Goal: Task Accomplishment & Management: Complete application form

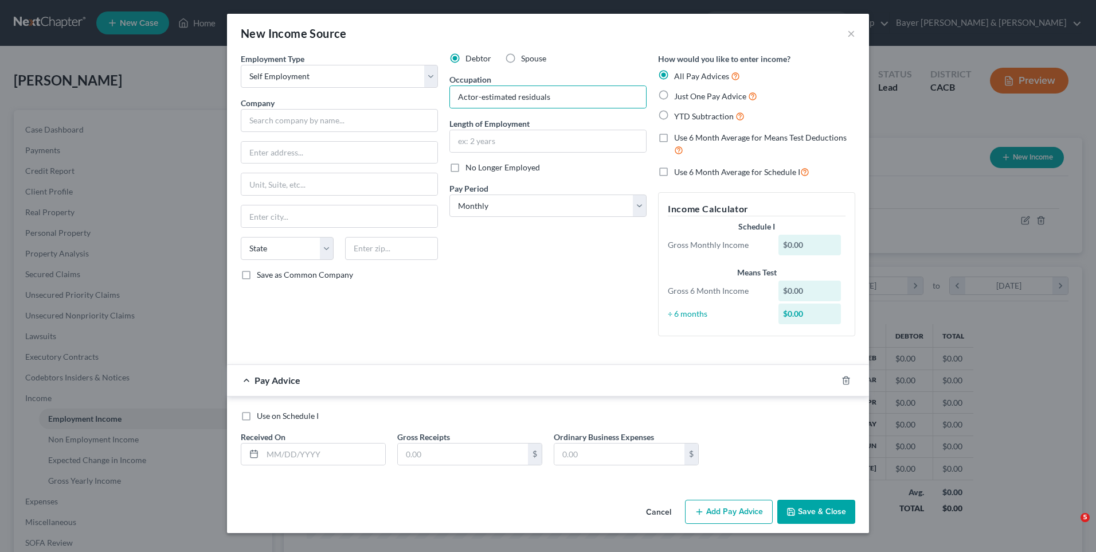
select select "1"
select select "0"
click at [305, 454] on input "text" at bounding box center [324, 454] width 123 height 22
type input "100"
drag, startPoint x: 532, startPoint y: 491, endPoint x: 526, endPoint y: 483, distance: 9.9
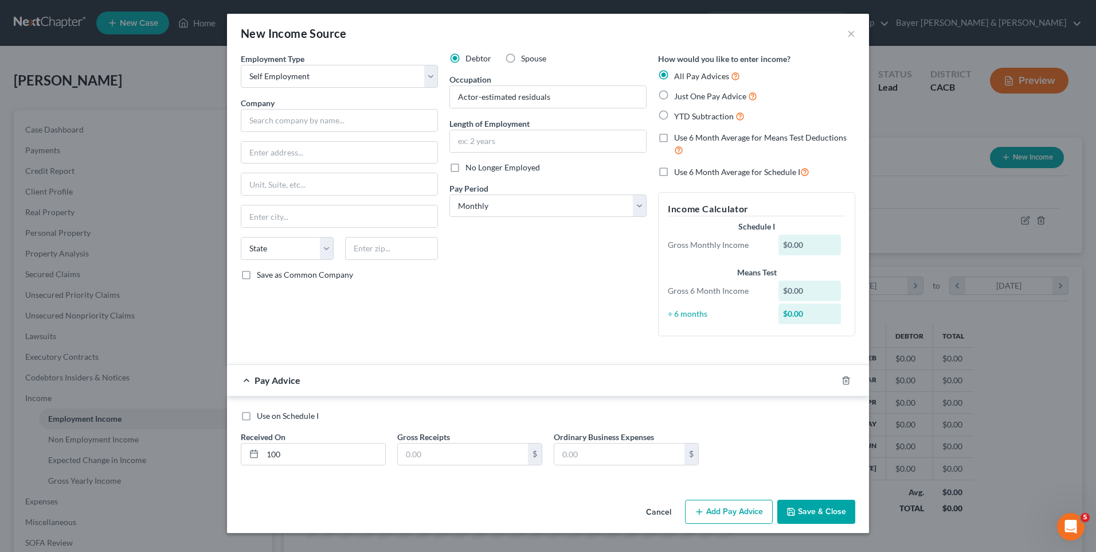
click at [532, 490] on div "Employment Type * Select Full or [DEMOGRAPHIC_DATA] Employment Self Employment …" at bounding box center [548, 274] width 642 height 442
drag, startPoint x: 545, startPoint y: 295, endPoint x: 684, endPoint y: 422, distance: 188.8
click at [544, 295] on div "Debtor Spouse Occupation Actor-estimated residuals Length of Employment No Long…" at bounding box center [548, 199] width 209 height 292
click at [816, 512] on button "Save & Close" at bounding box center [817, 511] width 78 height 24
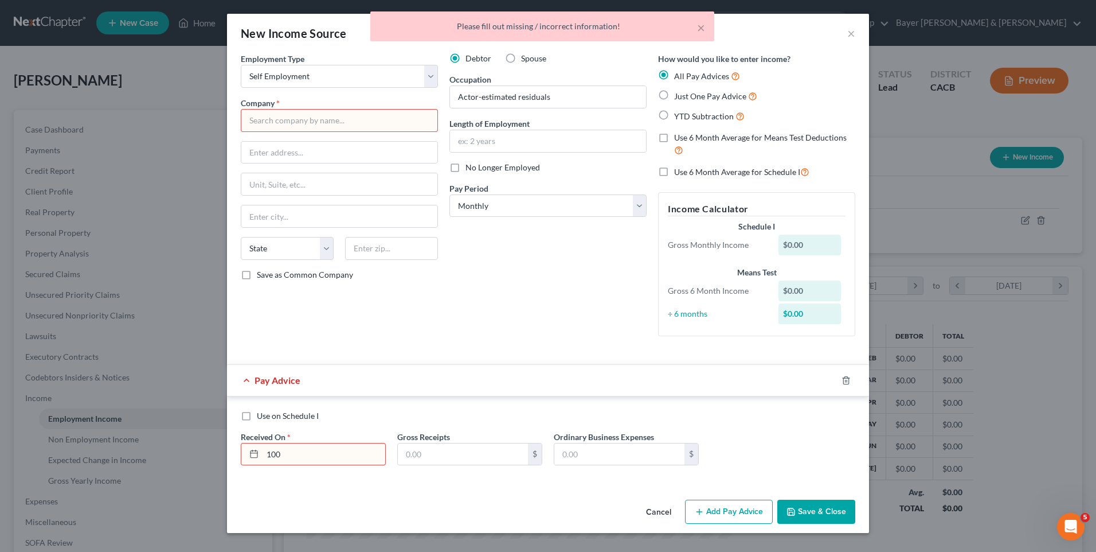
click at [338, 118] on input "text" at bounding box center [339, 120] width 197 height 23
type input "Self employed"
type input "500"
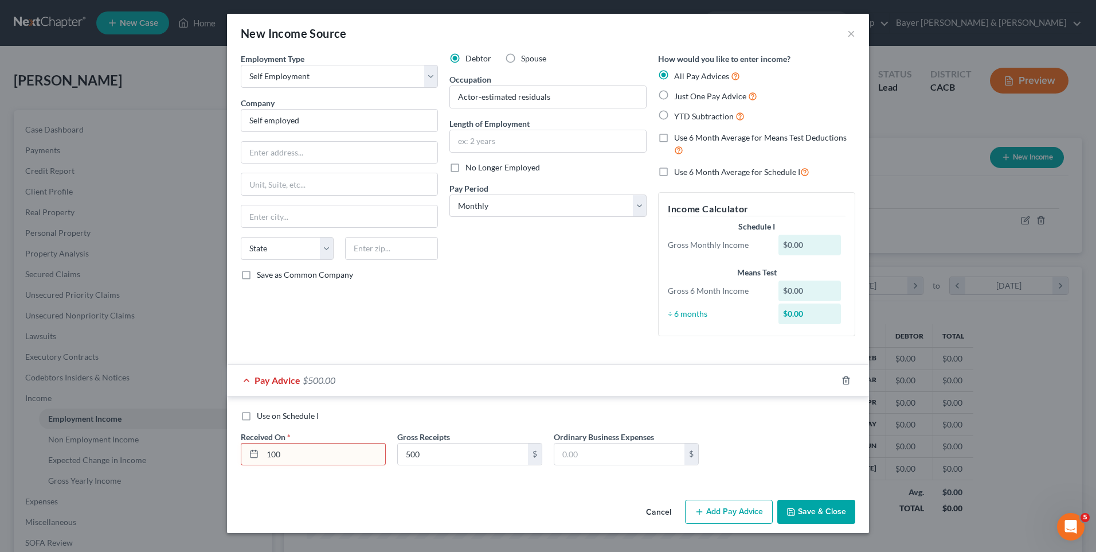
click at [831, 513] on button "Save & Close" at bounding box center [817, 511] width 78 height 24
drag, startPoint x: 700, startPoint y: 414, endPoint x: 692, endPoint y: 412, distance: 7.8
click at [700, 414] on div "Use on Schedule I" at bounding box center [548, 415] width 615 height 11
click at [810, 510] on button "Save & Close" at bounding box center [817, 511] width 78 height 24
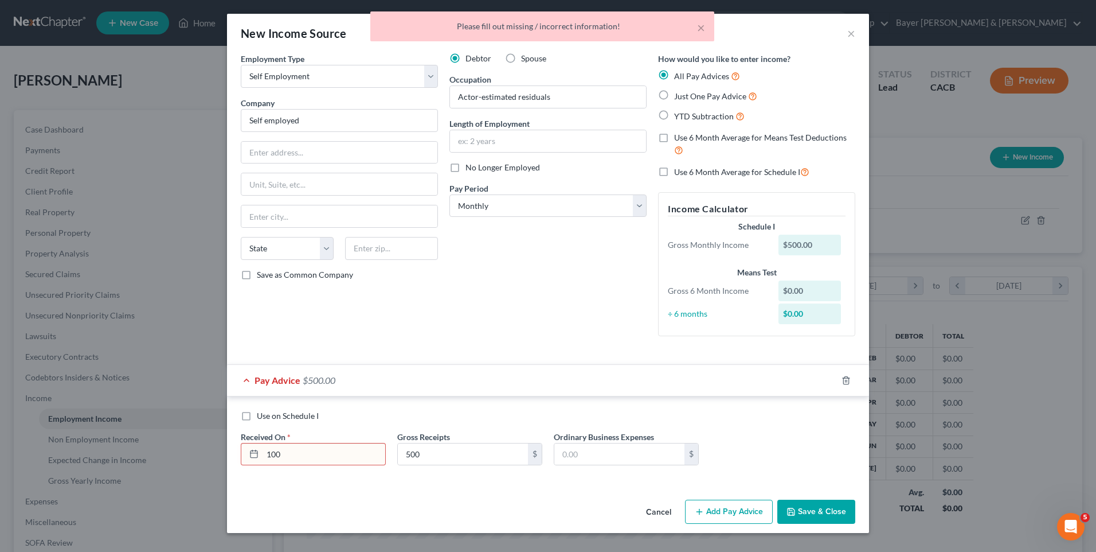
click at [288, 455] on input "100" at bounding box center [324, 454] width 123 height 22
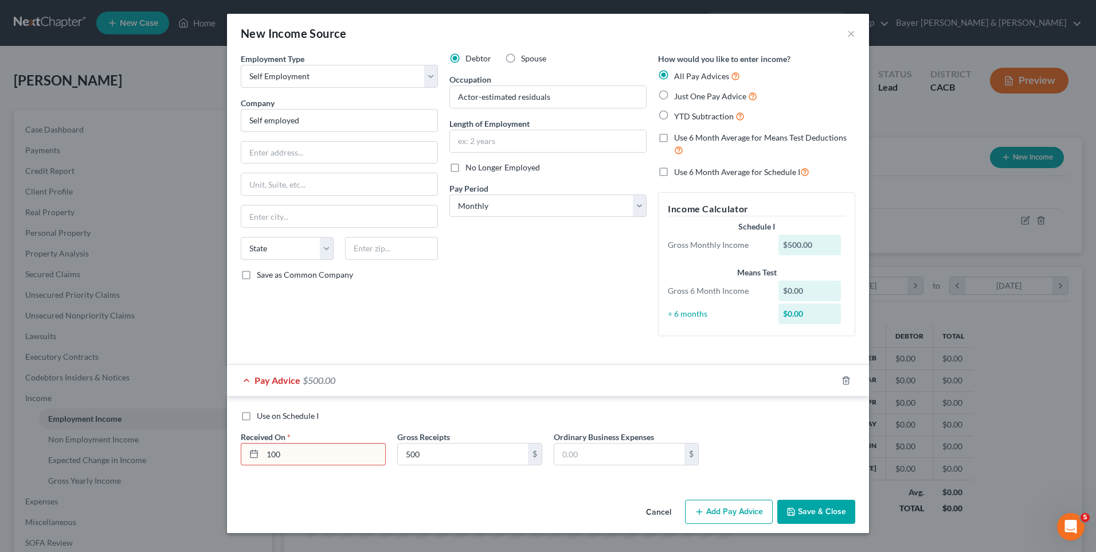
drag, startPoint x: 286, startPoint y: 455, endPoint x: 232, endPoint y: 450, distance: 54.7
click at [232, 450] on div "Use on Schedule I Received On * 100 Gross Receipts 500 $ Ordinary Business Expe…" at bounding box center [548, 440] width 642 height 88
drag, startPoint x: 311, startPoint y: 454, endPoint x: 218, endPoint y: 442, distance: 93.6
click at [223, 450] on div "New Income Source × Employment Type * Select Full or [DEMOGRAPHIC_DATA] Employm…" at bounding box center [548, 276] width 1096 height 552
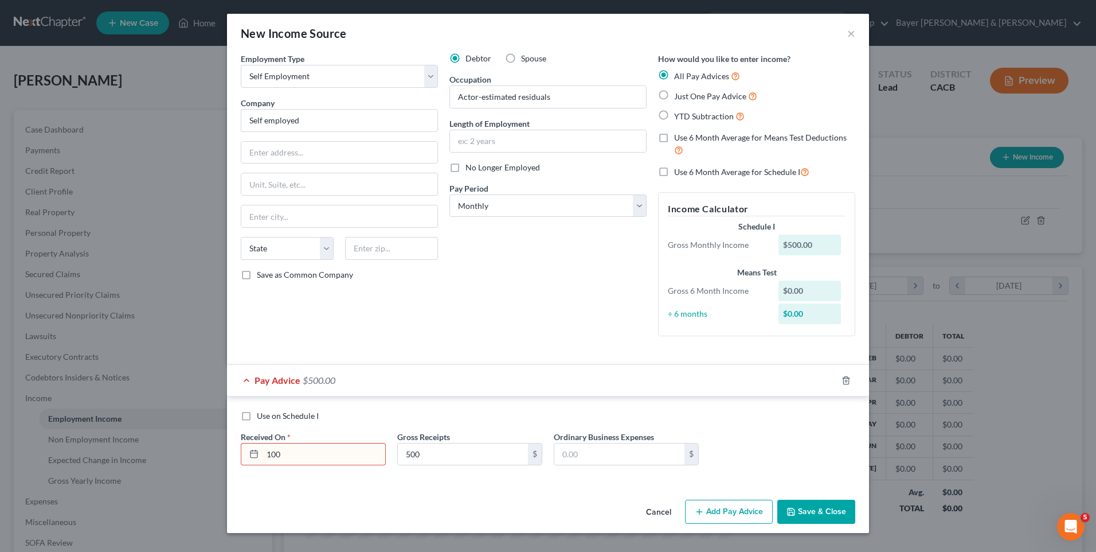
click at [223, 450] on div "New Income Source × Employment Type * Select Full or [DEMOGRAPHIC_DATA] Employm…" at bounding box center [548, 276] width 1096 height 552
click at [666, 513] on button "Cancel" at bounding box center [659, 512] width 44 height 23
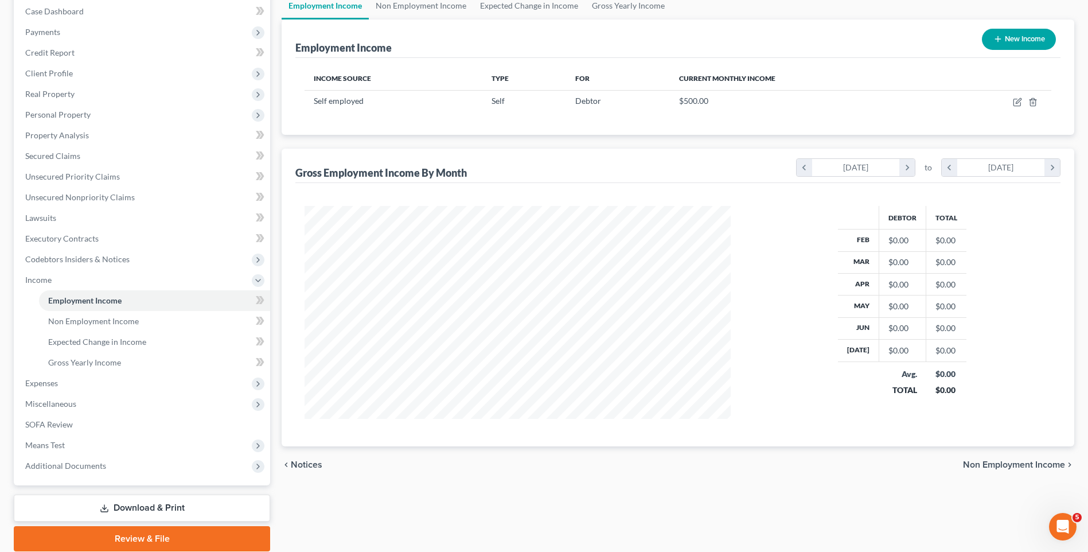
scroll to position [161, 0]
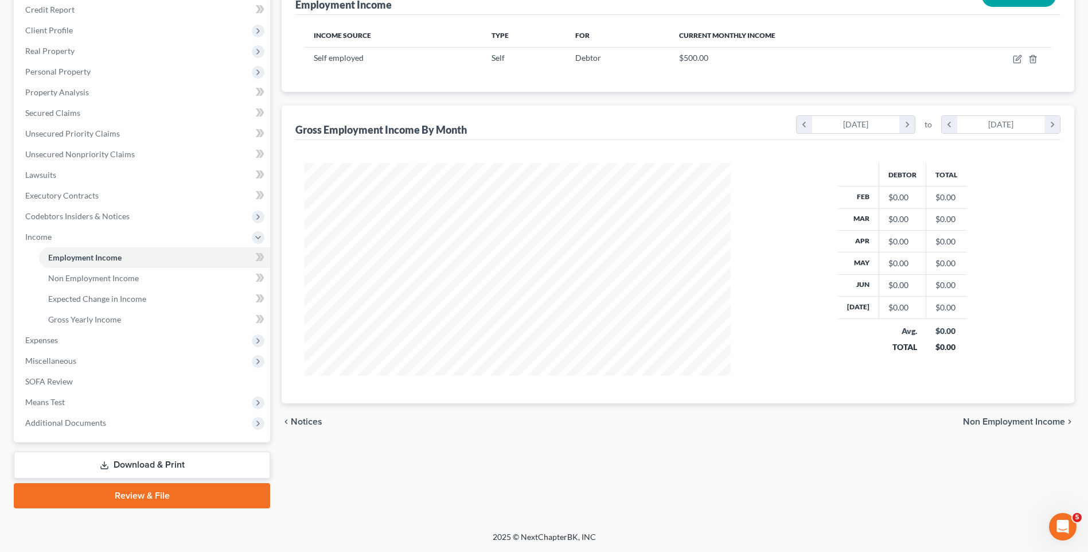
click at [998, 422] on span "Non Employment Income" at bounding box center [1014, 421] width 102 height 9
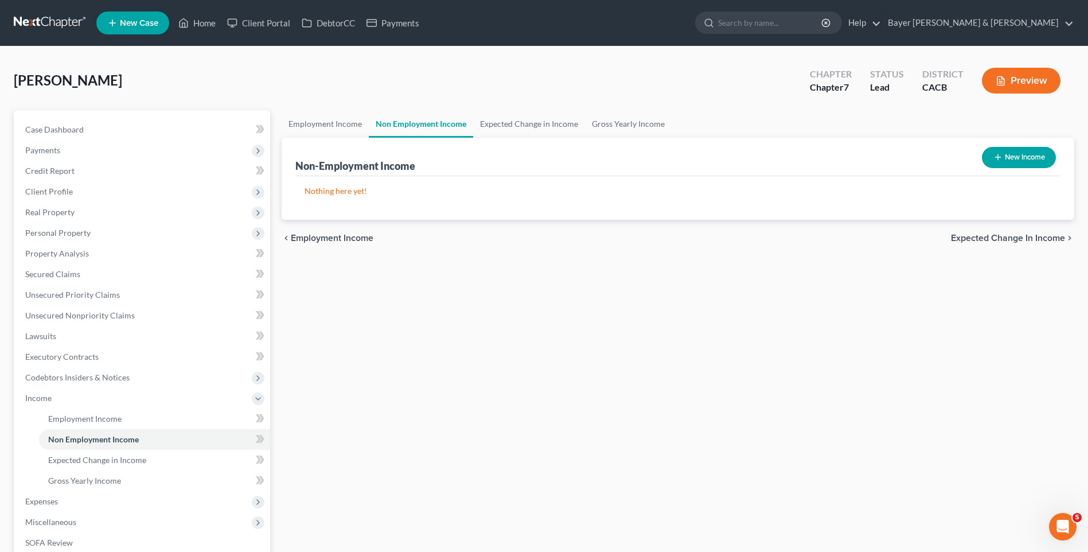
click at [974, 240] on span "Expected Change in Income" at bounding box center [1008, 237] width 114 height 9
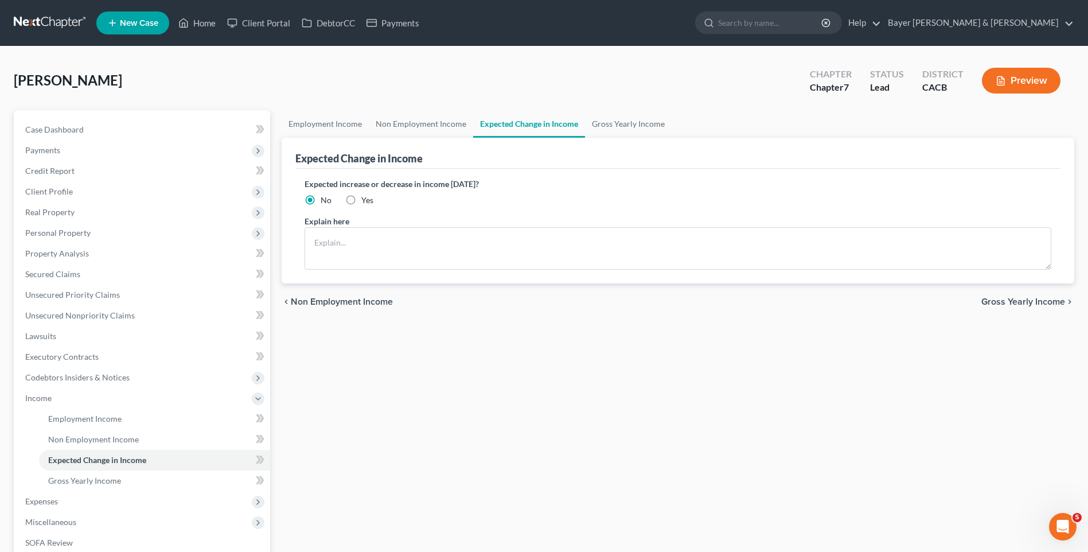
click at [1006, 303] on span "Gross Yearly Income" at bounding box center [1023, 301] width 84 height 9
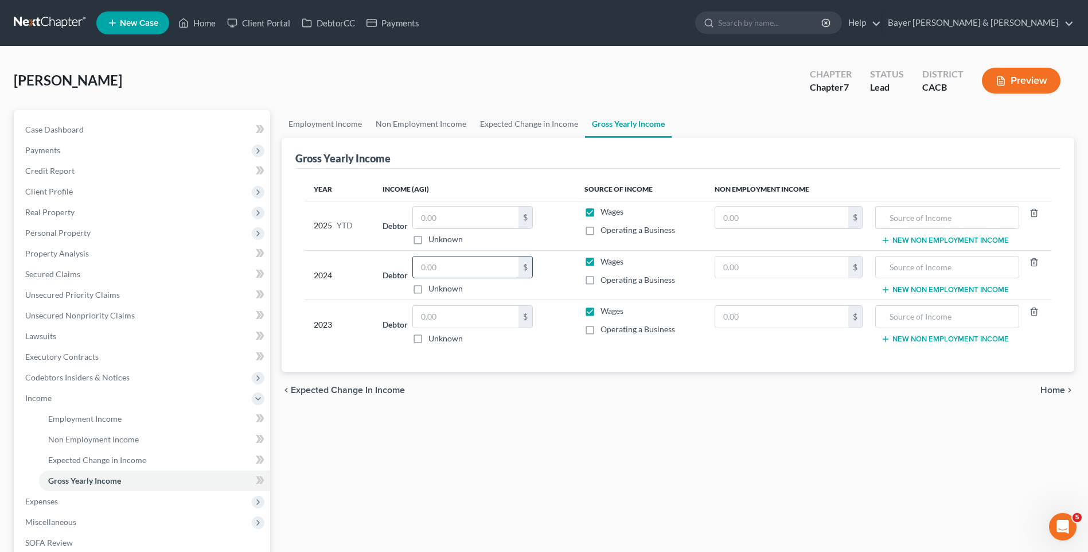
drag, startPoint x: 443, startPoint y: 264, endPoint x: 436, endPoint y: 262, distance: 7.3
click at [439, 264] on input "text" at bounding box center [466, 267] width 106 height 22
type input "6,000"
click at [456, 322] on input "text" at bounding box center [466, 317] width 106 height 22
type input "8,000"
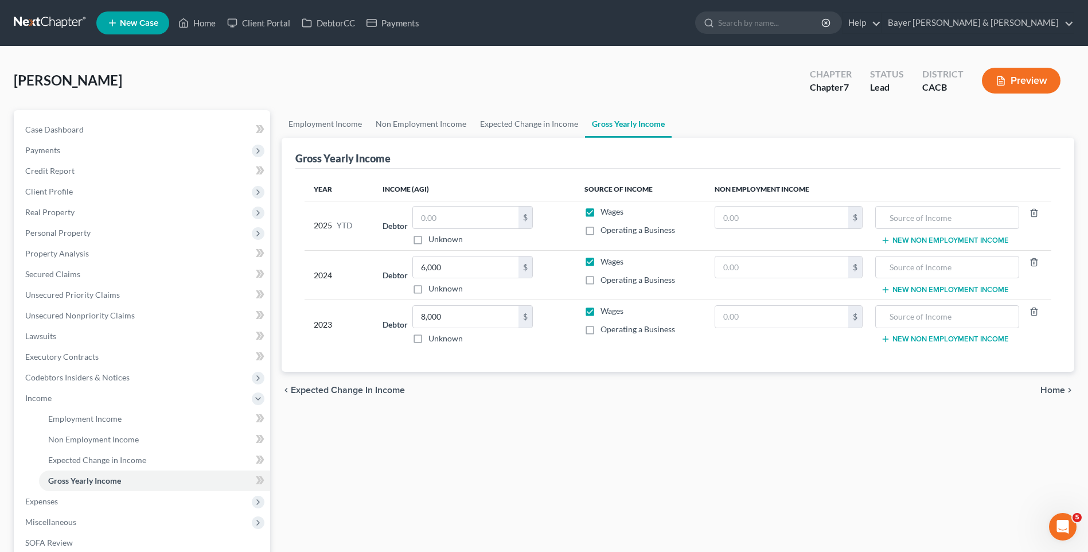
click at [1067, 388] on icon "chevron_right" at bounding box center [1069, 389] width 9 height 9
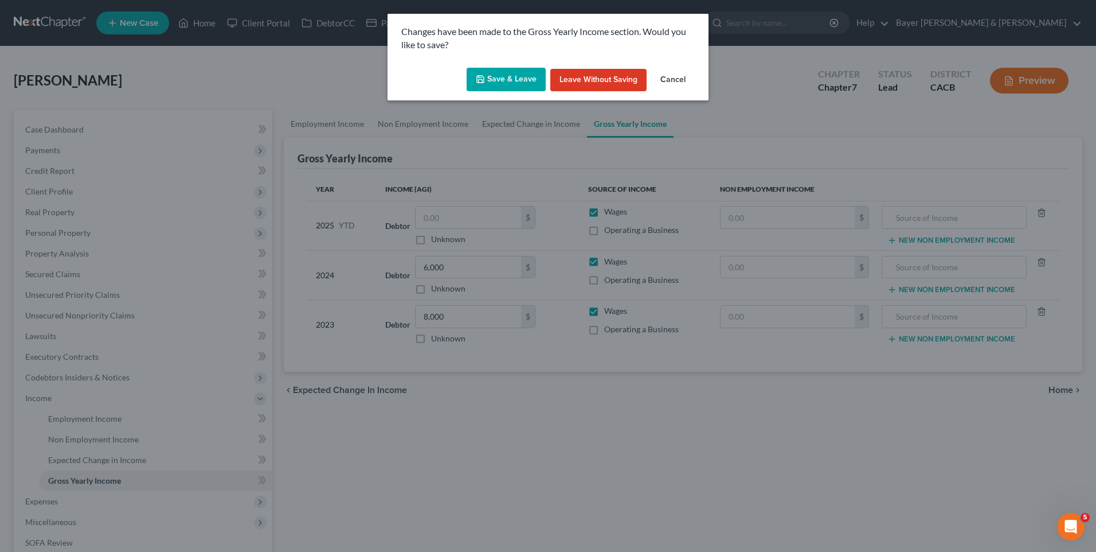
click at [517, 84] on button "Save & Leave" at bounding box center [506, 80] width 79 height 24
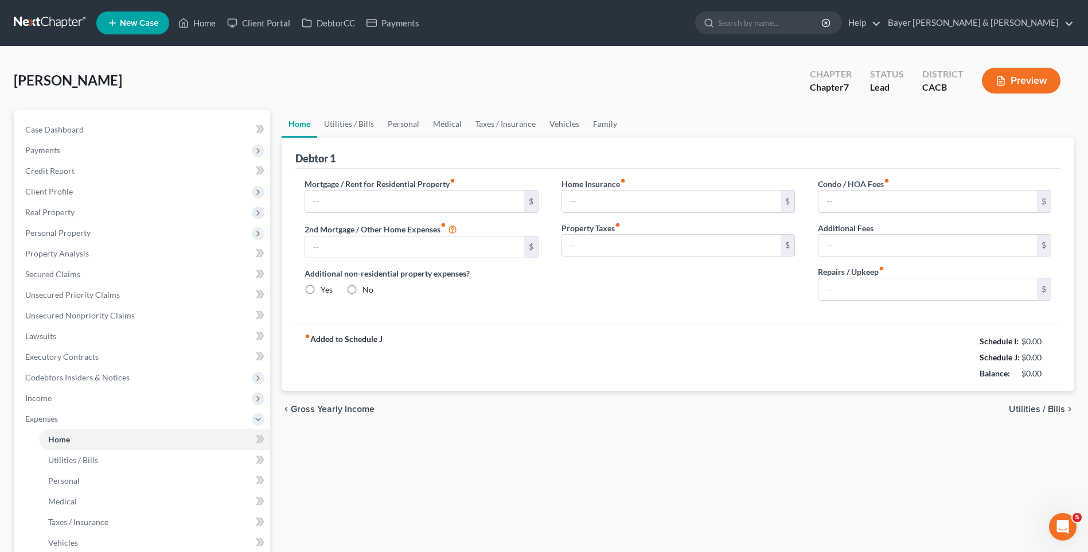
type input "0.00"
radio input "true"
type input "0.00"
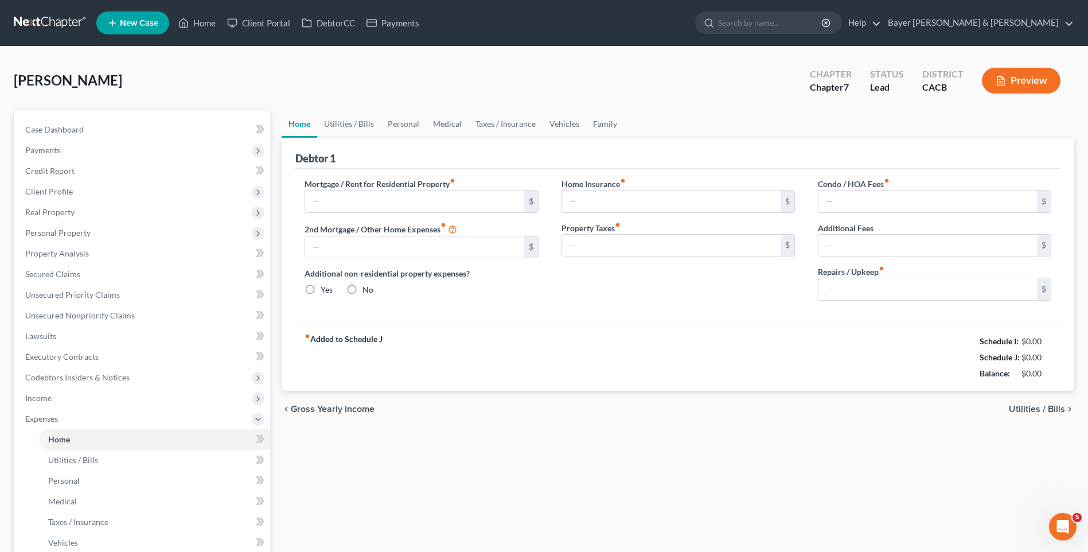
type input "0.00"
click at [1040, 405] on span "Utilities / Bills" at bounding box center [1037, 408] width 56 height 9
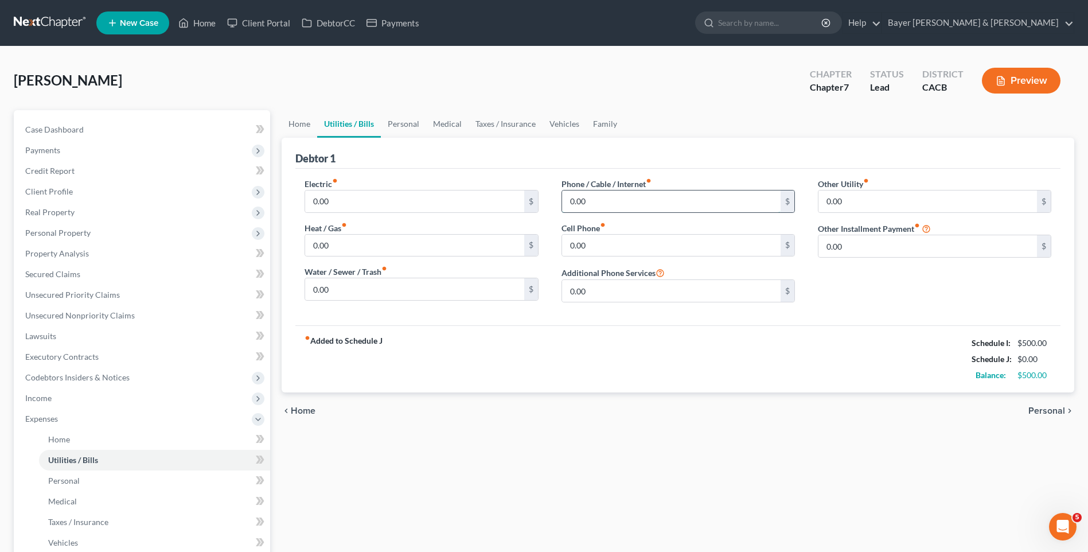
click at [590, 204] on input "0.00" at bounding box center [671, 201] width 218 height 22
type input "2"
type input "115"
click at [1039, 410] on span "Personal" at bounding box center [1046, 410] width 37 height 9
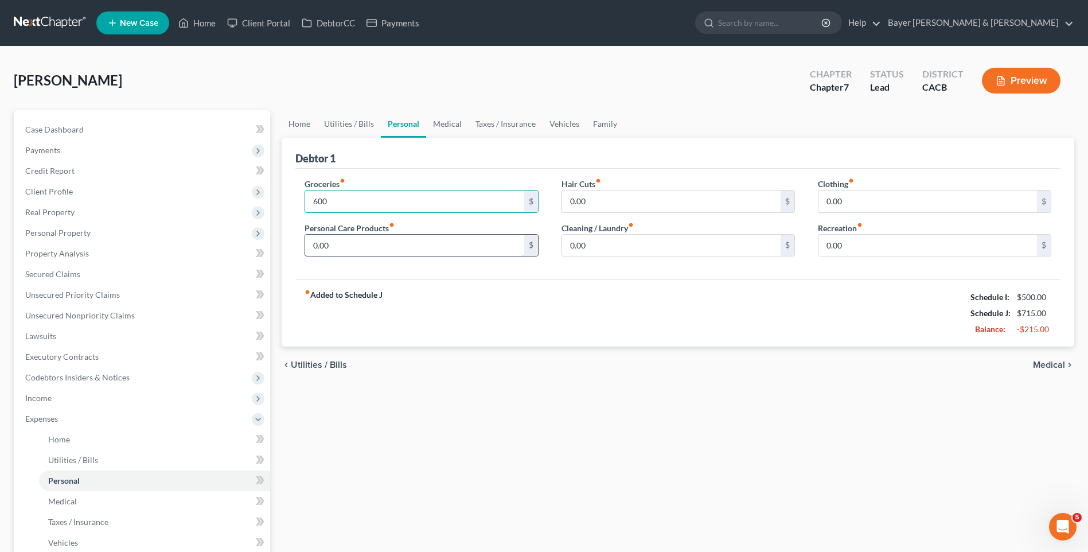
type input "600"
click at [335, 251] on input "0.00" at bounding box center [414, 246] width 218 height 22
type input "10"
click at [860, 244] on input "0.00" at bounding box center [927, 246] width 218 height 22
type input "30"
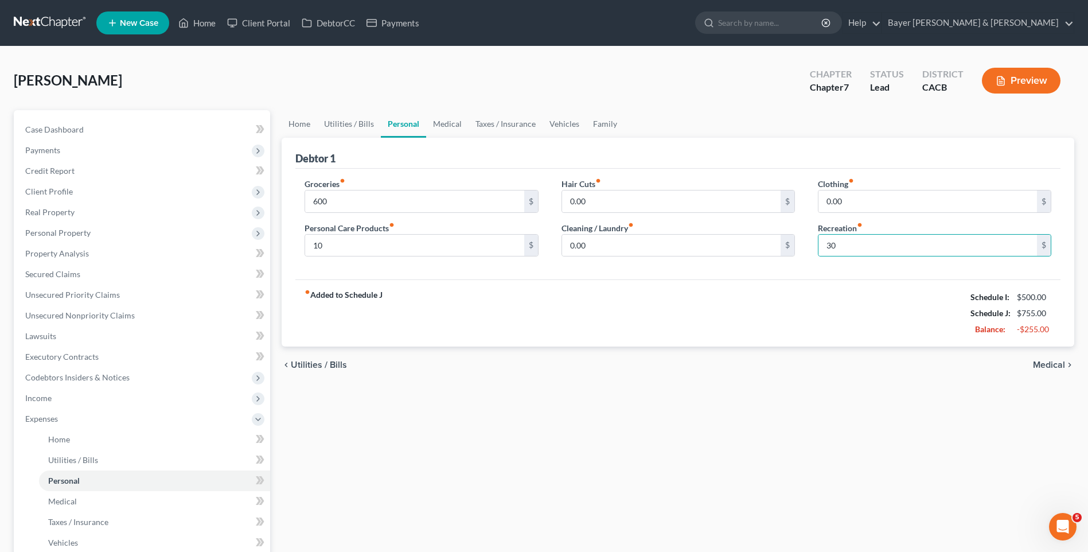
click at [1050, 368] on span "Medical" at bounding box center [1049, 364] width 32 height 9
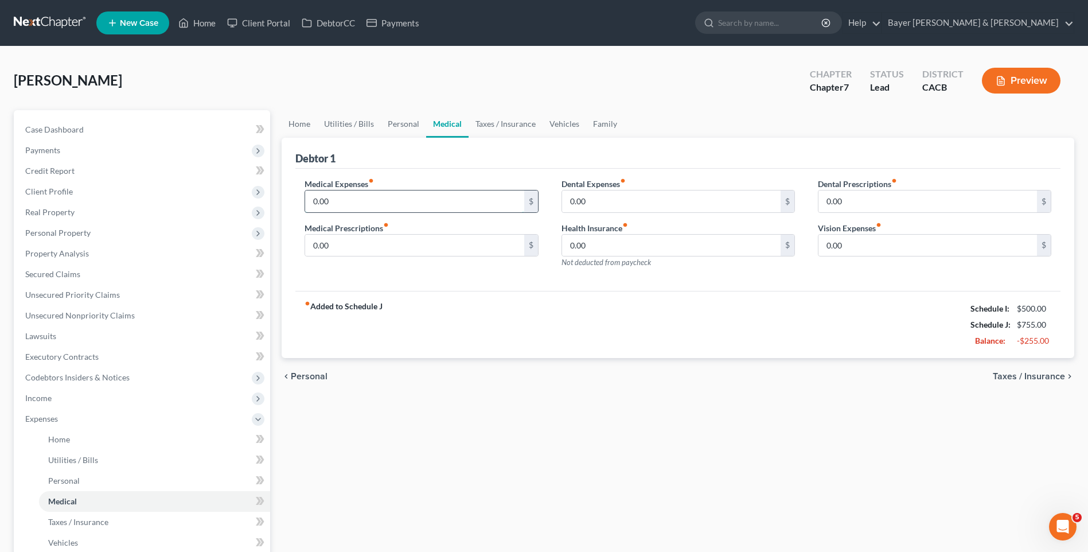
click at [330, 199] on input "0.00" at bounding box center [414, 201] width 218 height 22
type input "35"
click at [1018, 370] on div "chevron_left Personal Taxes / Insurance chevron_right" at bounding box center [678, 376] width 793 height 37
click at [1021, 376] on span "Taxes / Insurance" at bounding box center [1029, 376] width 72 height 9
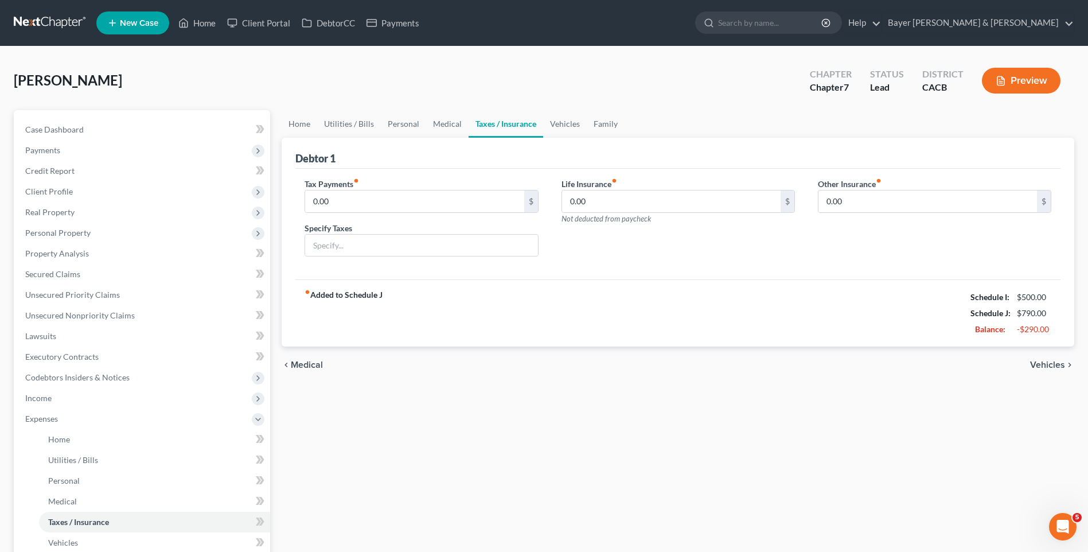
click at [1040, 366] on span "Vehicles" at bounding box center [1047, 364] width 35 height 9
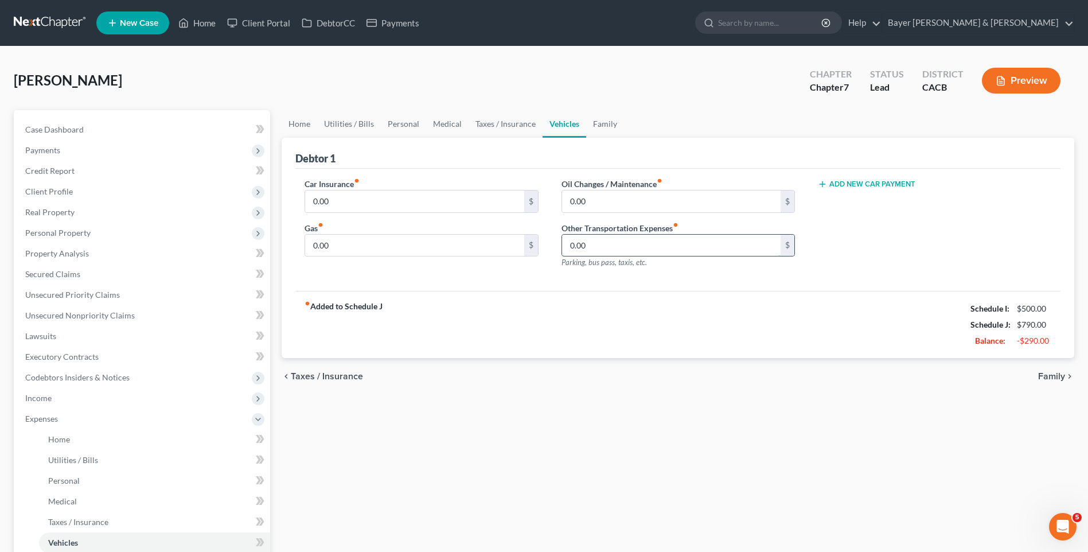
click at [594, 243] on input "0.00" at bounding box center [671, 246] width 218 height 22
click at [686, 284] on div "Car Insurance fiber_manual_record 0.00 $ Gas fiber_manual_record 0.00 $ Oil Cha…" at bounding box center [677, 230] width 765 height 123
click at [85, 316] on span "Unsecured Nonpriority Claims" at bounding box center [80, 315] width 110 height 10
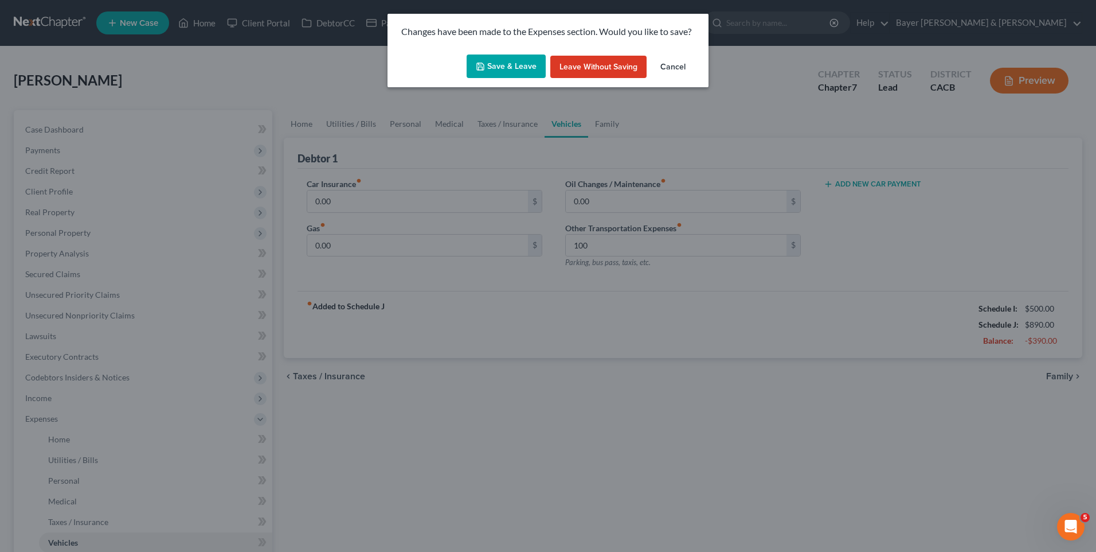
click at [512, 77] on button "Save & Leave" at bounding box center [506, 66] width 79 height 24
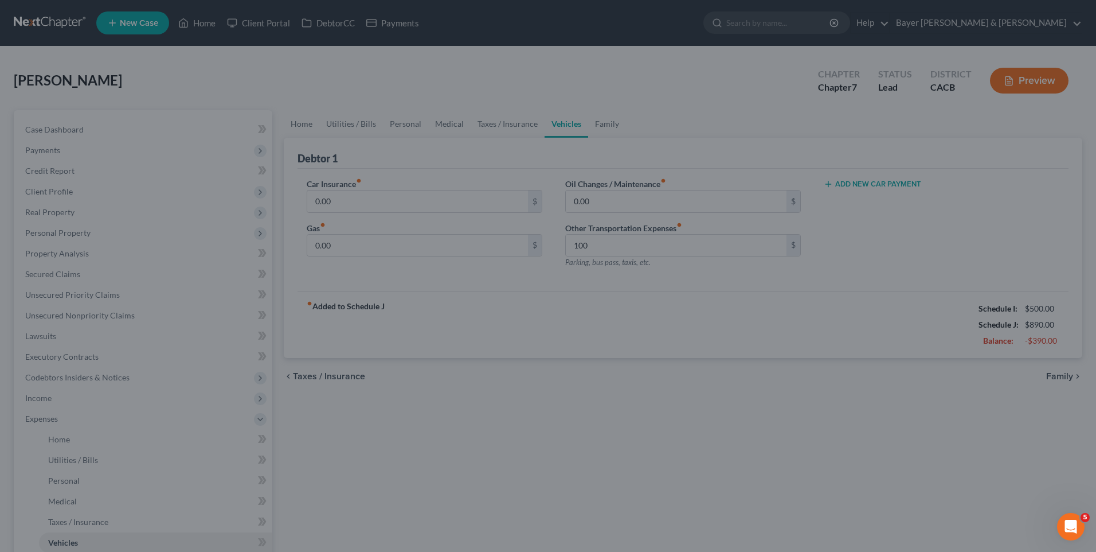
type input "100.00"
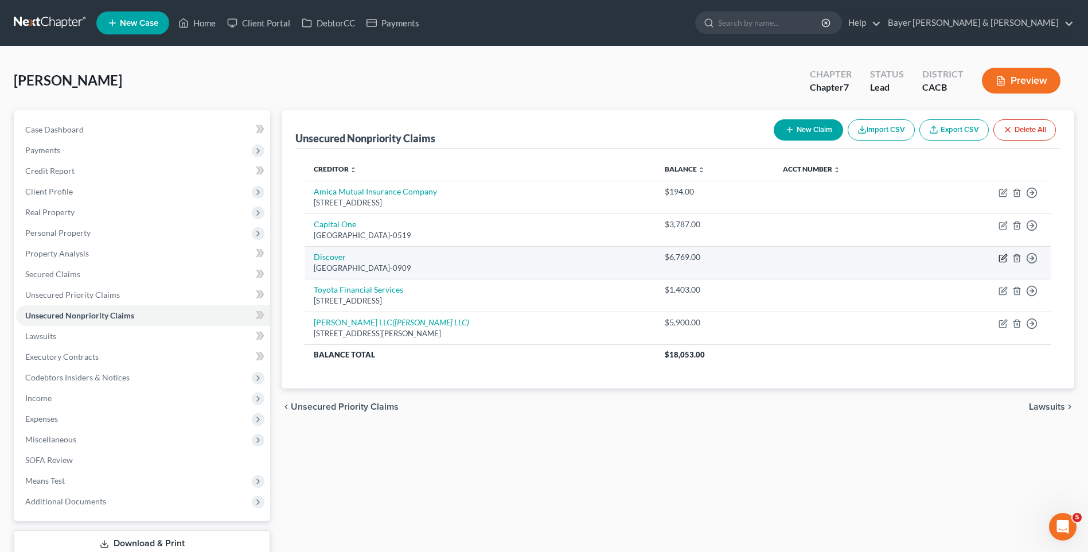
click at [1000, 259] on icon "button" at bounding box center [1002, 257] width 9 height 9
select select "4"
select select "2"
select select "0"
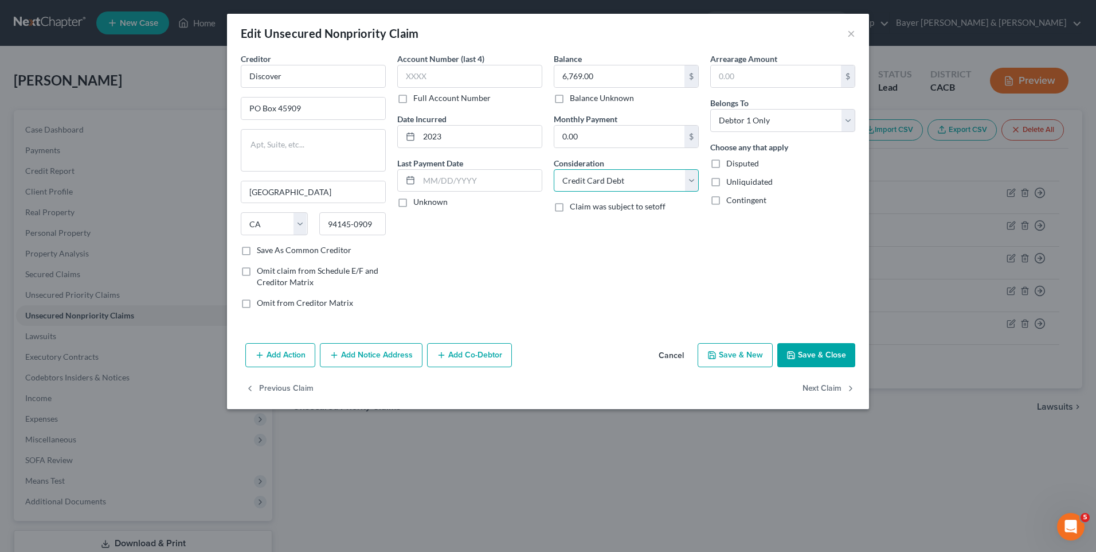
click at [692, 179] on select "Select Cable / Satellite Services Collection Agency Credit Card Debt Debt Couns…" at bounding box center [626, 180] width 145 height 23
select select "14"
click at [554, 169] on select "Select Cable / Satellite Services Collection Agency Credit Card Debt Debt Couns…" at bounding box center [626, 180] width 145 height 23
click at [587, 229] on input "text" at bounding box center [627, 224] width 144 height 22
type input "Lawsuit"
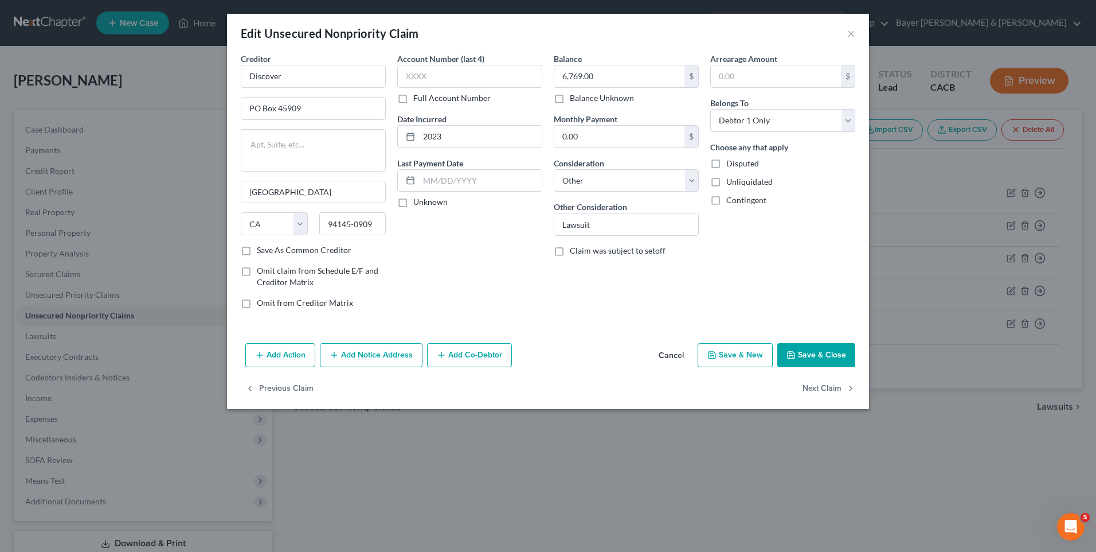
click at [448, 293] on div "Account Number (last 4) Full Account Number Date Incurred 2023 Last Payment Dat…" at bounding box center [470, 185] width 157 height 265
click at [297, 358] on button "Add Action" at bounding box center [280, 355] width 70 height 24
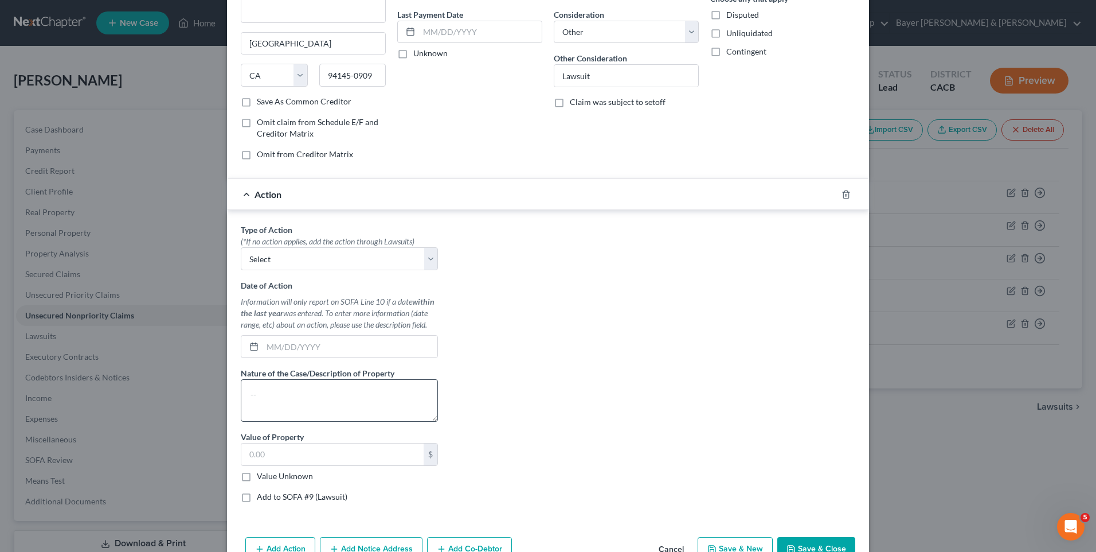
scroll to position [213, 0]
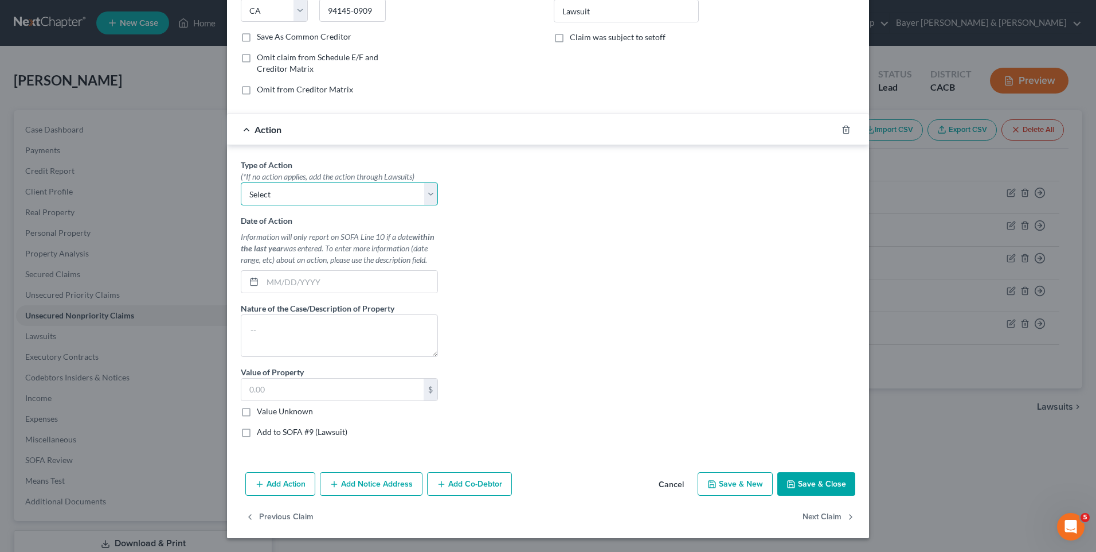
click at [429, 192] on select "Select Repossession Garnishment Foreclosure Personal Injury Attached, Seized, O…" at bounding box center [339, 193] width 197 height 23
click at [519, 190] on div "Type of Action * (*If no action applies, add the action through Lawsuits) Selec…" at bounding box center [548, 302] width 626 height 287
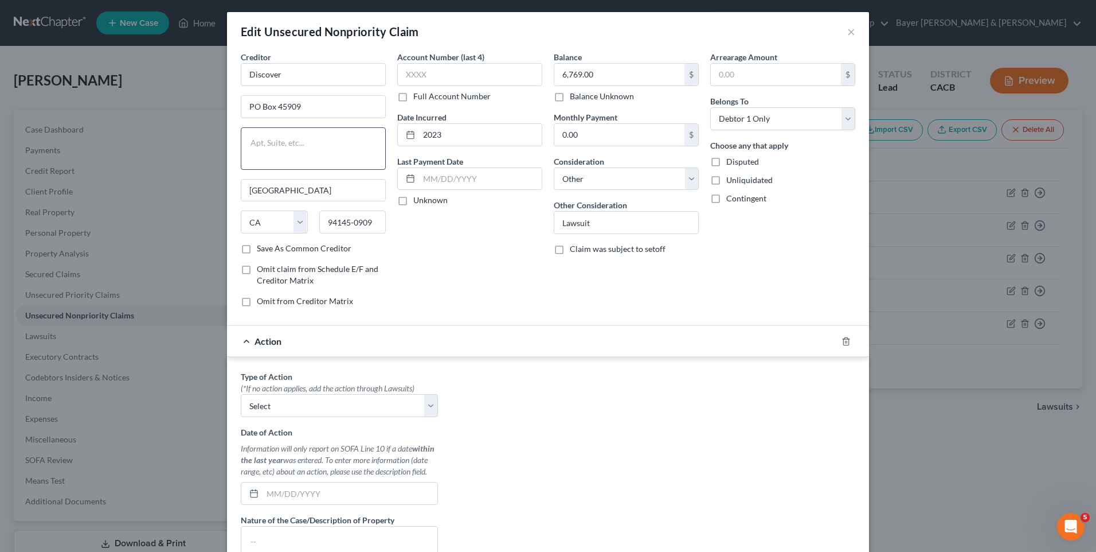
scroll to position [0, 0]
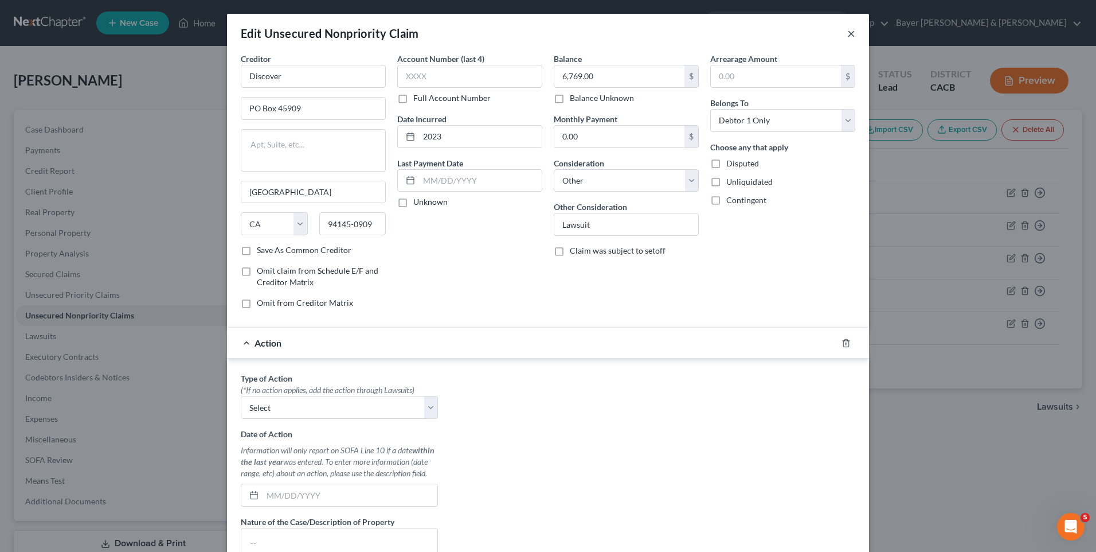
click at [849, 30] on button "×" at bounding box center [852, 33] width 8 height 14
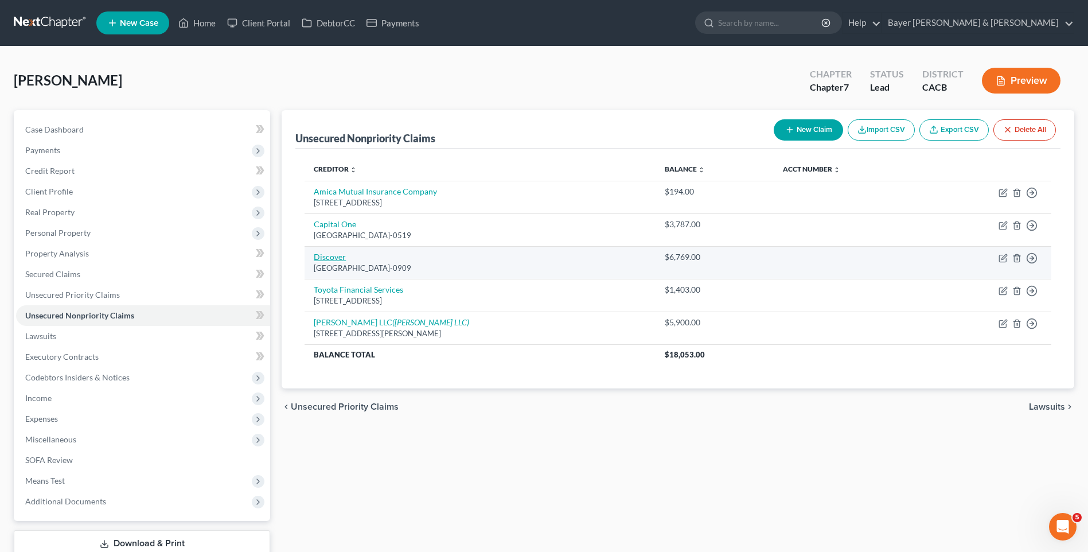
click at [335, 254] on link "Discover" at bounding box center [330, 257] width 32 height 10
select select "4"
select select "2"
select select "0"
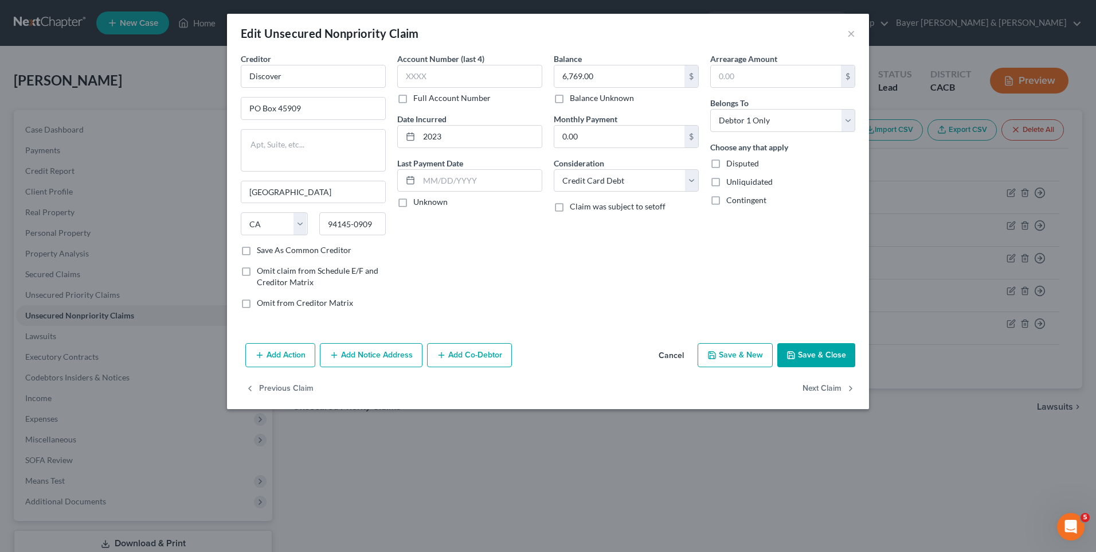
click at [370, 363] on button "Add Notice Address" at bounding box center [371, 355] width 103 height 24
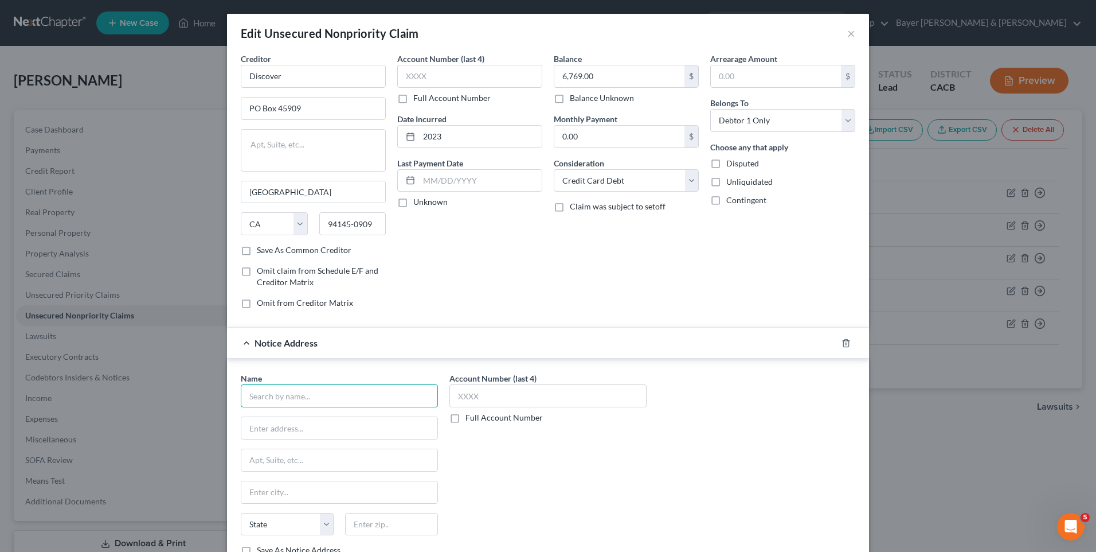
click at [294, 396] on input "text" at bounding box center [339, 395] width 197 height 23
type input "Buckles & Buckles PLC"
click at [261, 430] on input "text" at bounding box center [339, 428] width 196 height 22
type input "PO Box 1150"
click at [261, 191] on input "[GEOGRAPHIC_DATA]" at bounding box center [313, 192] width 144 height 22
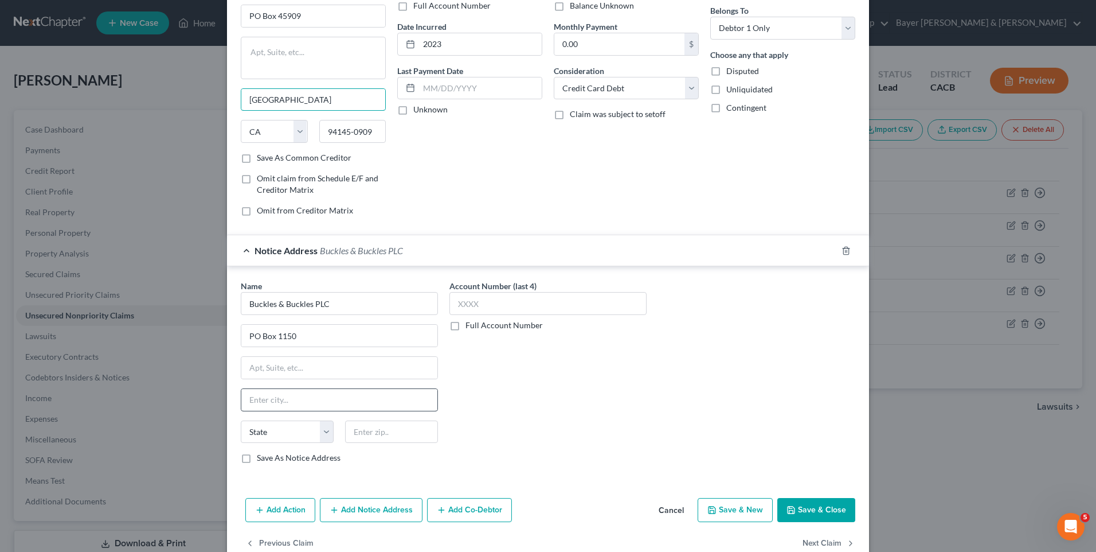
scroll to position [115, 0]
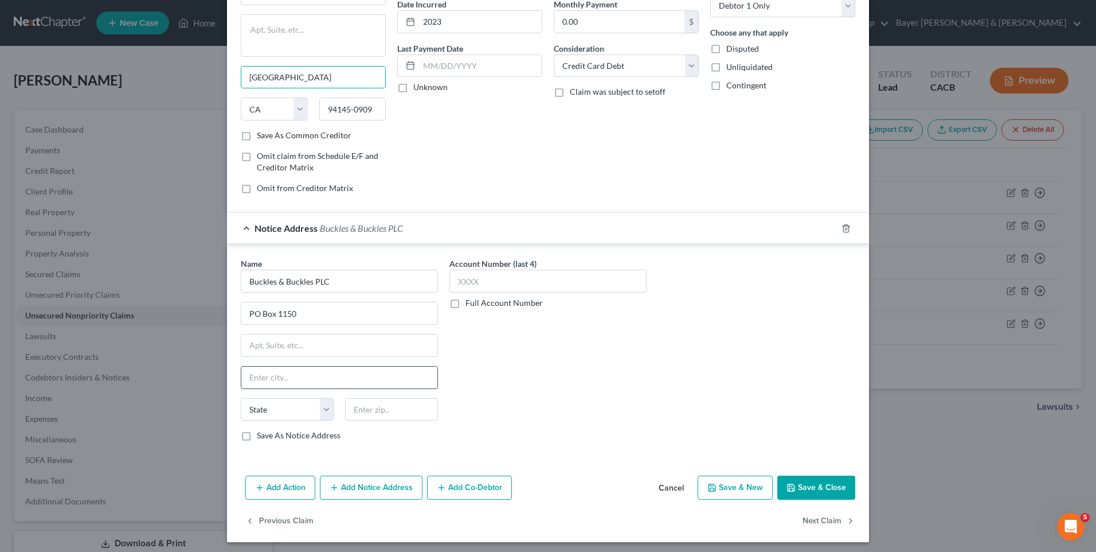
click at [266, 373] on input "text" at bounding box center [339, 377] width 196 height 22
type input "[GEOGRAPHIC_DATA]"
click at [323, 411] on select "State [US_STATE] AK AR AZ CA CO CT DE DC [GEOGRAPHIC_DATA] [GEOGRAPHIC_DATA] GU…" at bounding box center [287, 409] width 93 height 23
select select "23"
click at [241, 398] on select "State [US_STATE] AK AR AZ CA CO CT DE DC [GEOGRAPHIC_DATA] [GEOGRAPHIC_DATA] GU…" at bounding box center [287, 409] width 93 height 23
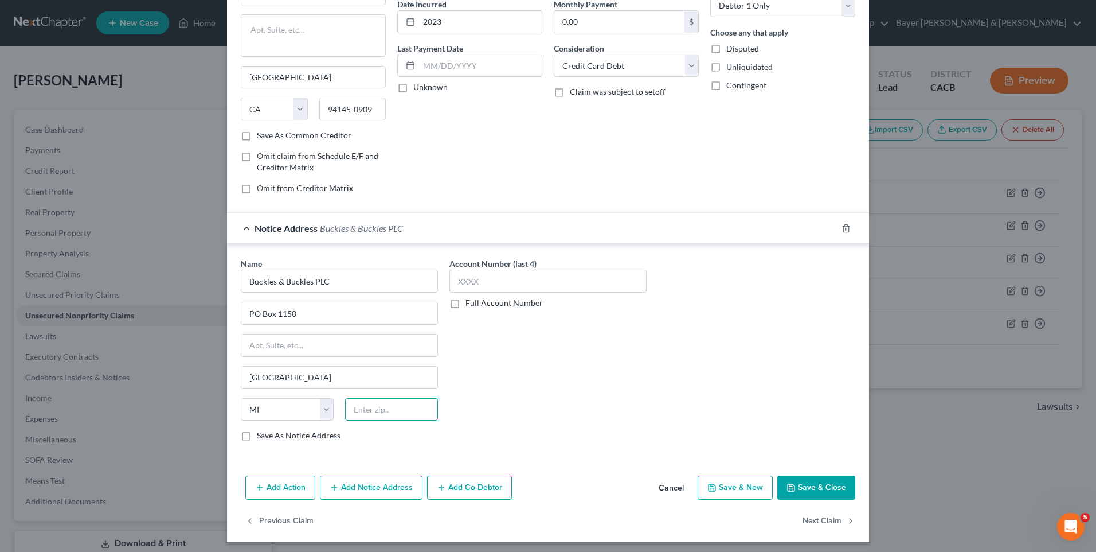
drag, startPoint x: 359, startPoint y: 411, endPoint x: 356, endPoint y: 405, distance: 7.2
click at [359, 411] on input "text" at bounding box center [391, 409] width 93 height 23
type input "48012"
drag, startPoint x: 794, startPoint y: 487, endPoint x: 639, endPoint y: 455, distance: 158.1
click at [639, 455] on div "Edit Unsecured Nonpriority Claim × Creditor * Discover PO Box 45909 [GEOGRAPHIC…" at bounding box center [548, 220] width 642 height 643
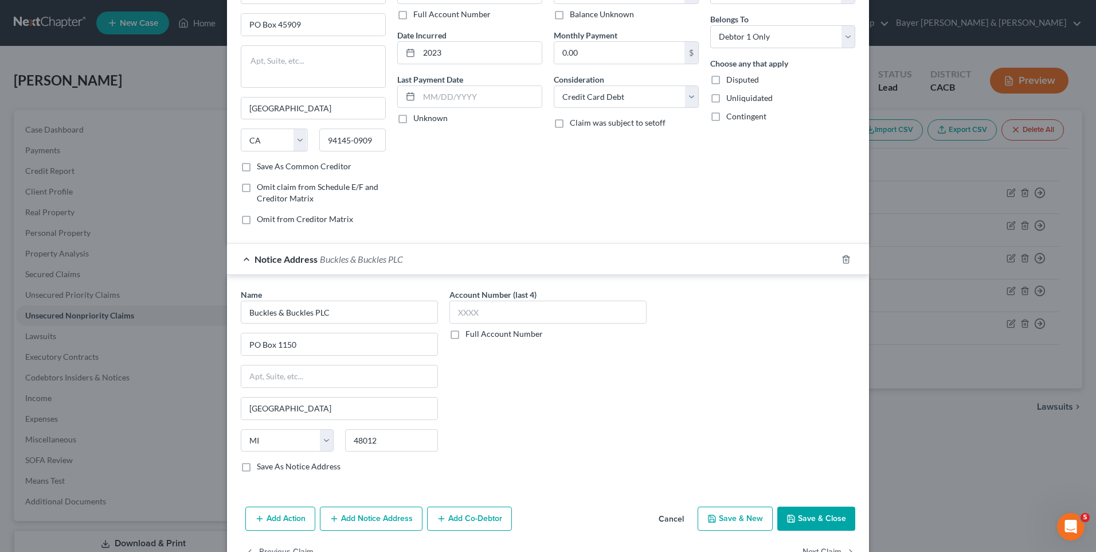
scroll to position [0, 0]
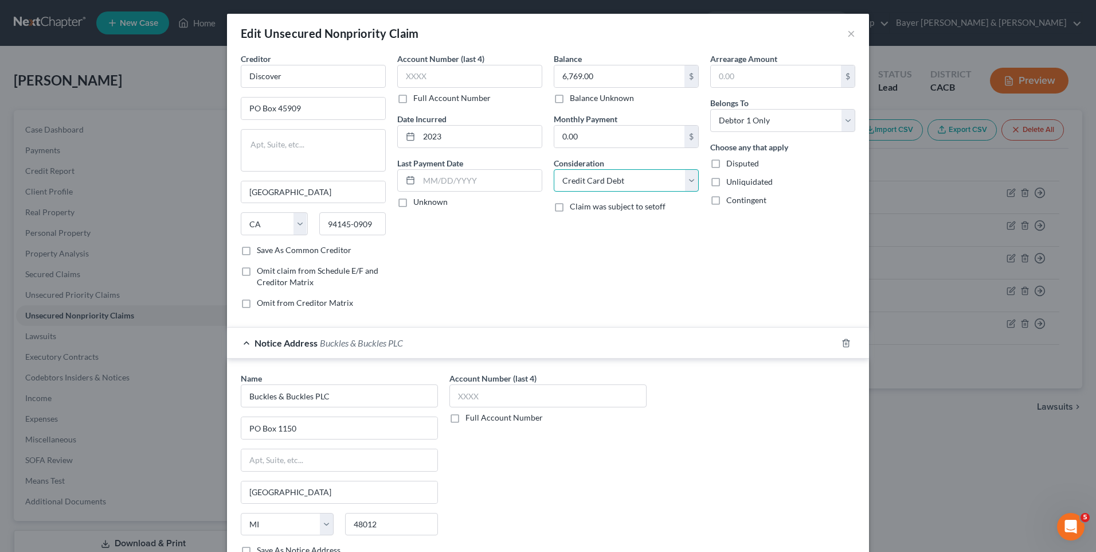
click at [638, 183] on select "Select Cable / Satellite Services Collection Agency Credit Card Debt Debt Couns…" at bounding box center [626, 180] width 145 height 23
select select "14"
click at [554, 169] on select "Select Cable / Satellite Services Collection Agency Credit Card Debt Debt Couns…" at bounding box center [626, 180] width 145 height 23
drag, startPoint x: 578, startPoint y: 219, endPoint x: 571, endPoint y: 219, distance: 7.5
click at [577, 220] on input "text" at bounding box center [627, 224] width 144 height 22
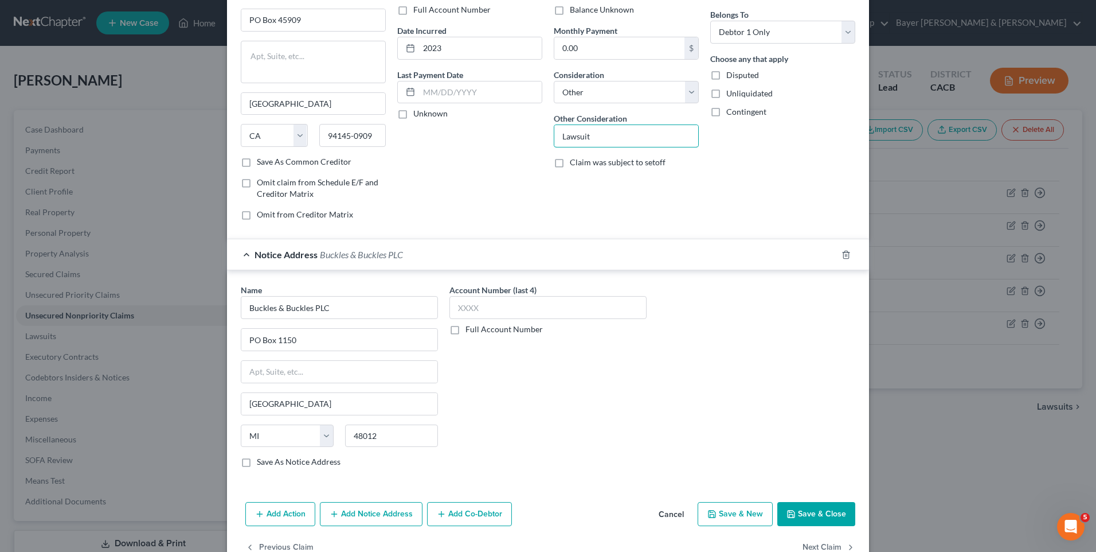
scroll to position [119, 0]
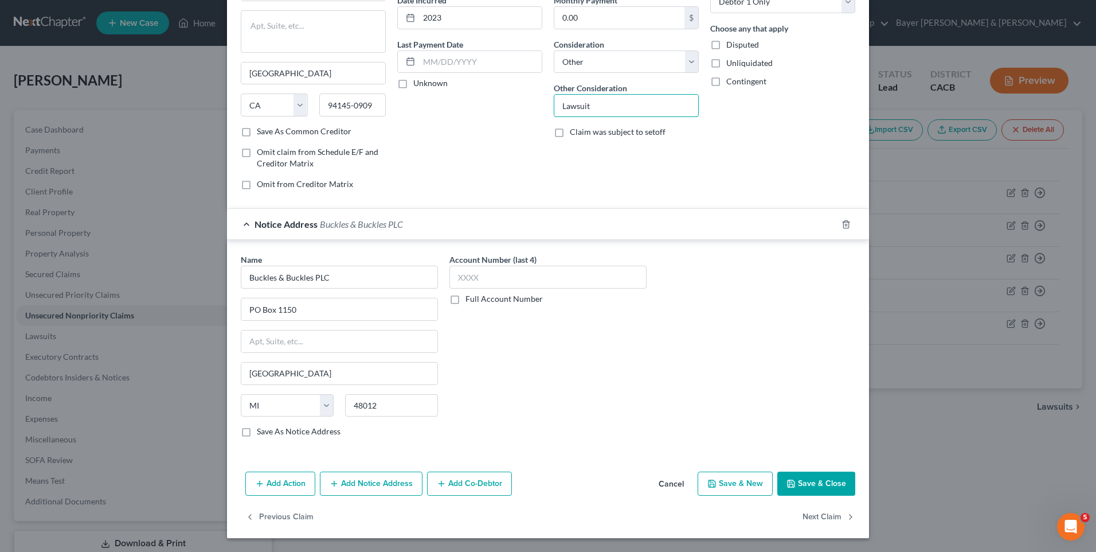
type input "Lawsuit"
drag, startPoint x: 812, startPoint y: 487, endPoint x: 737, endPoint y: 486, distance: 74.6
click at [812, 486] on button "Save & Close" at bounding box center [817, 483] width 78 height 24
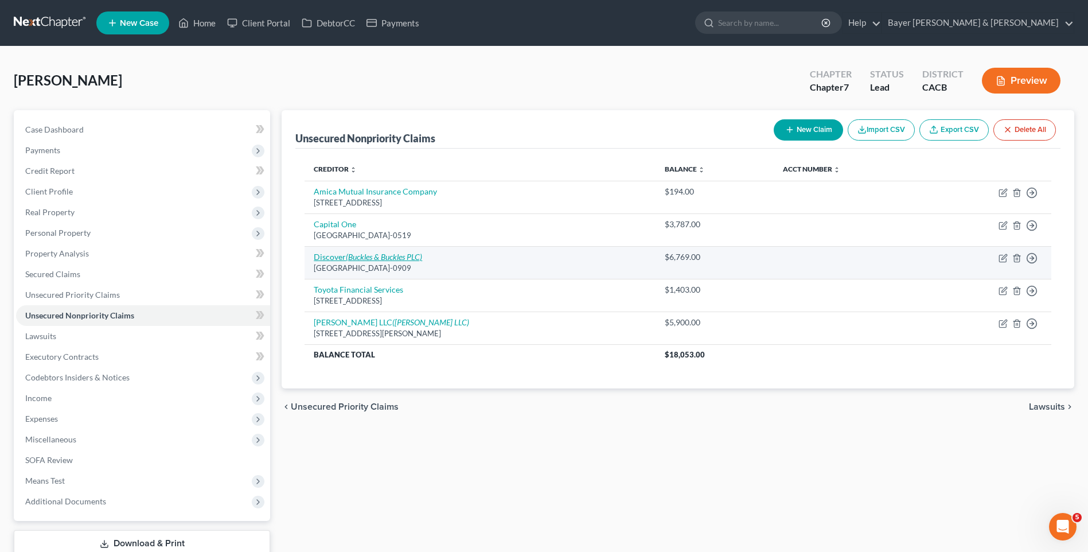
click at [366, 257] on icon "(Buckles & Buckles PLC)" at bounding box center [384, 257] width 76 height 10
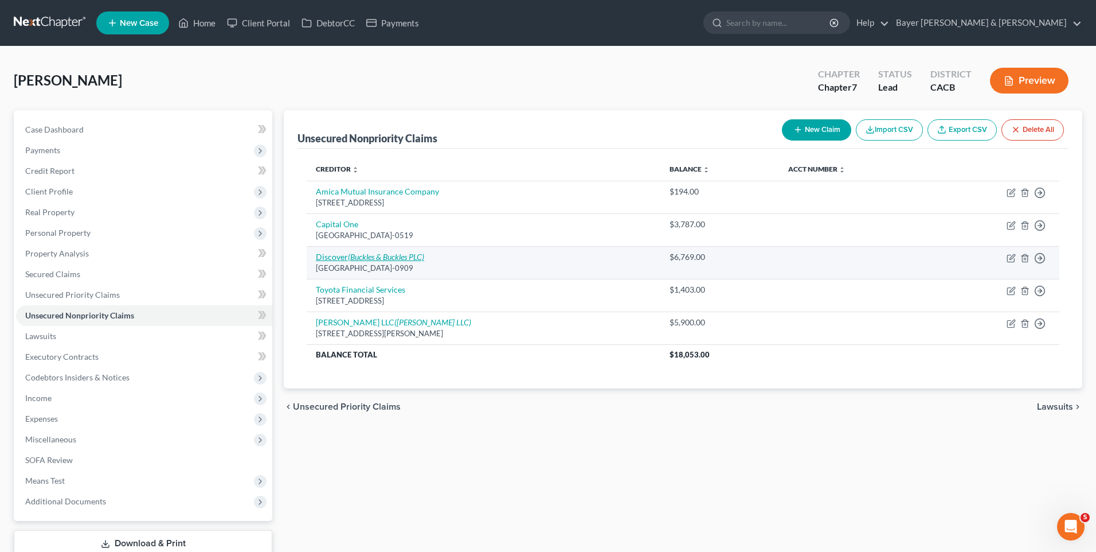
select select "4"
select select "14"
select select "0"
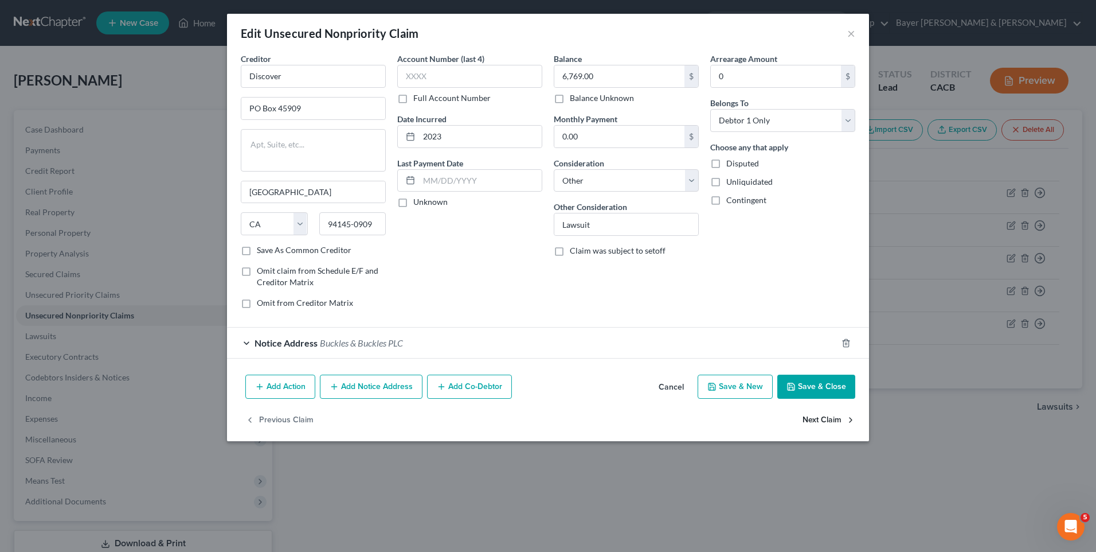
click at [822, 419] on button "Next Claim" at bounding box center [829, 420] width 53 height 24
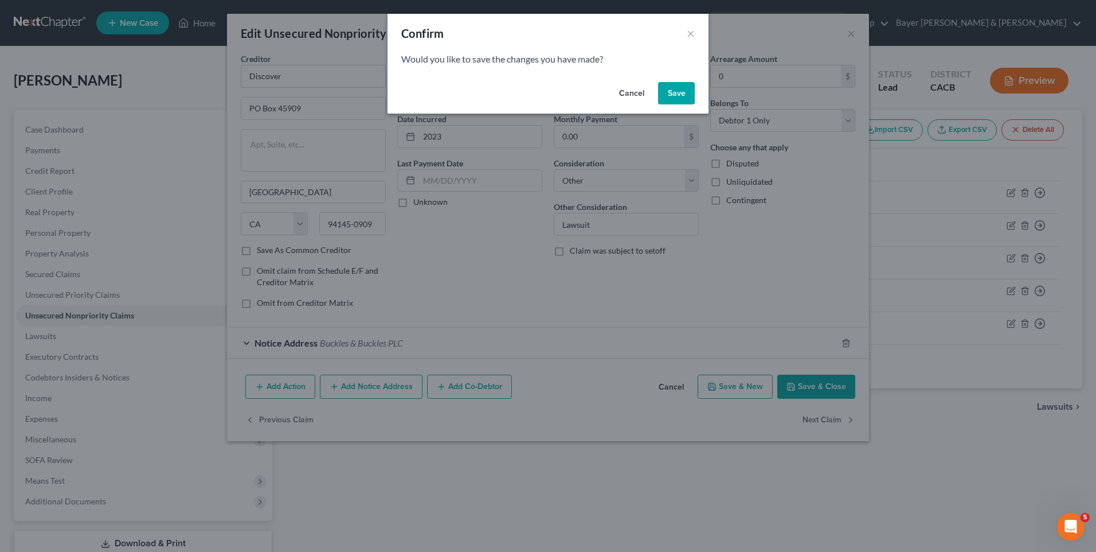
click at [680, 95] on button "Save" at bounding box center [676, 93] width 37 height 23
select select "14"
select select "0"
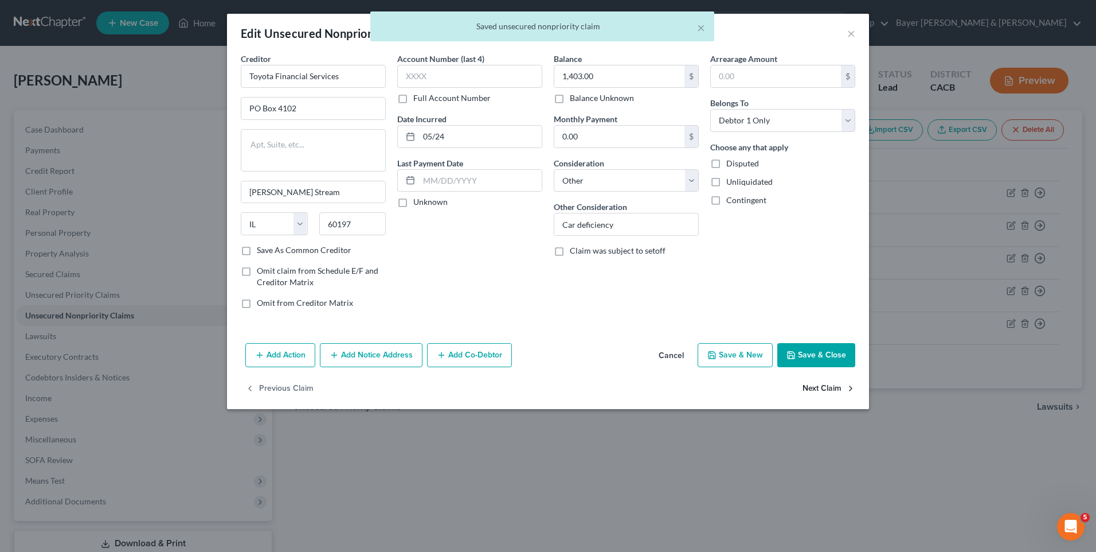
click at [844, 386] on button "Next Claim" at bounding box center [829, 388] width 53 height 24
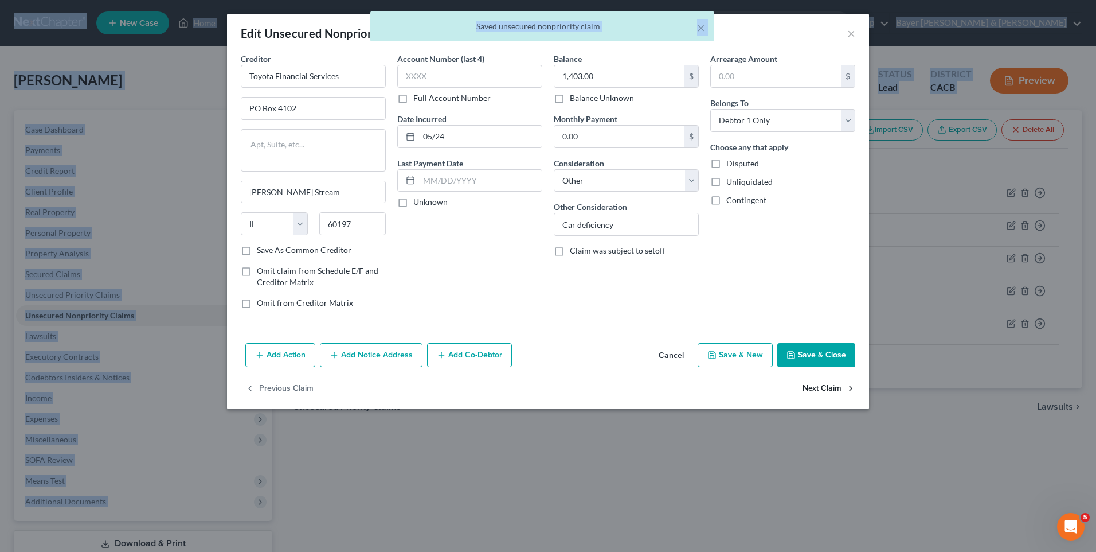
select select "0"
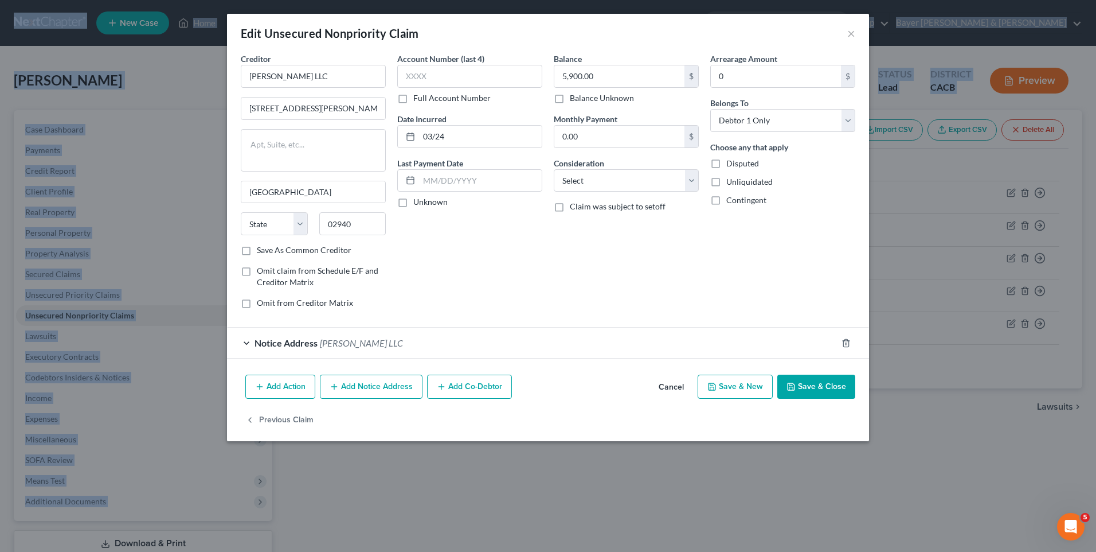
click at [822, 384] on button "Save & Close" at bounding box center [817, 386] width 78 height 24
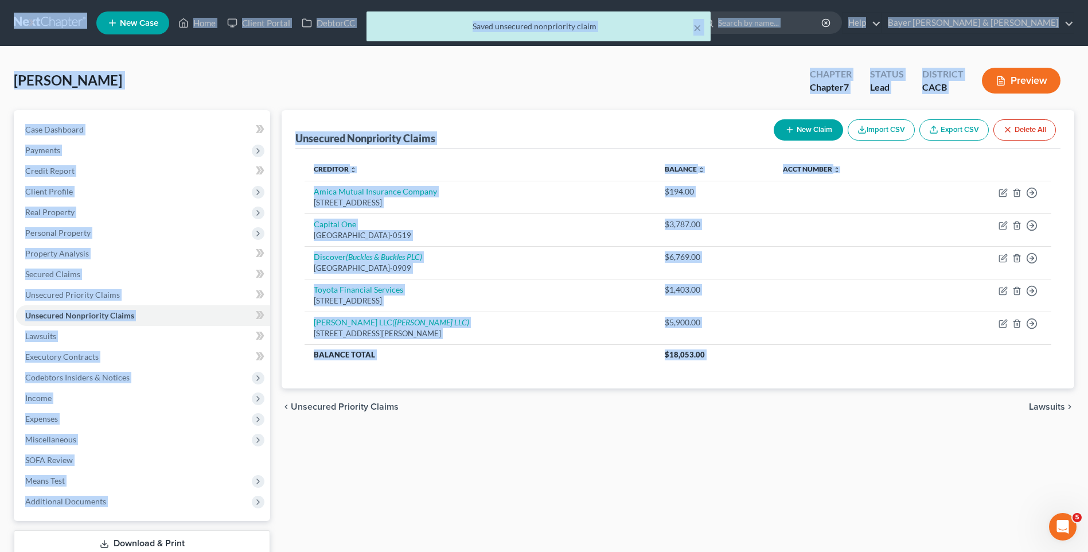
click at [1051, 406] on span "Lawsuits" at bounding box center [1047, 406] width 36 height 9
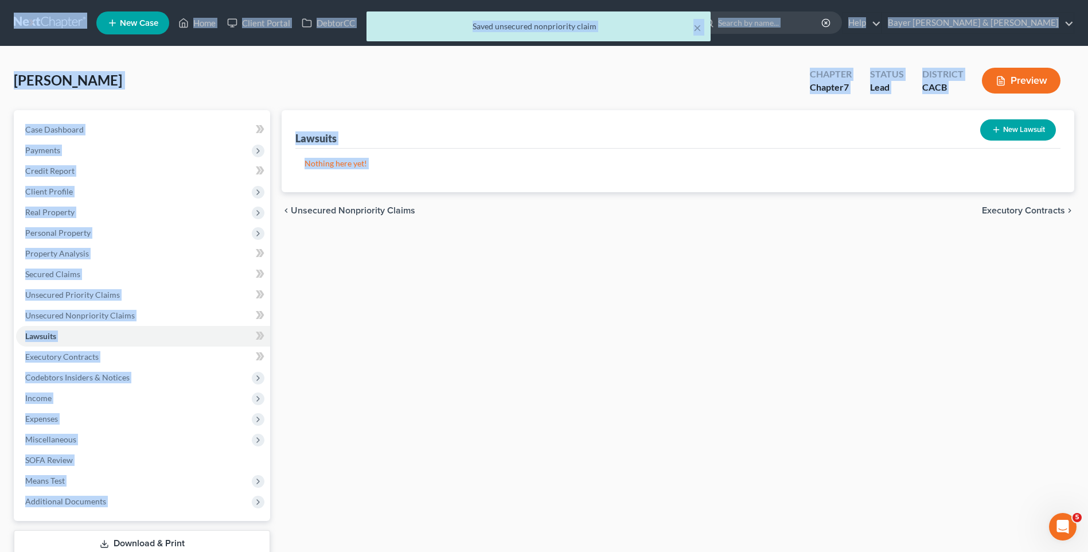
click at [1016, 131] on button "New Lawsuit" at bounding box center [1018, 129] width 76 height 21
select select "0"
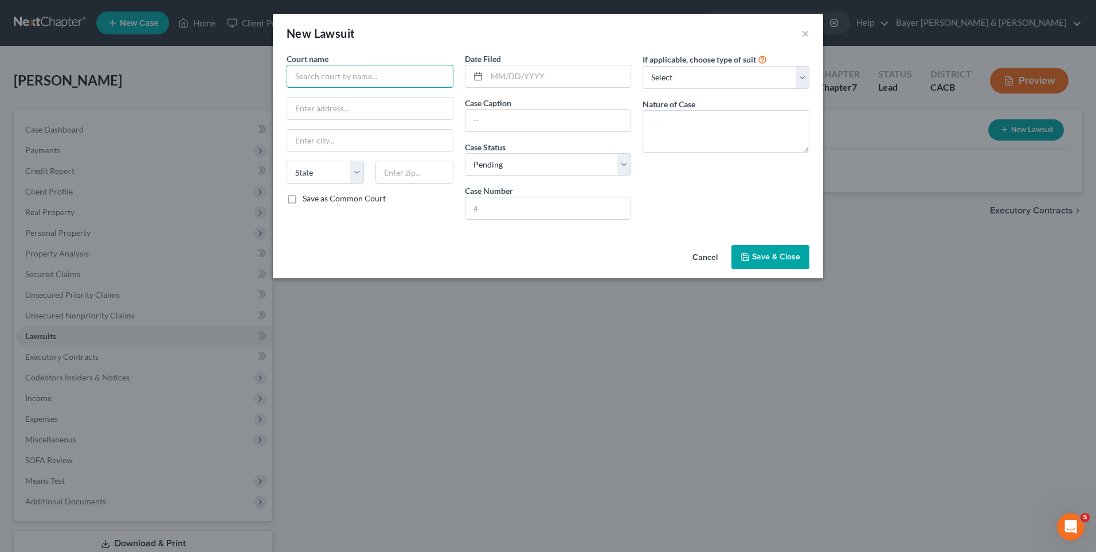
click at [344, 79] on input "text" at bounding box center [370, 76] width 167 height 23
type input "State of [US_STATE] 47th Judicial District Court"
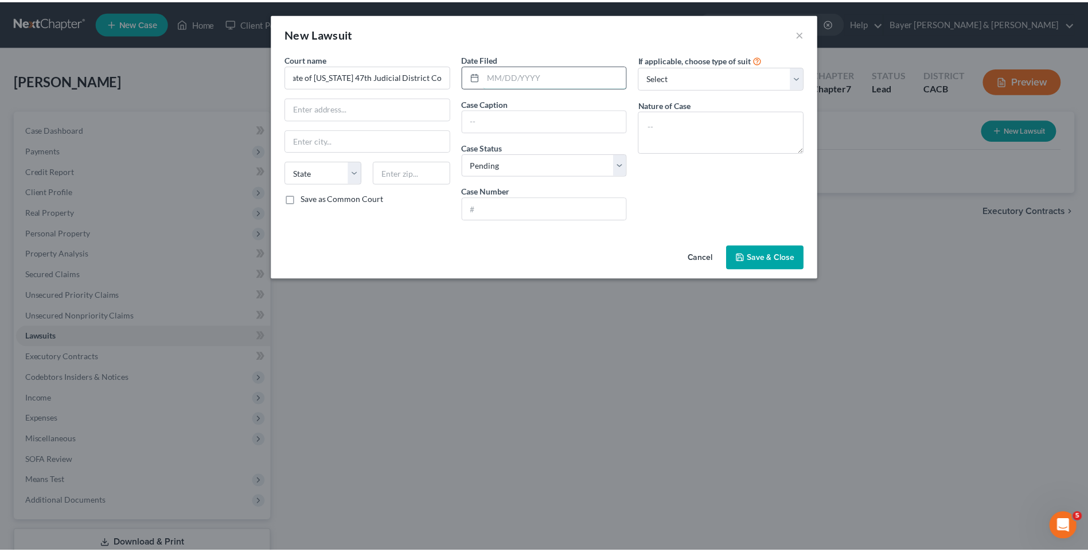
scroll to position [0, 0]
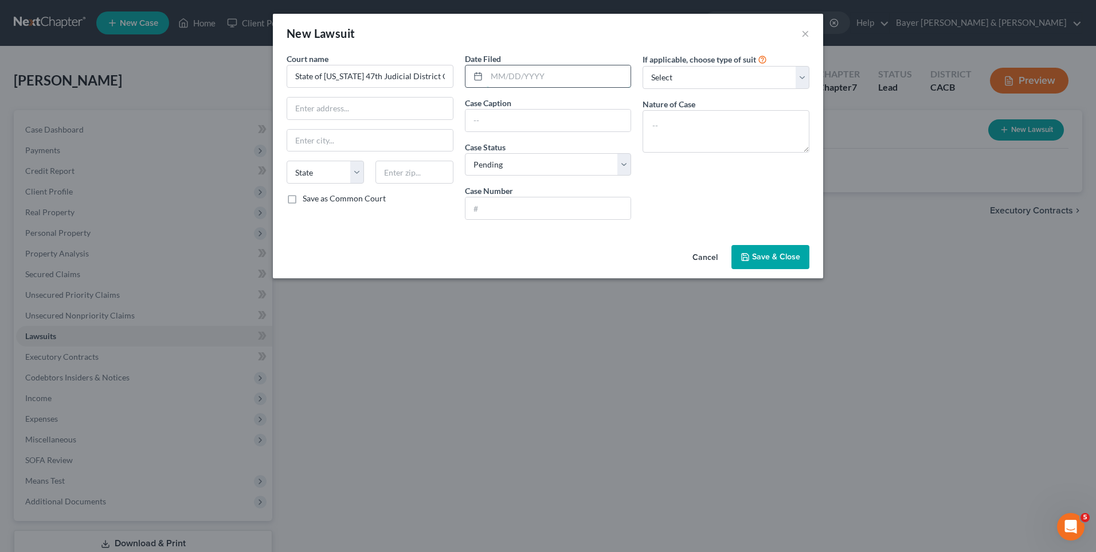
click at [506, 76] on input "text" at bounding box center [559, 76] width 145 height 22
type input "[DATE]"
click at [702, 81] on select "Select Repossession Garnishment Foreclosure Attached, Seized, Or Levied Other" at bounding box center [726, 77] width 167 height 23
select select "4"
click at [643, 66] on select "Select Repossession Garnishment Foreclosure Attached, Seized, Or Levied Other" at bounding box center [726, 77] width 167 height 23
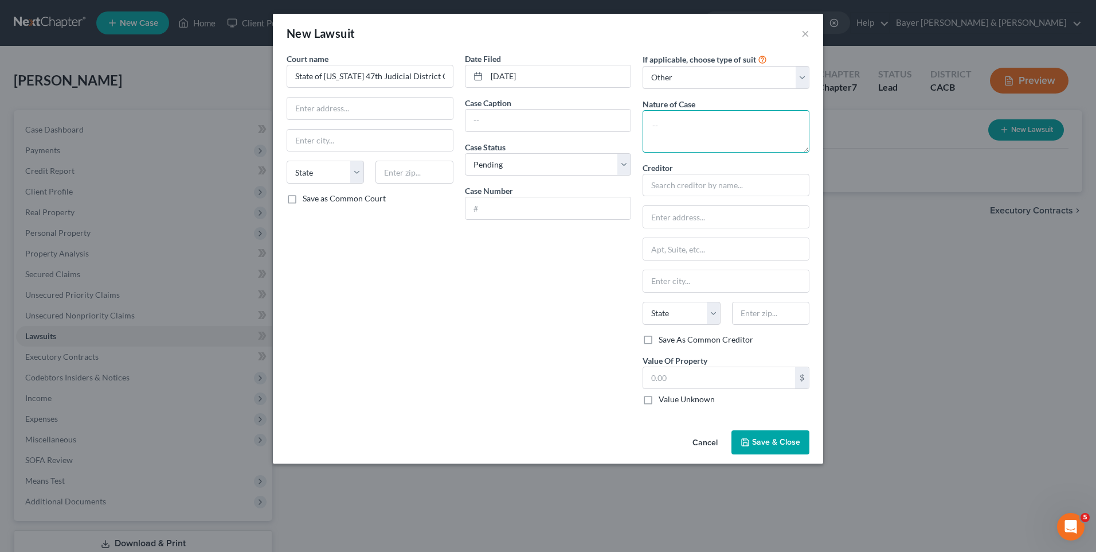
click at [677, 127] on textarea at bounding box center [726, 131] width 167 height 42
type textarea "Breach of Contract"
click at [700, 179] on input "text" at bounding box center [726, 185] width 167 height 23
type input "Discover c/) [PERSON_NAME] & [PERSON_NAME]"
click at [697, 217] on input "text" at bounding box center [726, 217] width 166 height 22
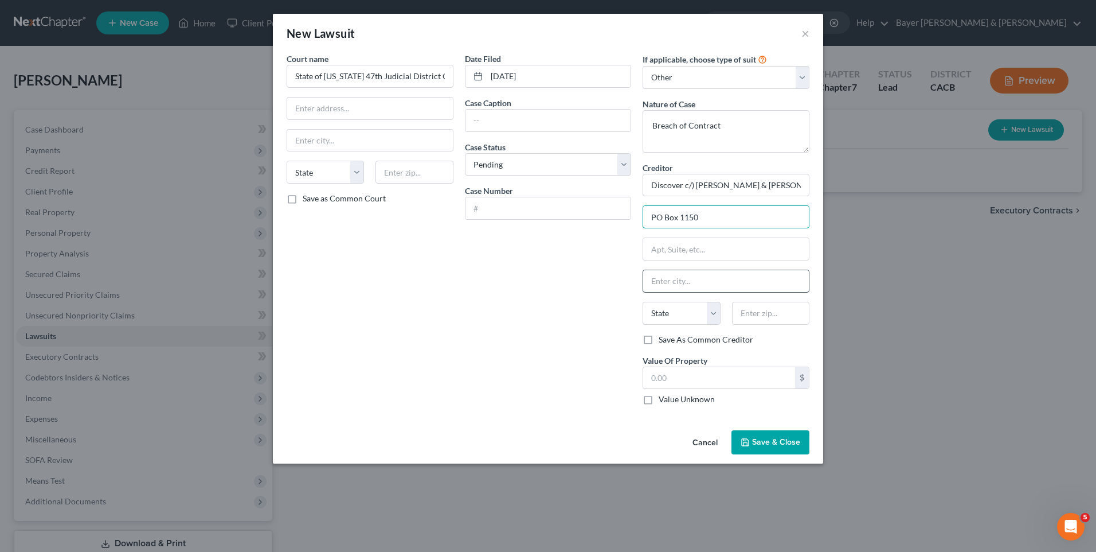
type input "PO Box 1150"
click at [693, 280] on input "text" at bounding box center [726, 281] width 166 height 22
type input "[GEOGRAPHIC_DATA]"
drag, startPoint x: 714, startPoint y: 318, endPoint x: 706, endPoint y: 362, distance: 44.9
click at [713, 317] on select "State [US_STATE] AK AR AZ CA CO CT DE DC [GEOGRAPHIC_DATA] [GEOGRAPHIC_DATA] GU…" at bounding box center [681, 313] width 77 height 23
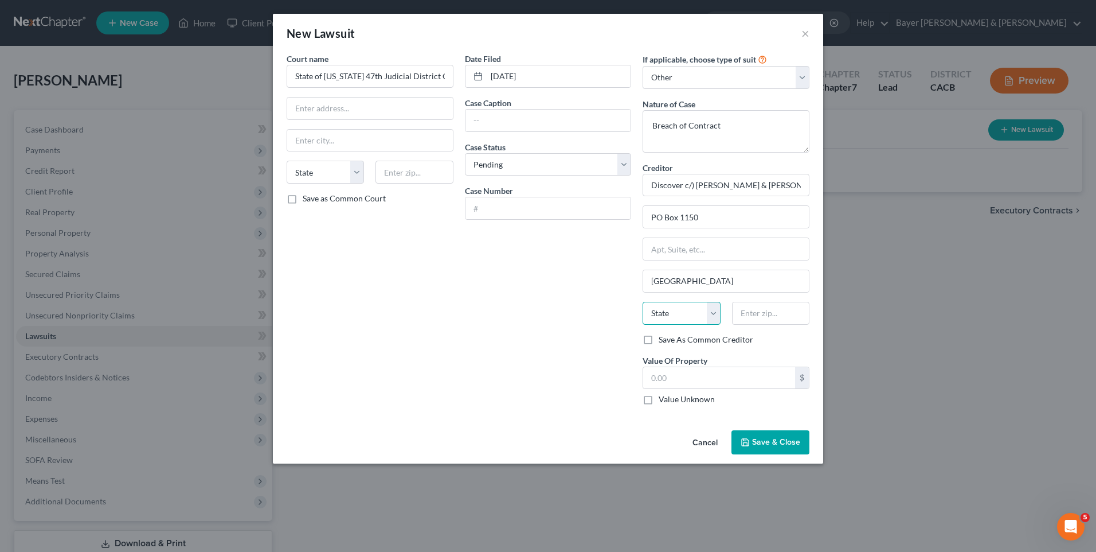
select select "23"
click at [643, 302] on select "State [US_STATE] AK AR AZ CA CO CT DE DC [GEOGRAPHIC_DATA] [GEOGRAPHIC_DATA] GU…" at bounding box center [681, 313] width 77 height 23
click at [755, 315] on input "text" at bounding box center [770, 313] width 77 height 23
type input "48012"
click at [307, 111] on input "text" at bounding box center [370, 108] width 166 height 22
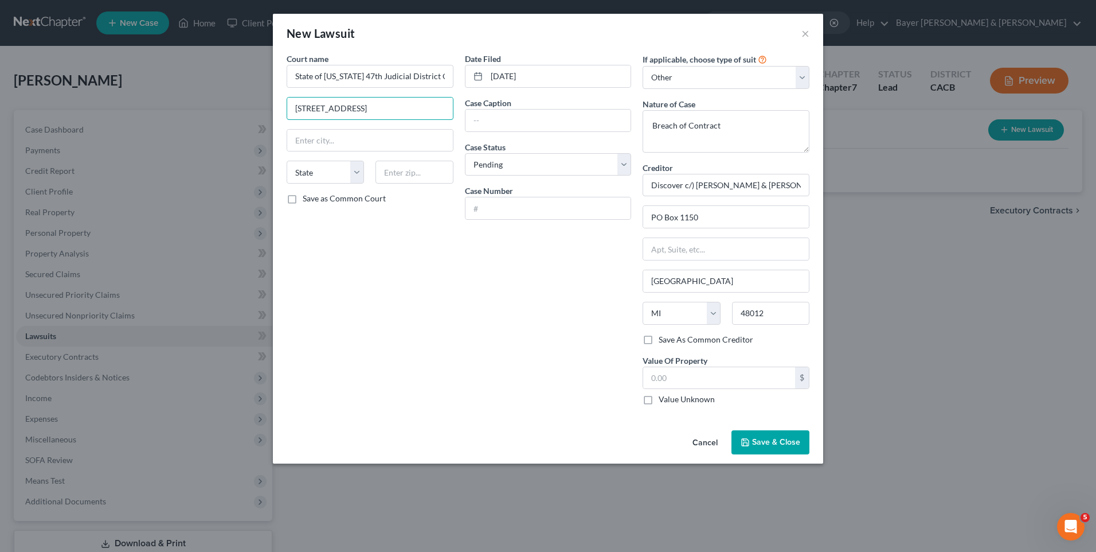
drag, startPoint x: 374, startPoint y: 107, endPoint x: 260, endPoint y: 107, distance: 114.1
click at [260, 107] on div "New Lawsuit × Court name * State of [US_STATE] 47th Judicial District Court 47 …" at bounding box center [548, 276] width 1096 height 552
type input "[STREET_ADDRESS]"
click at [315, 146] on input "text" at bounding box center [370, 141] width 166 height 22
click at [342, 139] on input "Farmington Nills Rd" at bounding box center [370, 141] width 166 height 22
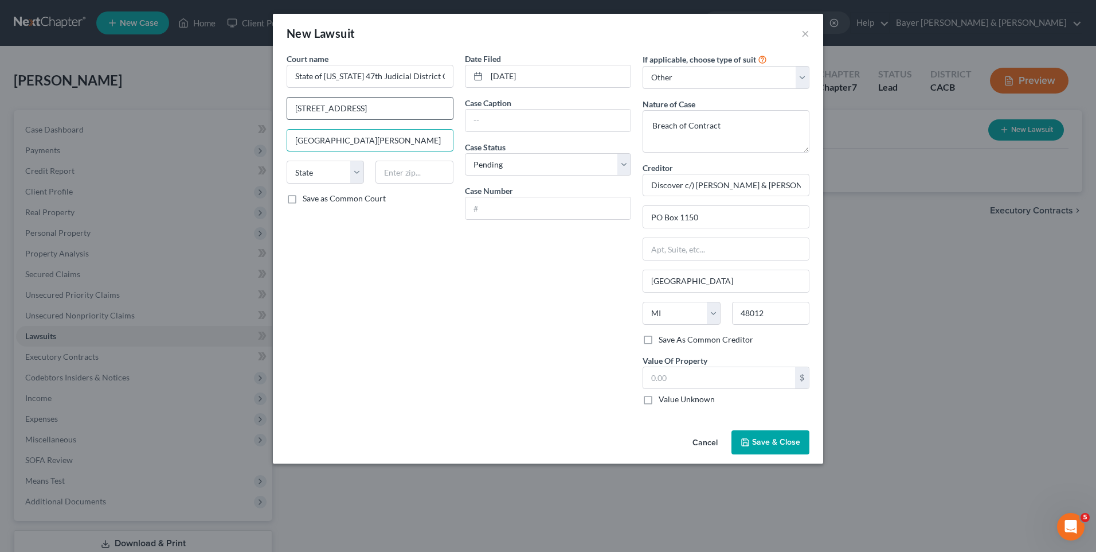
type input "[GEOGRAPHIC_DATA][PERSON_NAME]"
click at [299, 111] on input "[STREET_ADDRESS]" at bounding box center [370, 108] width 166 height 22
type input "[STREET_ADDRESS]"
click at [365, 139] on input "[GEOGRAPHIC_DATA][PERSON_NAME]" at bounding box center [370, 141] width 166 height 22
type input "[GEOGRAPHIC_DATA]"
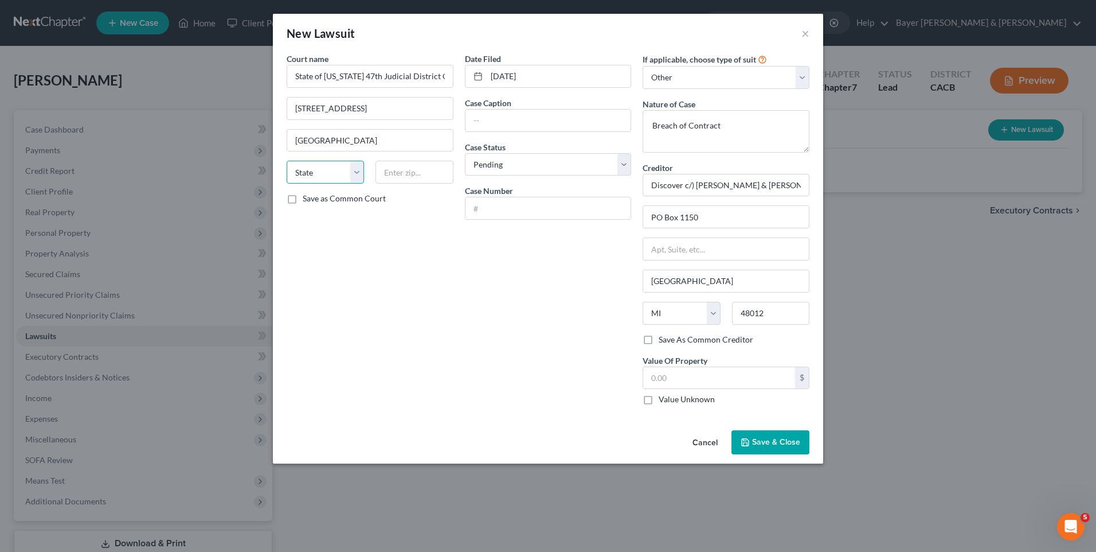
drag, startPoint x: 356, startPoint y: 170, endPoint x: 368, endPoint y: 218, distance: 49.8
click at [356, 170] on select "State [US_STATE] AK AR AZ CA CO CT DE DC [GEOGRAPHIC_DATA] [GEOGRAPHIC_DATA] GU…" at bounding box center [325, 172] width 77 height 23
select select "23"
click at [287, 161] on select "State [US_STATE] AK AR AZ CA CO CT DE DC [GEOGRAPHIC_DATA] [GEOGRAPHIC_DATA] GU…" at bounding box center [325, 172] width 77 height 23
click at [411, 172] on input "text" at bounding box center [414, 172] width 77 height 23
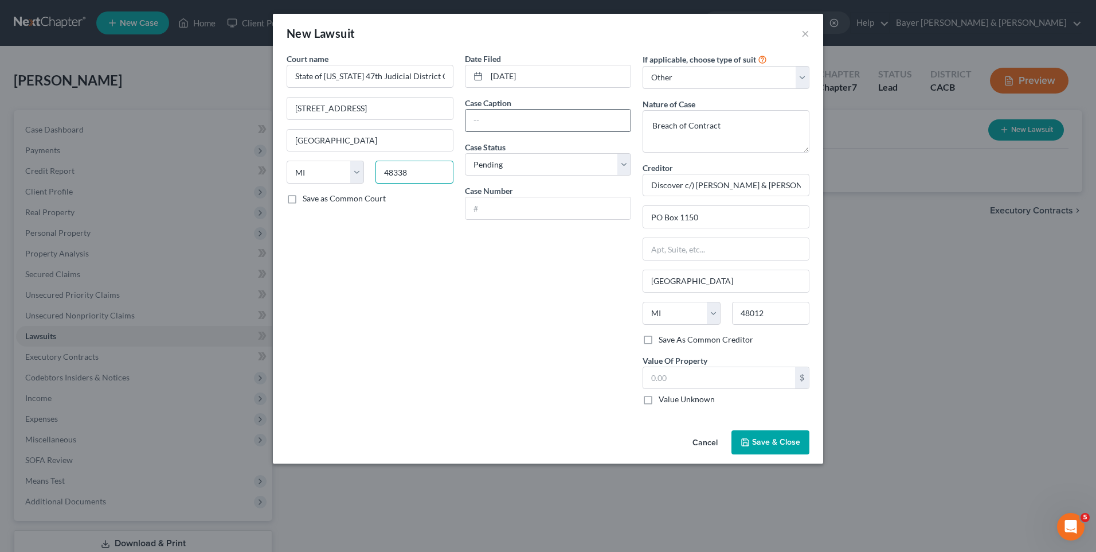
type input "48338"
click at [499, 121] on input "text" at bounding box center [549, 121] width 166 height 22
type input "Discover Bank v [PERSON_NAME]"
click at [691, 186] on input "Discover c/) [PERSON_NAME] & [PERSON_NAME]" at bounding box center [726, 185] width 167 height 23
click at [694, 183] on input "Discover co) [PERSON_NAME] & Buckles" at bounding box center [726, 185] width 167 height 23
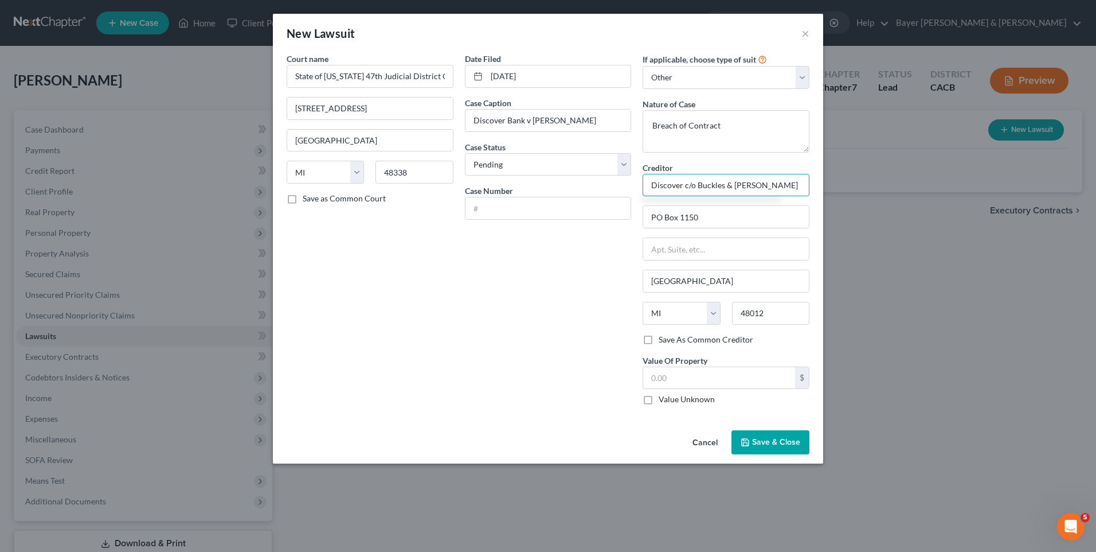
type input "Discover c/o Buckles & [PERSON_NAME]"
drag, startPoint x: 783, startPoint y: 442, endPoint x: 775, endPoint y: 443, distance: 7.7
click at [782, 442] on span "Save & Close" at bounding box center [776, 442] width 48 height 10
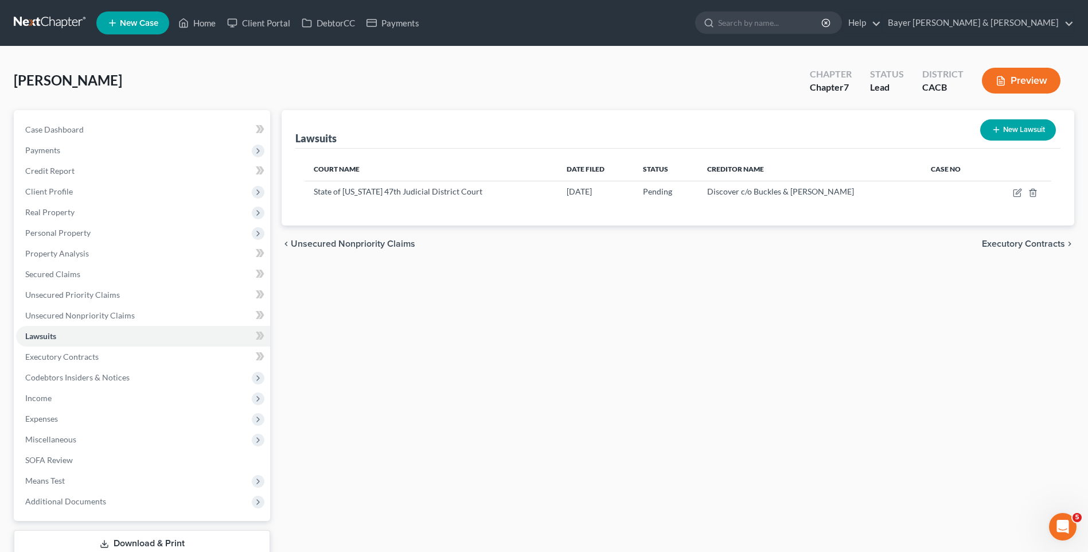
click at [999, 240] on span "Executory Contracts" at bounding box center [1023, 243] width 83 height 9
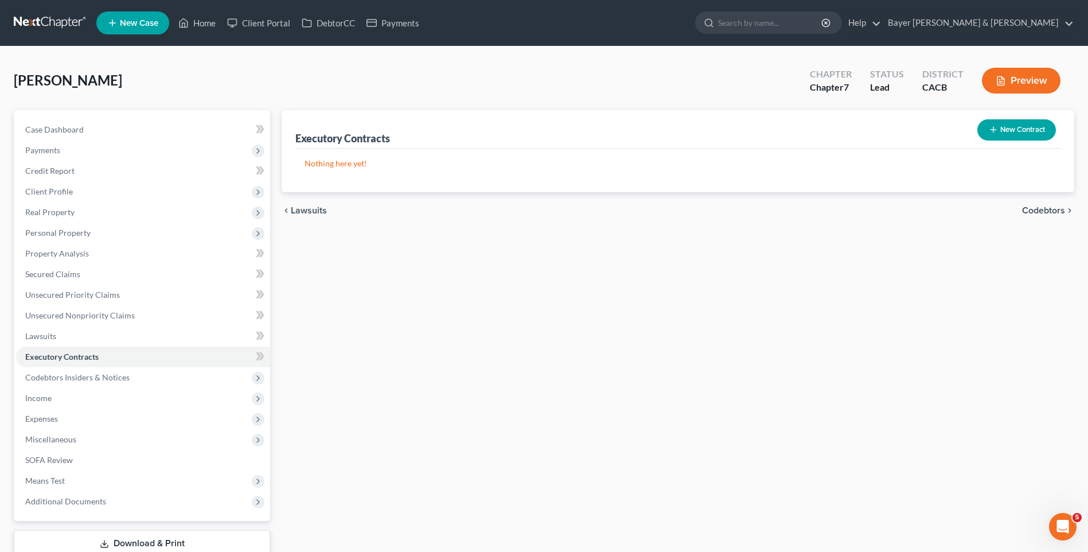
click at [1035, 209] on span "Codebtors" at bounding box center [1043, 210] width 43 height 9
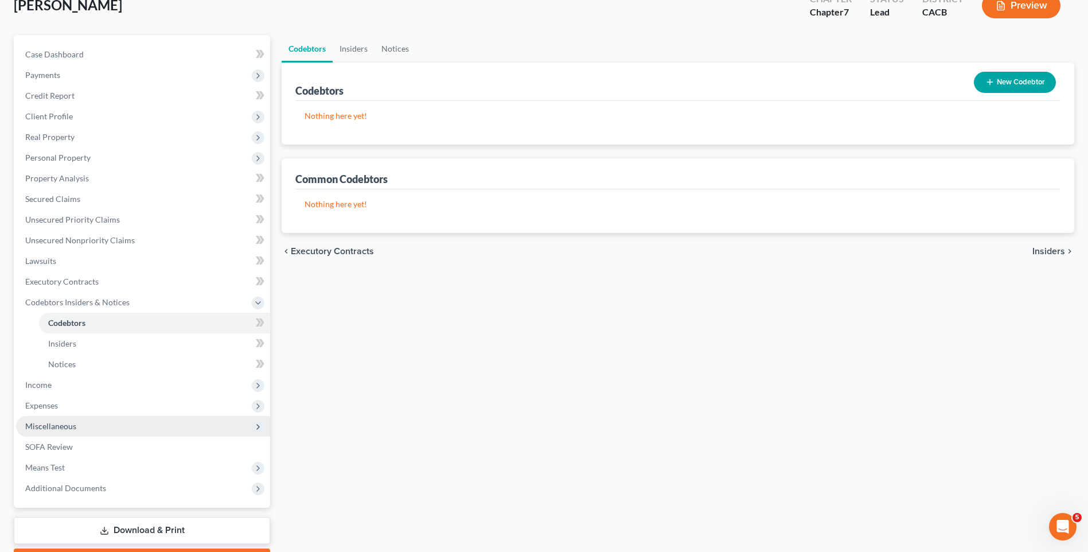
scroll to position [141, 0]
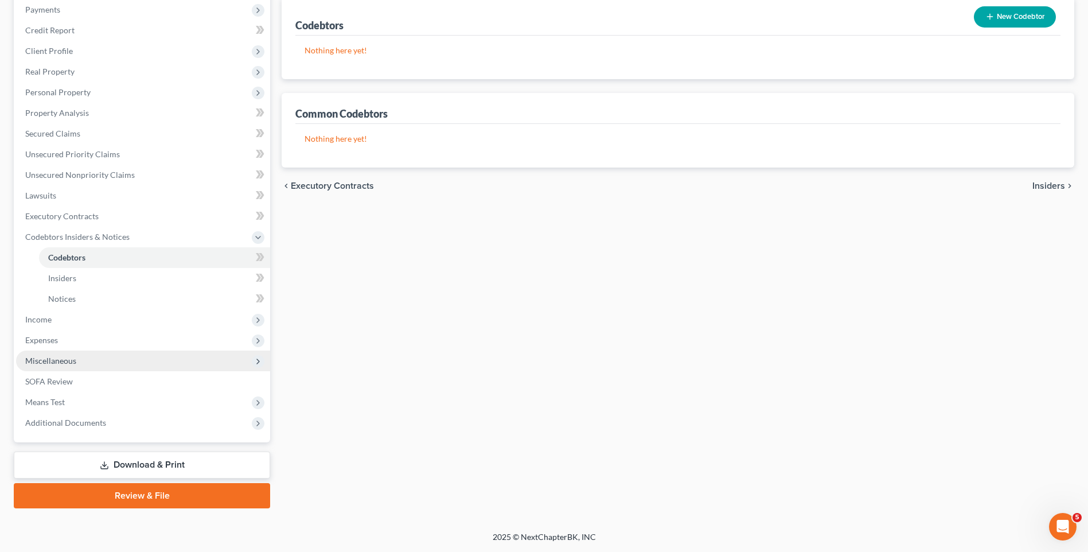
click at [68, 364] on span "Miscellaneous" at bounding box center [50, 361] width 51 height 10
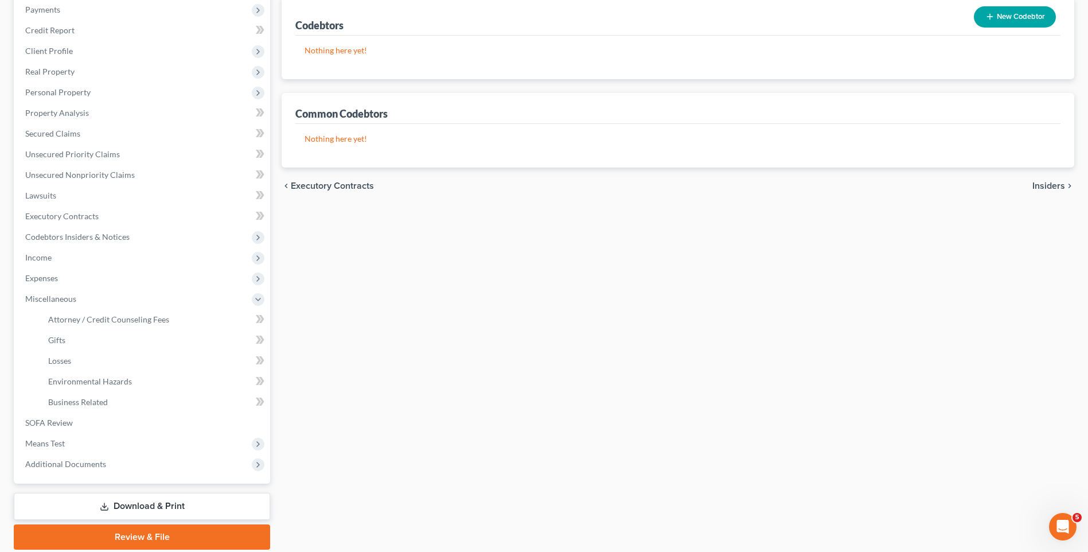
drag, startPoint x: 1055, startPoint y: 184, endPoint x: 815, endPoint y: 175, distance: 240.4
click at [1055, 185] on span "Insiders" at bounding box center [1048, 185] width 33 height 9
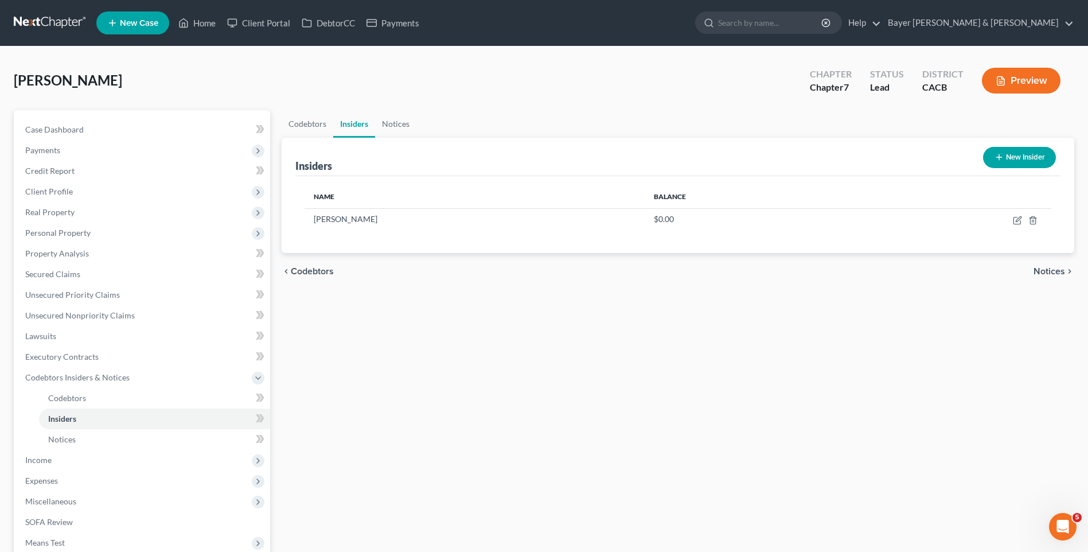
click at [1053, 272] on span "Notices" at bounding box center [1049, 271] width 32 height 9
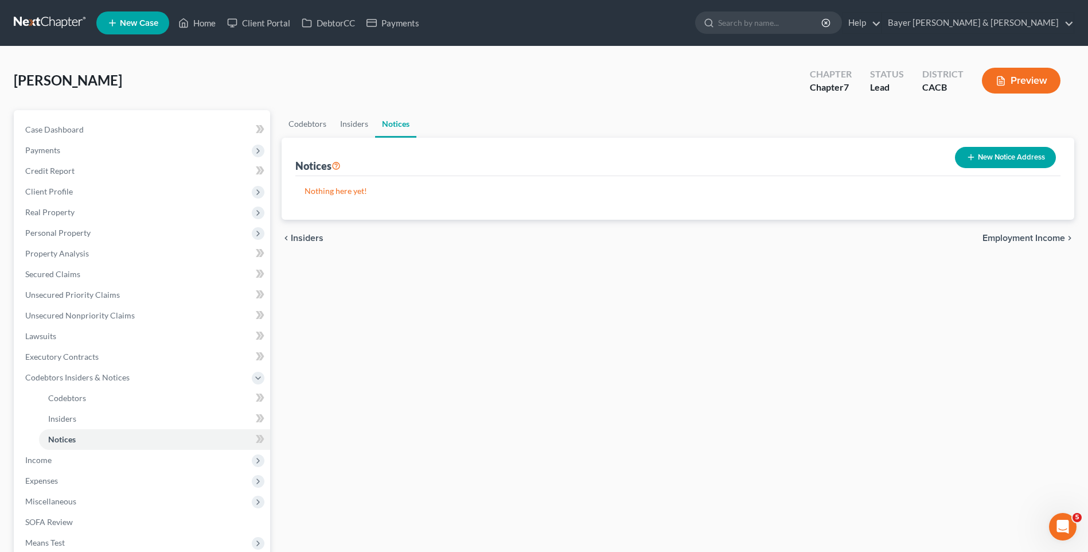
click at [1021, 236] on span "Employment Income" at bounding box center [1023, 237] width 83 height 9
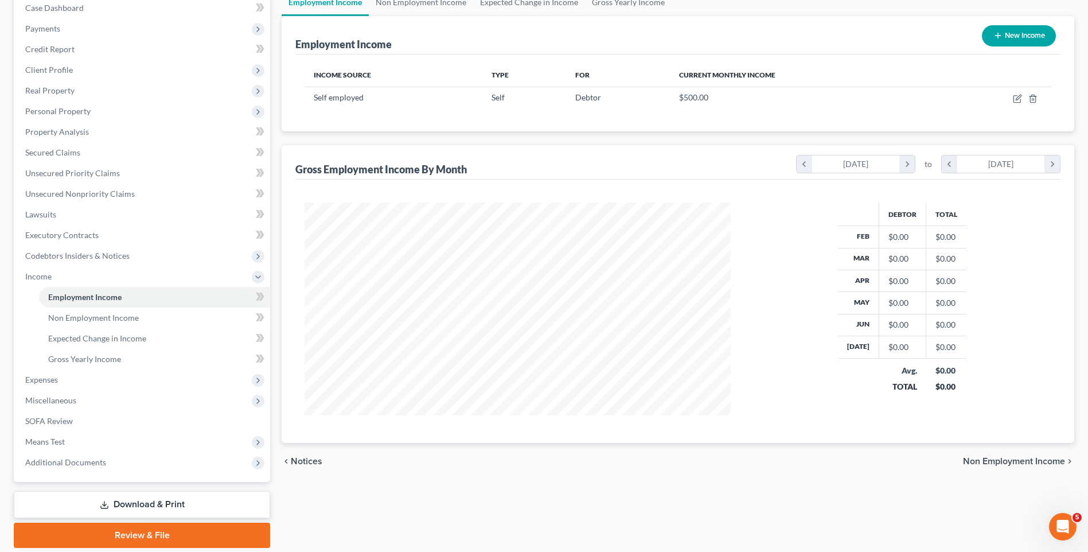
scroll to position [161, 0]
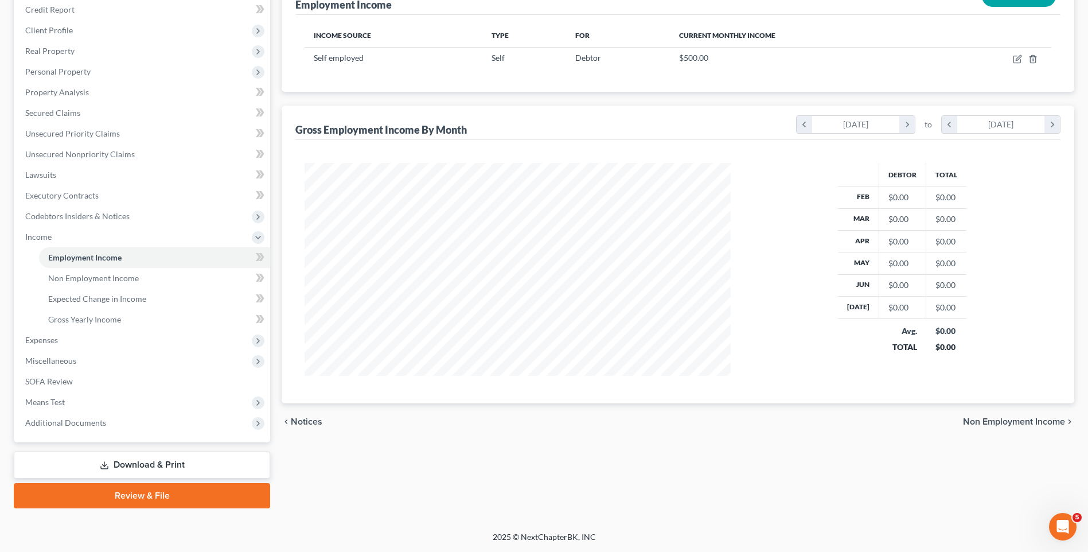
click at [1034, 419] on span "Non Employment Income" at bounding box center [1014, 421] width 102 height 9
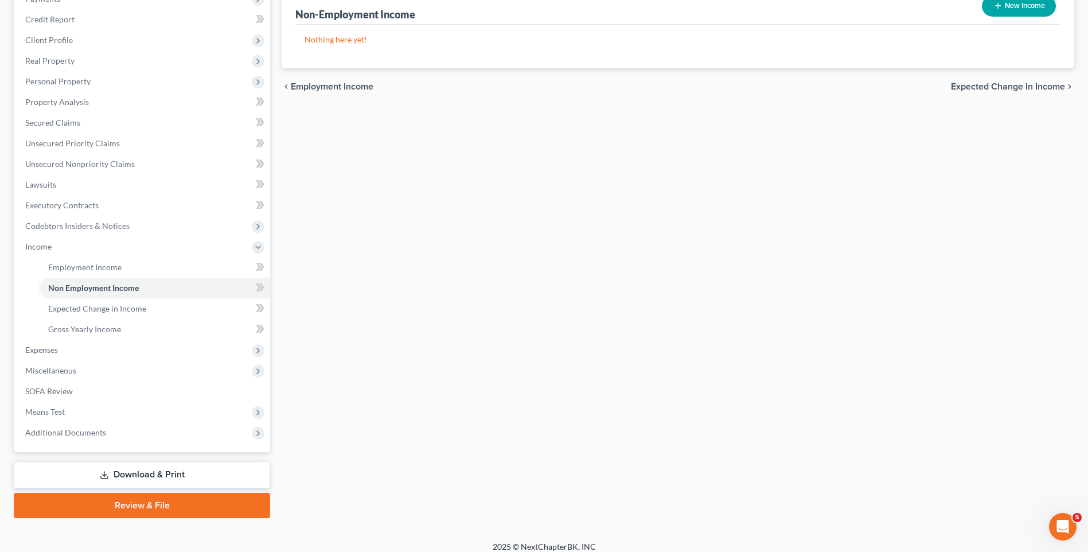
scroll to position [161, 0]
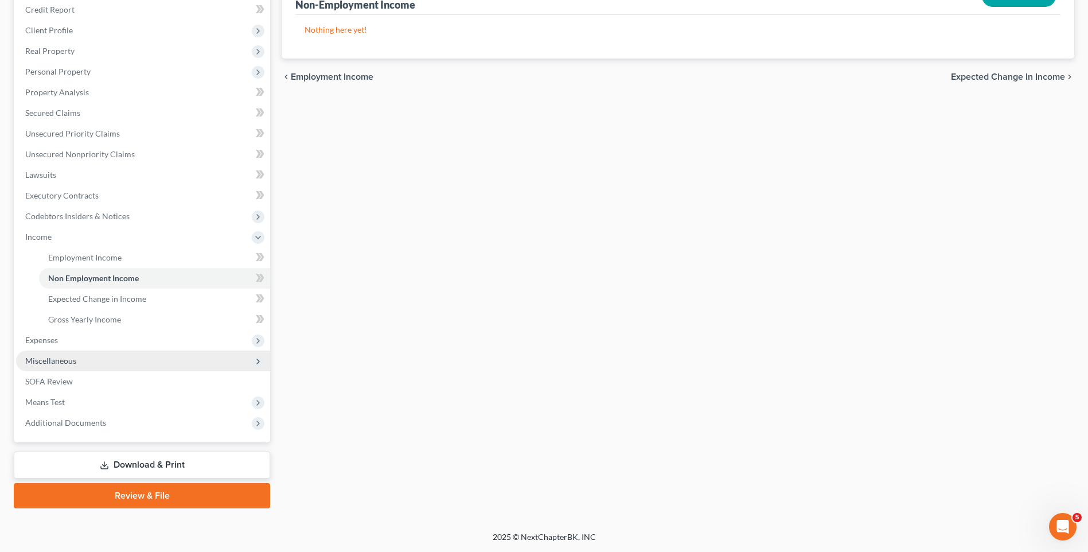
click at [70, 364] on span "Miscellaneous" at bounding box center [50, 361] width 51 height 10
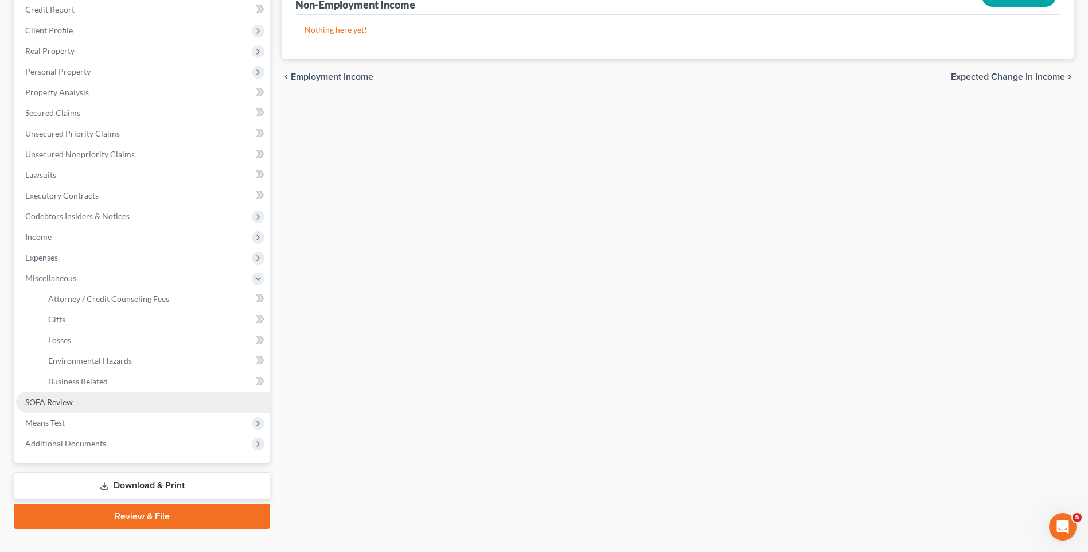
click at [55, 401] on span "SOFA Review" at bounding box center [49, 402] width 48 height 10
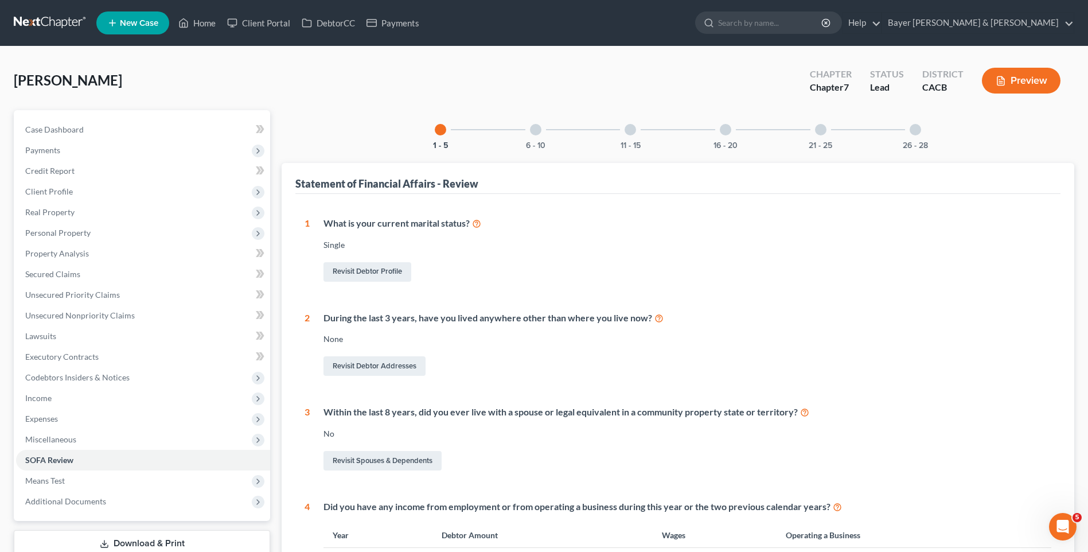
click at [536, 134] on div "6 - 10" at bounding box center [535, 129] width 39 height 39
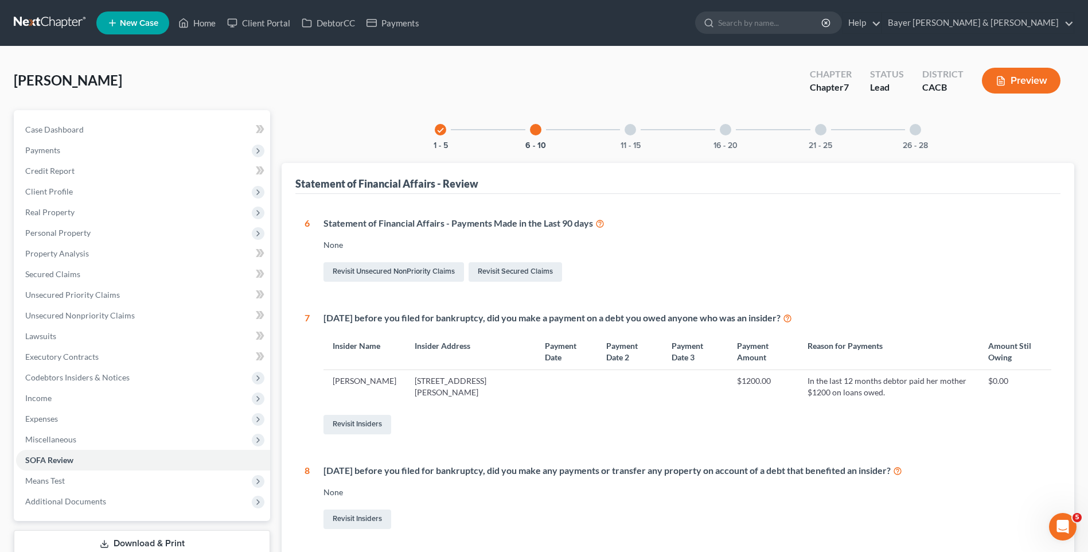
click at [535, 126] on div at bounding box center [535, 129] width 11 height 11
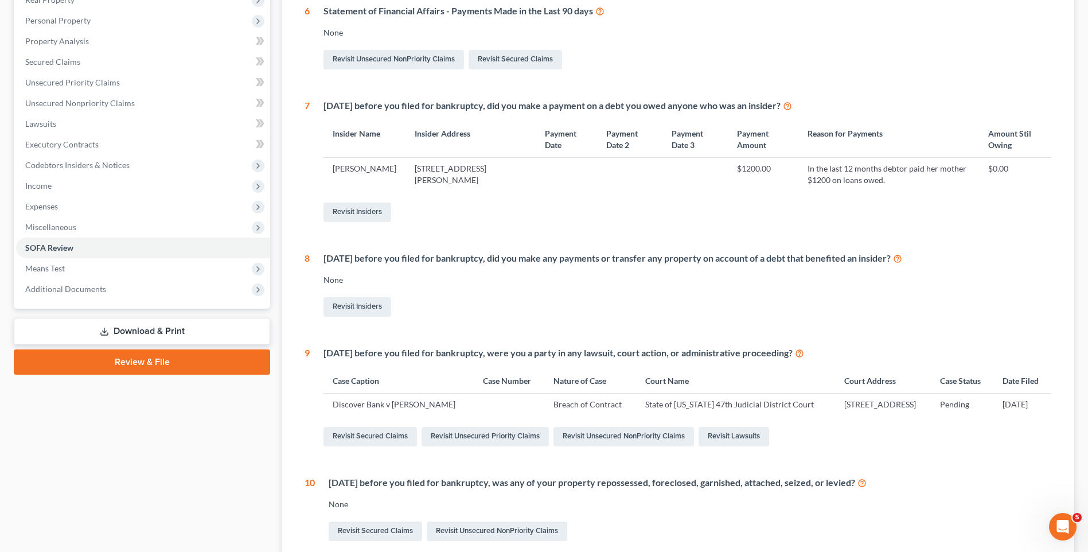
scroll to position [57, 0]
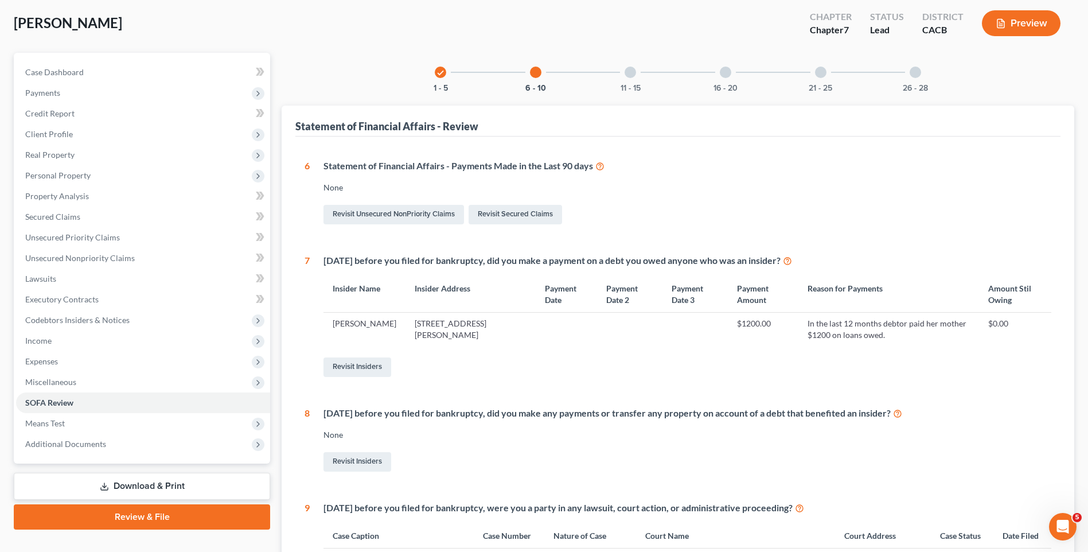
click at [626, 72] on div at bounding box center [630, 72] width 11 height 11
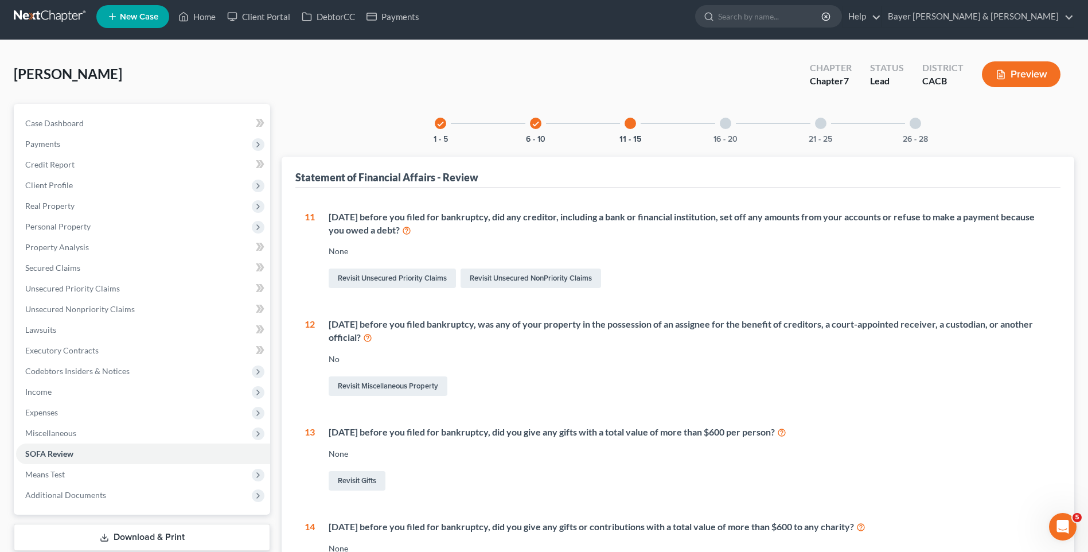
scroll to position [0, 0]
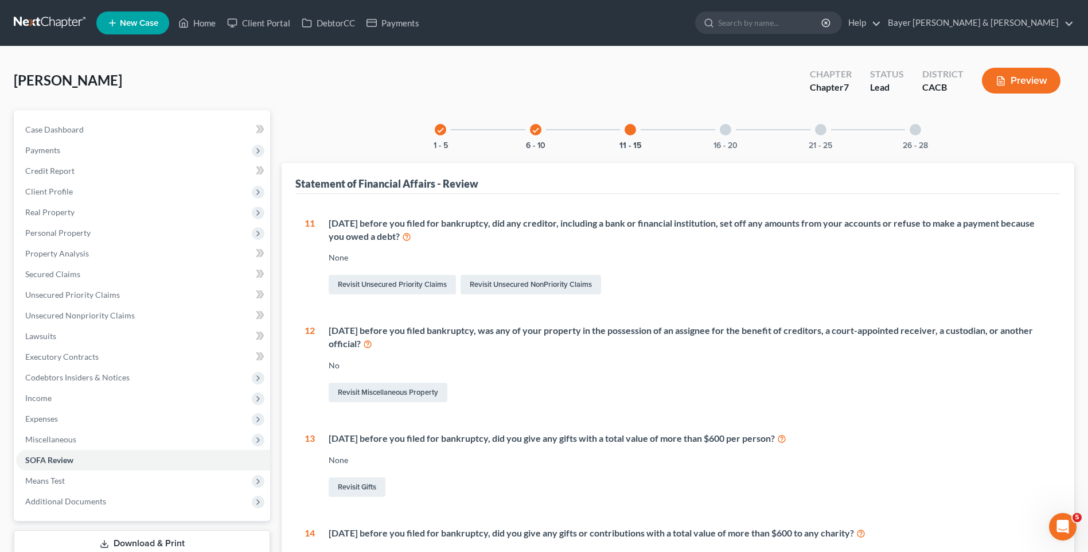
click at [731, 130] on div "16 - 20" at bounding box center [725, 129] width 39 height 39
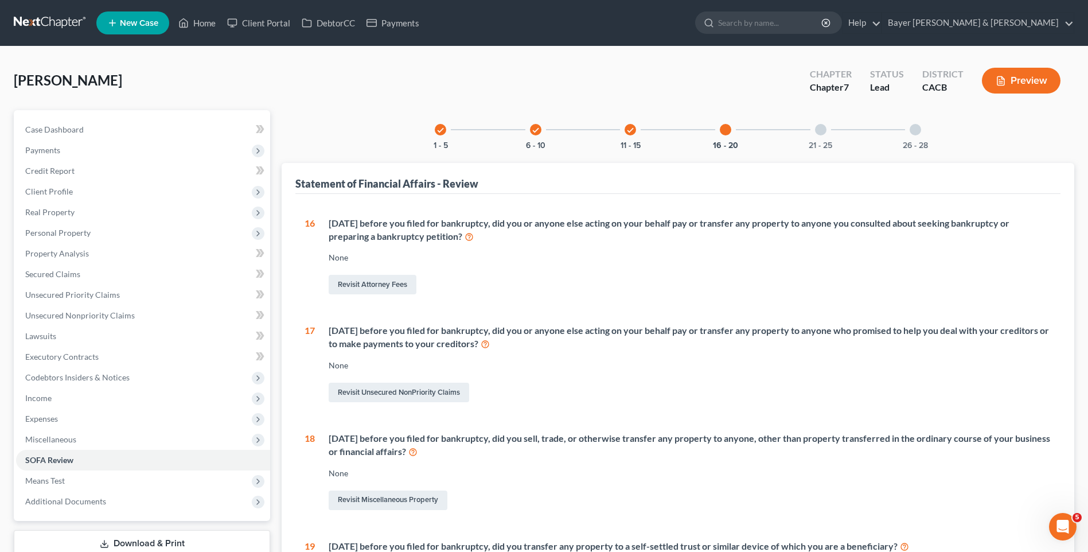
click at [818, 131] on div at bounding box center [820, 129] width 11 height 11
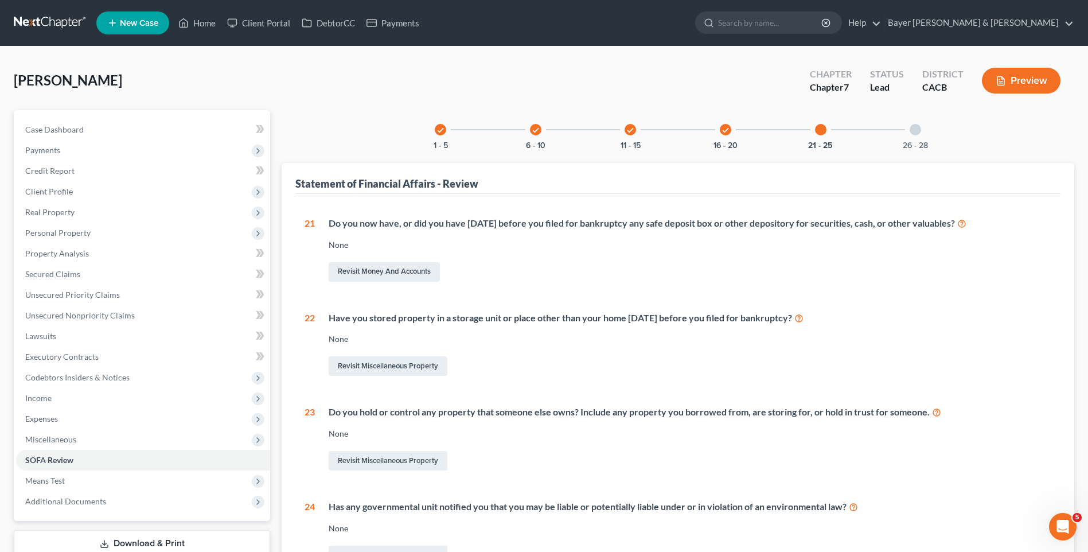
click at [917, 129] on div at bounding box center [915, 129] width 11 height 11
drag, startPoint x: 917, startPoint y: 129, endPoint x: 740, endPoint y: 179, distance: 183.7
click at [917, 129] on div at bounding box center [915, 129] width 11 height 11
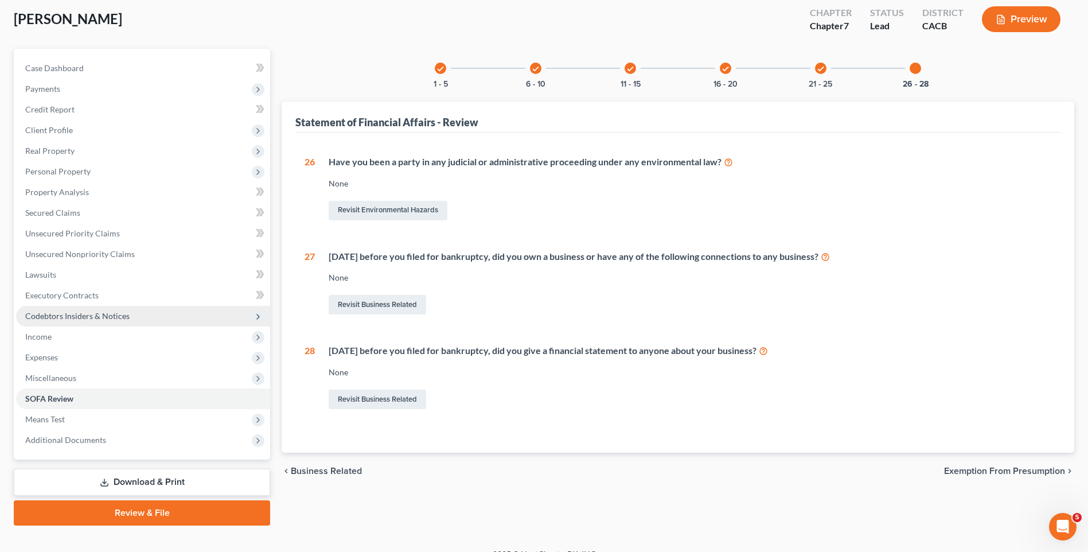
scroll to position [79, 0]
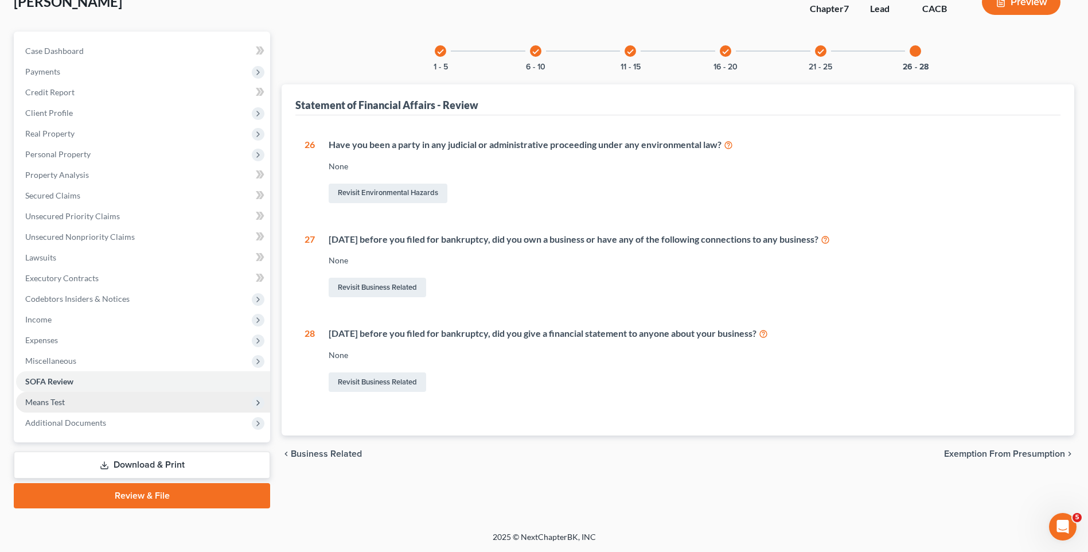
click at [53, 403] on span "Means Test" at bounding box center [45, 402] width 40 height 10
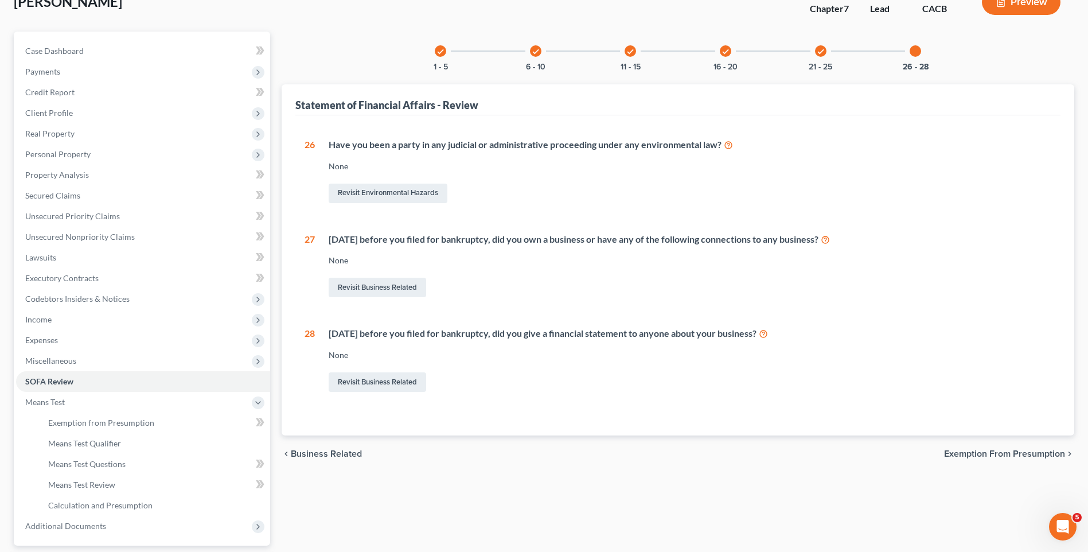
click at [996, 452] on span "Exemption from Presumption" at bounding box center [1004, 453] width 121 height 9
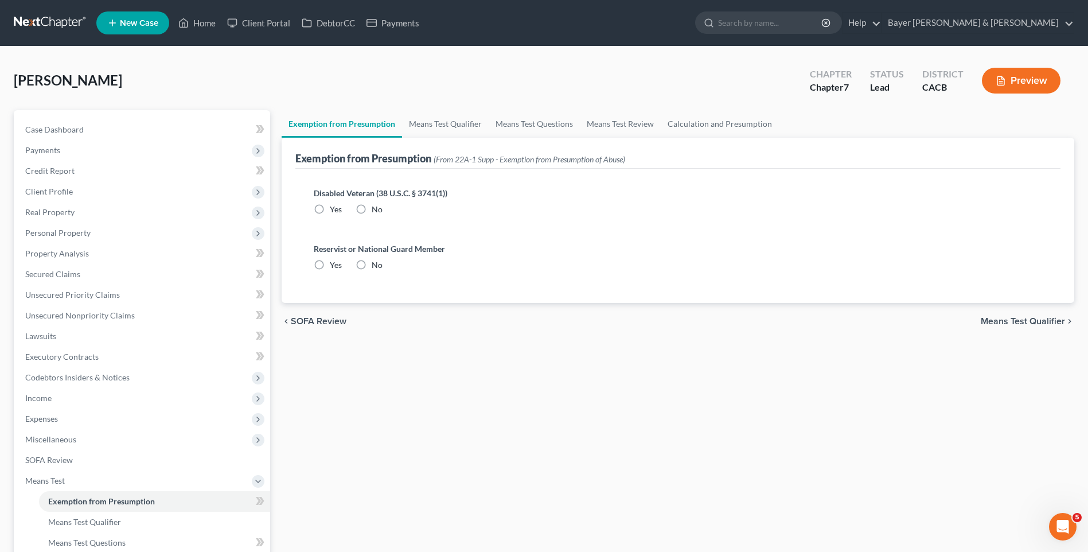
click at [372, 208] on label "No" at bounding box center [377, 209] width 11 height 11
click at [376, 208] on input "No" at bounding box center [379, 207] width 7 height 7
radio input "true"
drag, startPoint x: 361, startPoint y: 266, endPoint x: 637, endPoint y: 329, distance: 283.0
click at [372, 266] on label "No" at bounding box center [377, 264] width 11 height 11
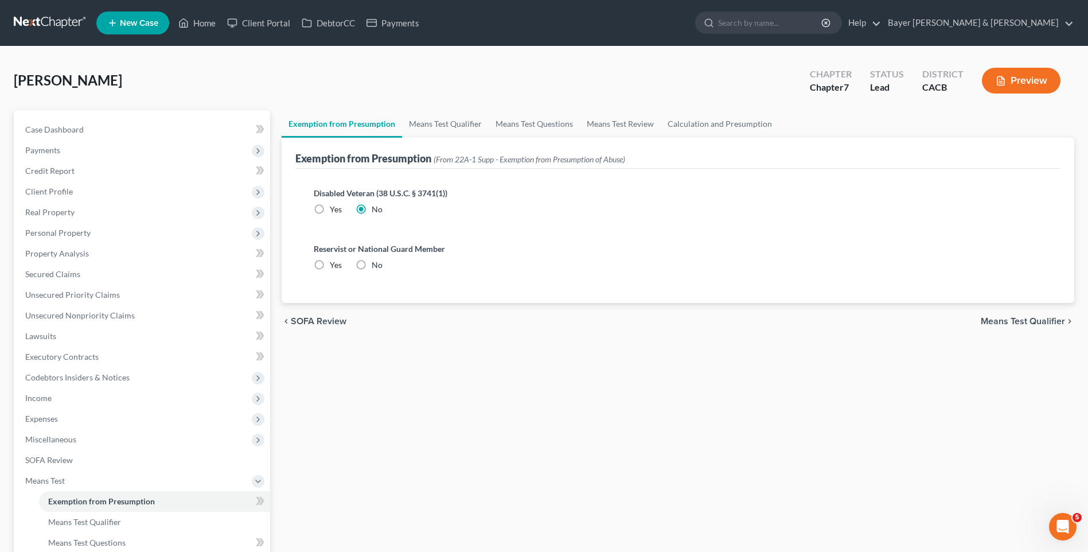
click at [376, 266] on input "No" at bounding box center [379, 262] width 7 height 7
radio input "true"
click at [1004, 323] on span "Means Test Qualifier" at bounding box center [1023, 321] width 84 height 9
click at [1004, 323] on div "chevron_left SOFA Review Means Test Qualifier chevron_right" at bounding box center [678, 321] width 793 height 37
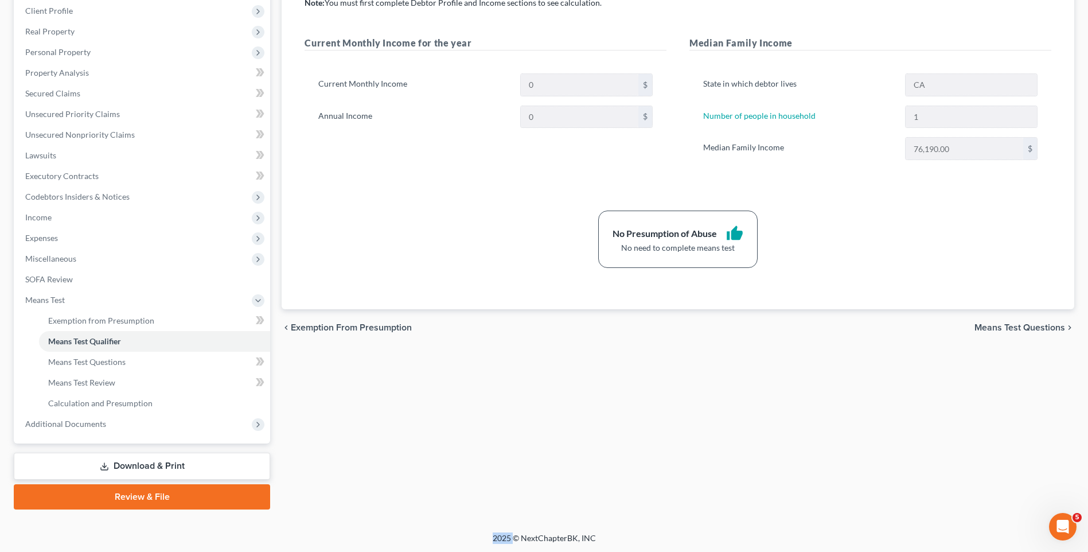
scroll to position [182, 0]
click at [1004, 328] on span "Means Test Questions" at bounding box center [1019, 326] width 91 height 9
click at [1004, 328] on div "Exemption from Presumption Means Test Qualifier Means Test Questions Means Test…" at bounding box center [678, 218] width 804 height 580
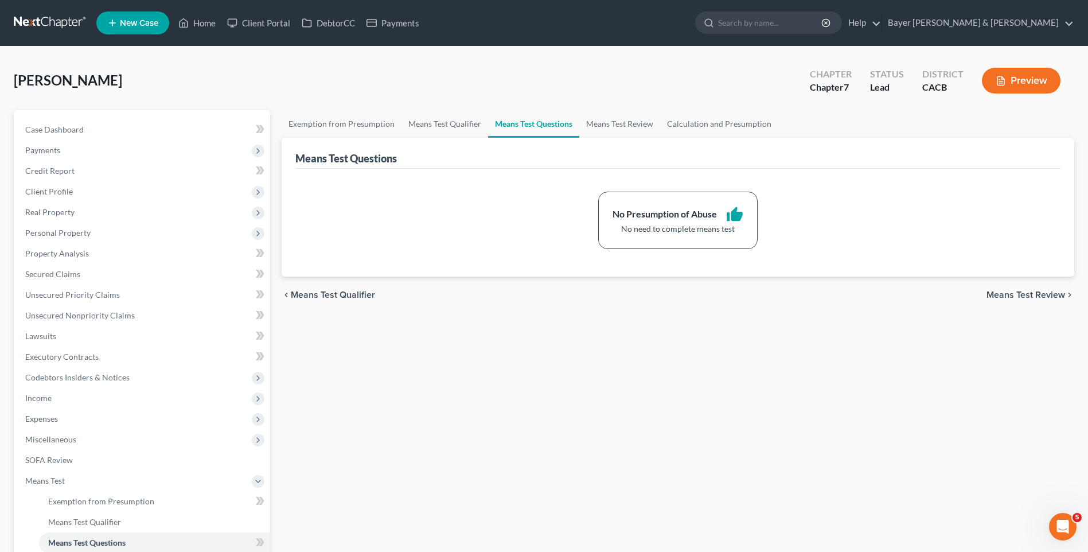
drag, startPoint x: 1004, startPoint y: 327, endPoint x: 994, endPoint y: 294, distance: 35.4
click at [994, 294] on span "Means Test Review" at bounding box center [1025, 294] width 79 height 9
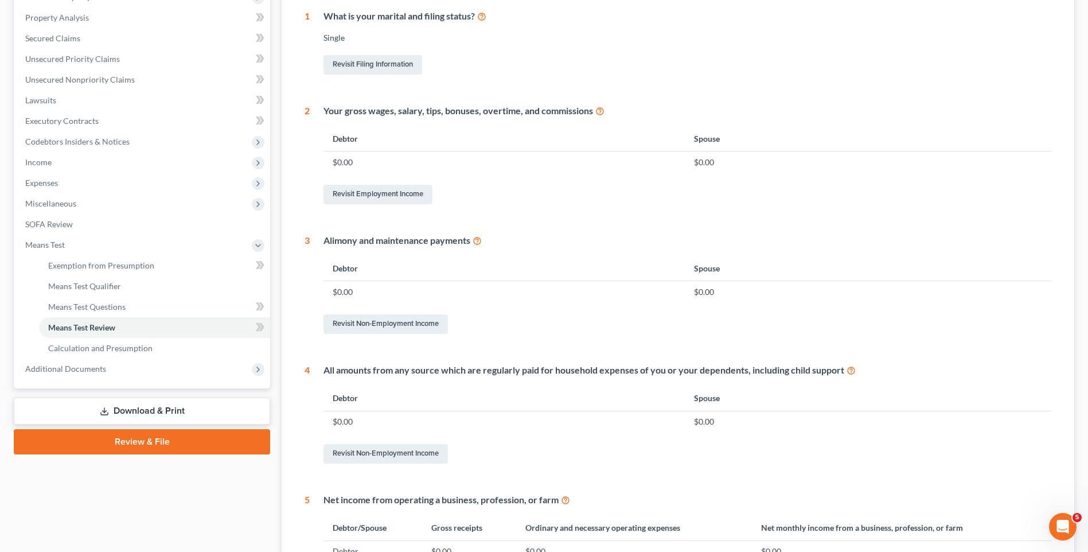
scroll to position [287, 0]
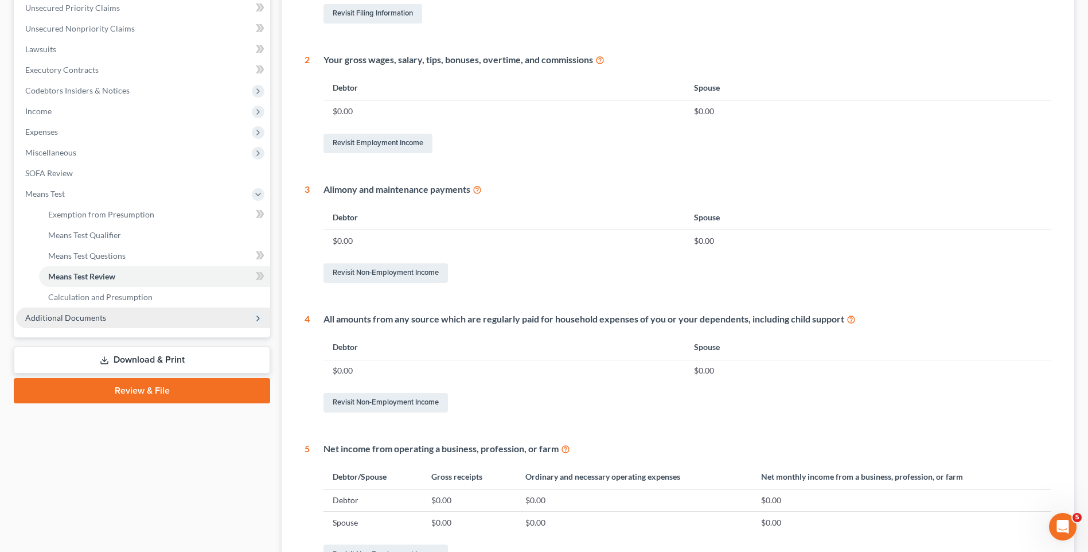
click at [124, 314] on span "Additional Documents" at bounding box center [143, 317] width 254 height 21
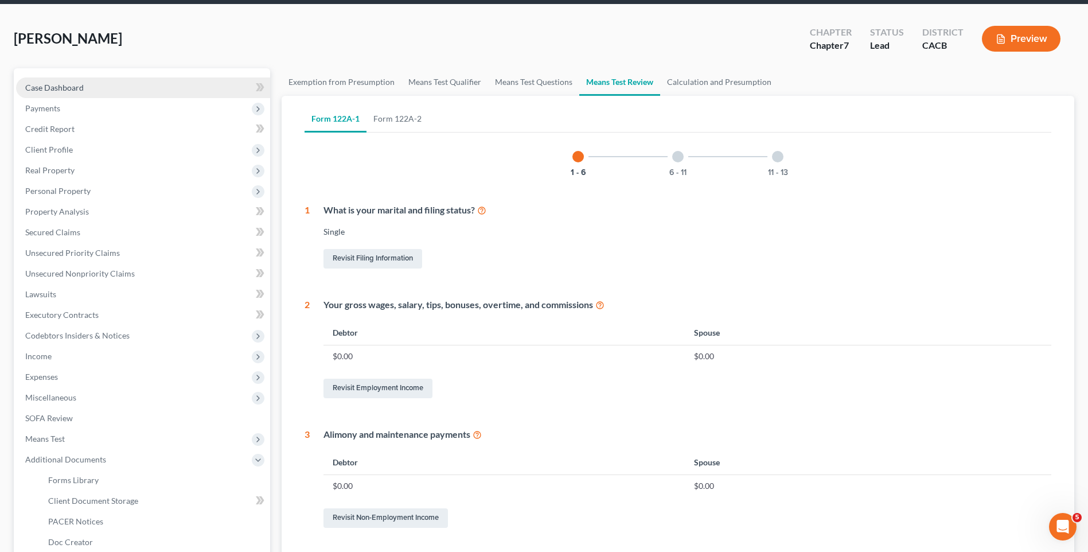
scroll to position [0, 0]
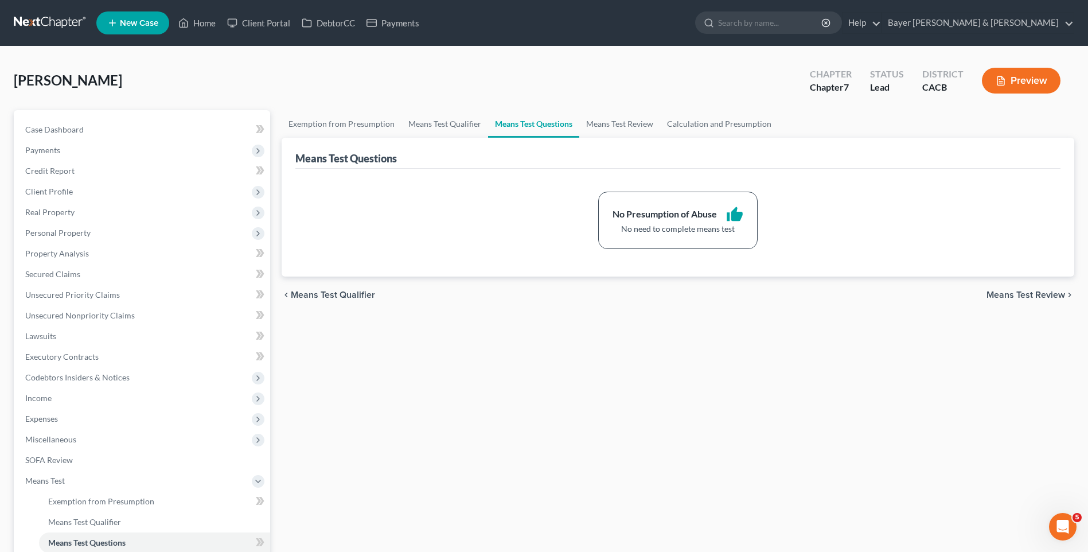
scroll to position [182, 0]
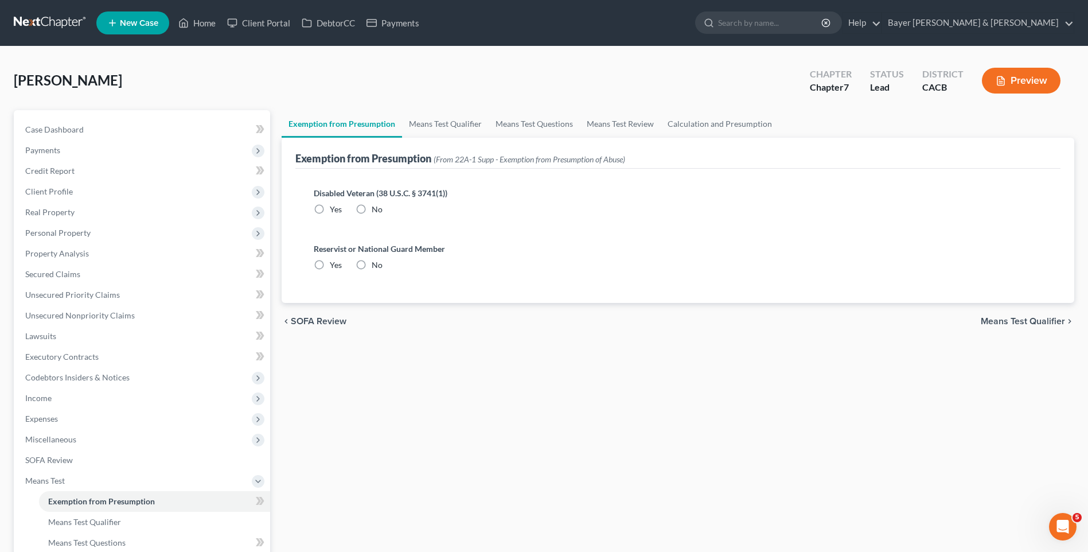
radio input "true"
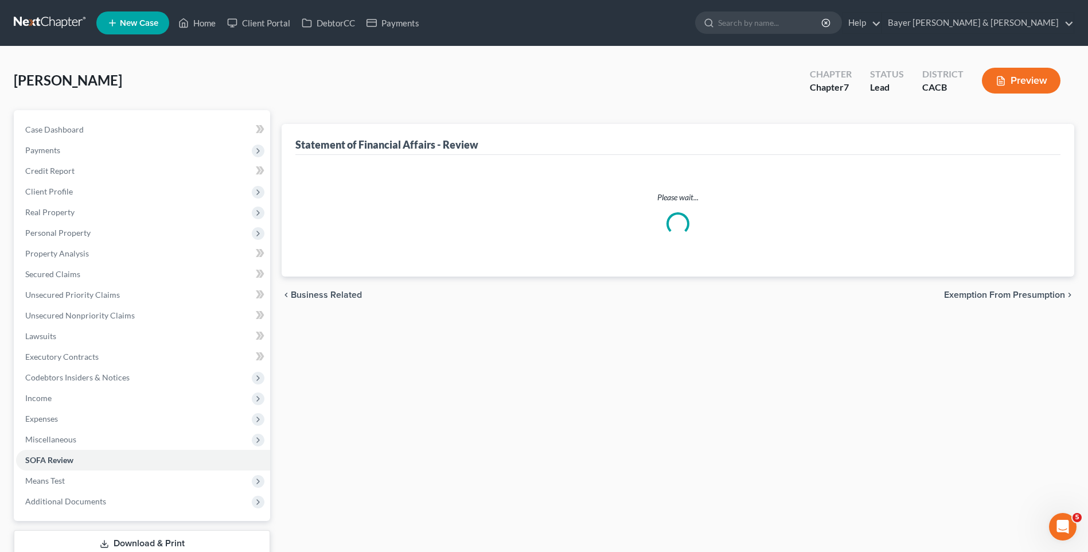
scroll to position [79, 0]
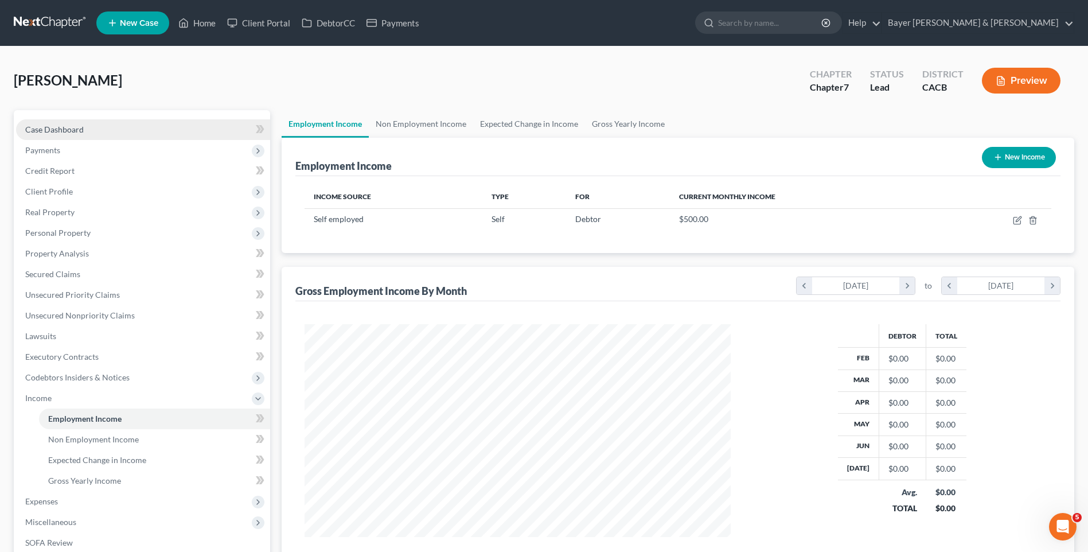
click at [82, 130] on span "Case Dashboard" at bounding box center [54, 129] width 58 height 10
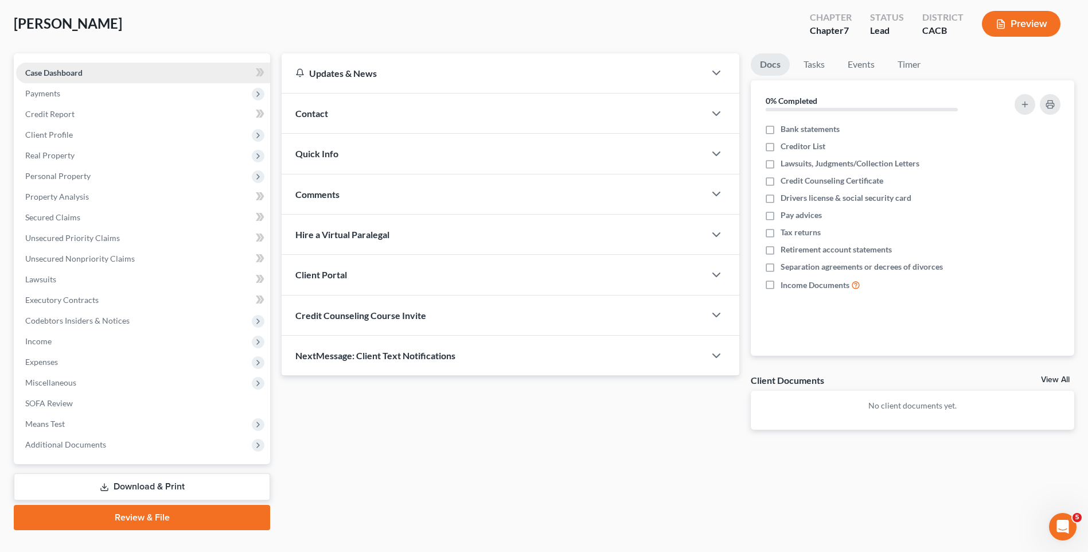
scroll to position [79, 0]
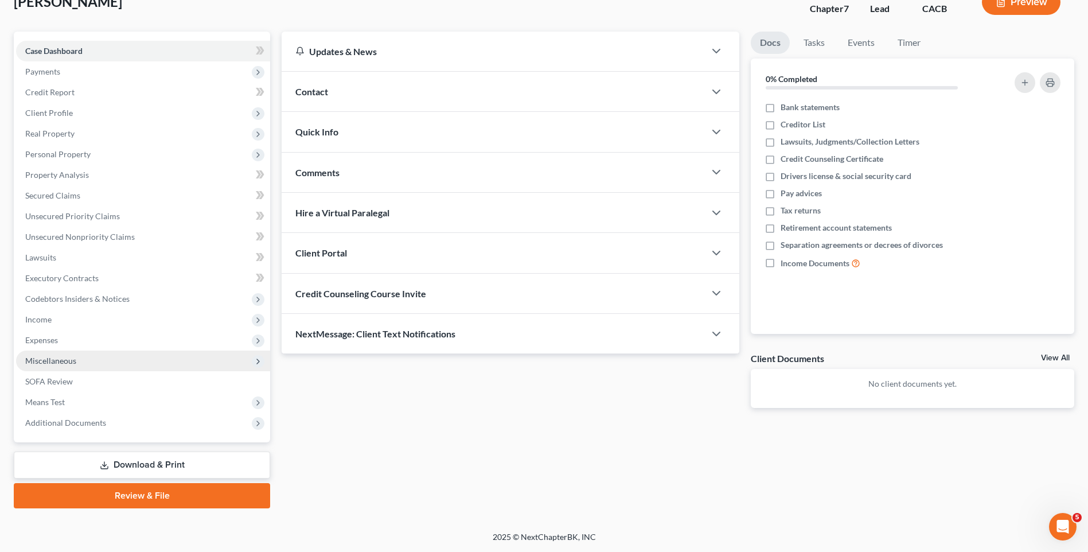
click at [52, 362] on span "Miscellaneous" at bounding box center [50, 361] width 51 height 10
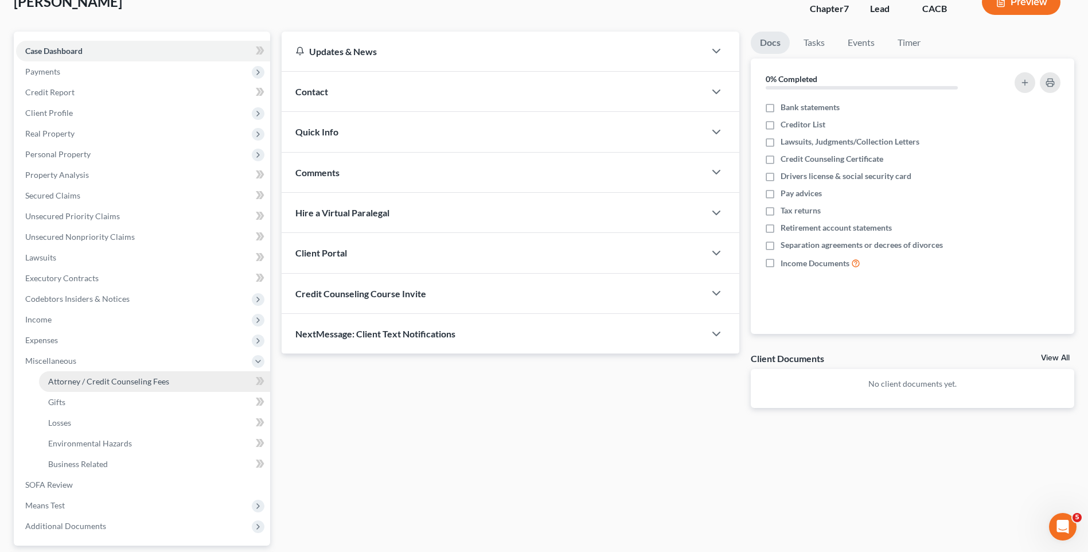
click at [76, 380] on span "Attorney / Credit Counseling Fees" at bounding box center [108, 381] width 121 height 10
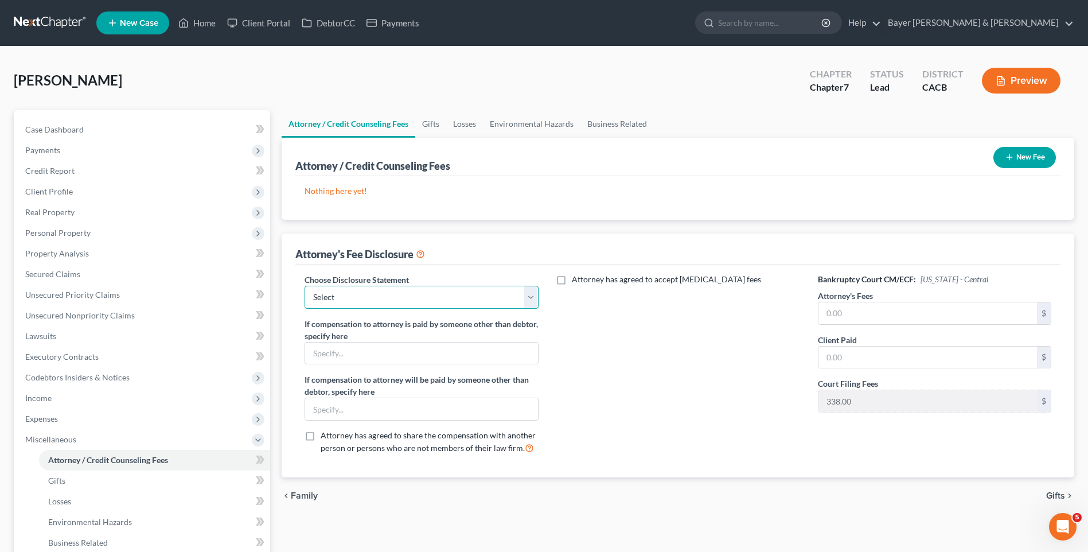
click at [379, 302] on select "Select Substitution in Ch 7 (when UST requests docs) Chapter 11 Standard Ch7 Fe…" at bounding box center [421, 297] width 233 height 23
select select "2"
click at [305, 286] on select "Select Substitution in Ch 7 (when UST requests docs) Chapter 11 Standard Ch7 Fe…" at bounding box center [421, 297] width 233 height 23
click at [841, 315] on input "text" at bounding box center [927, 313] width 218 height 22
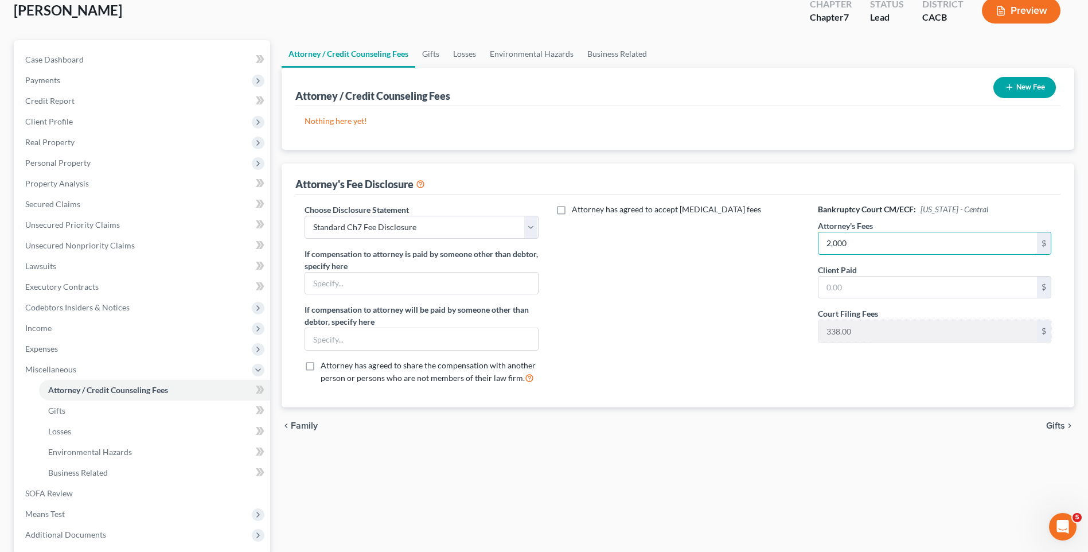
scroll to position [172, 0]
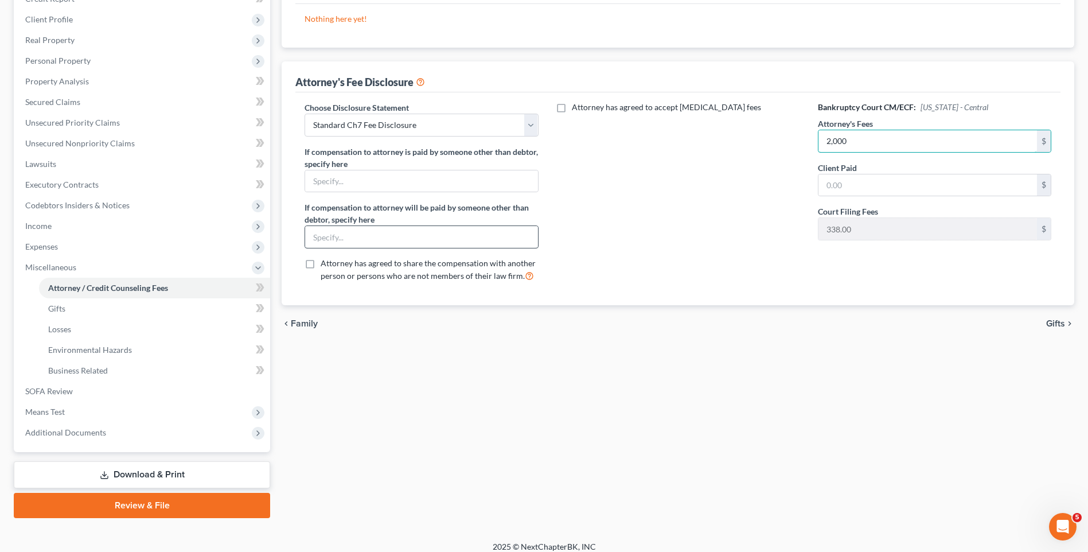
type input "2,000"
click at [401, 239] on input "text" at bounding box center [421, 237] width 232 height 22
click at [664, 193] on div "Attorney has agreed to accept [MEDICAL_DATA] fees" at bounding box center [678, 197] width 256 height 190
click at [852, 184] on input "text" at bounding box center [927, 185] width 218 height 22
type input "2,000"
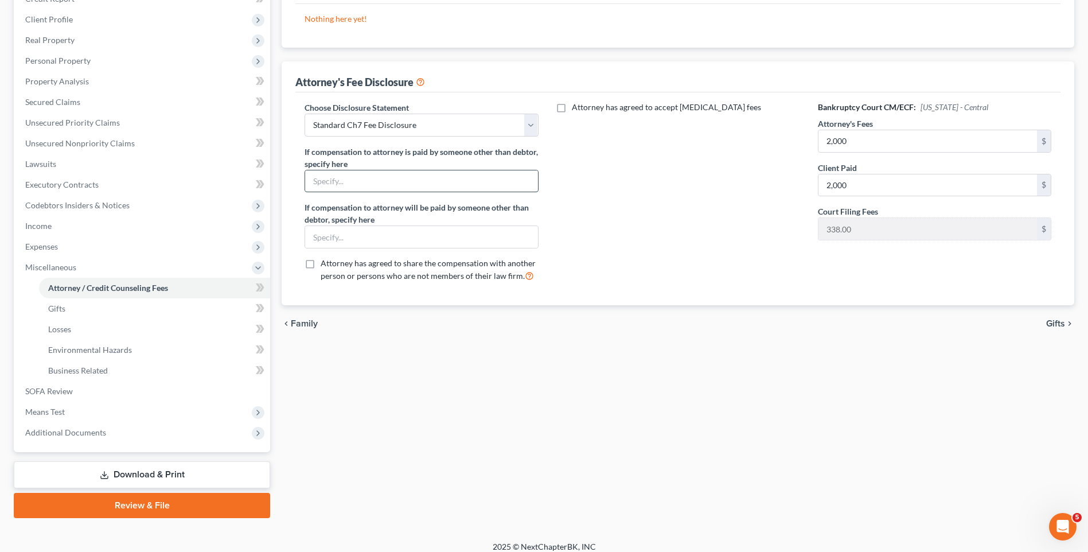
click at [334, 177] on input "text" at bounding box center [421, 181] width 232 height 22
type input "L"
type input "[PERSON_NAME] paid the $2,000 attorney fees"
drag, startPoint x: 662, startPoint y: 384, endPoint x: 881, endPoint y: 350, distance: 221.7
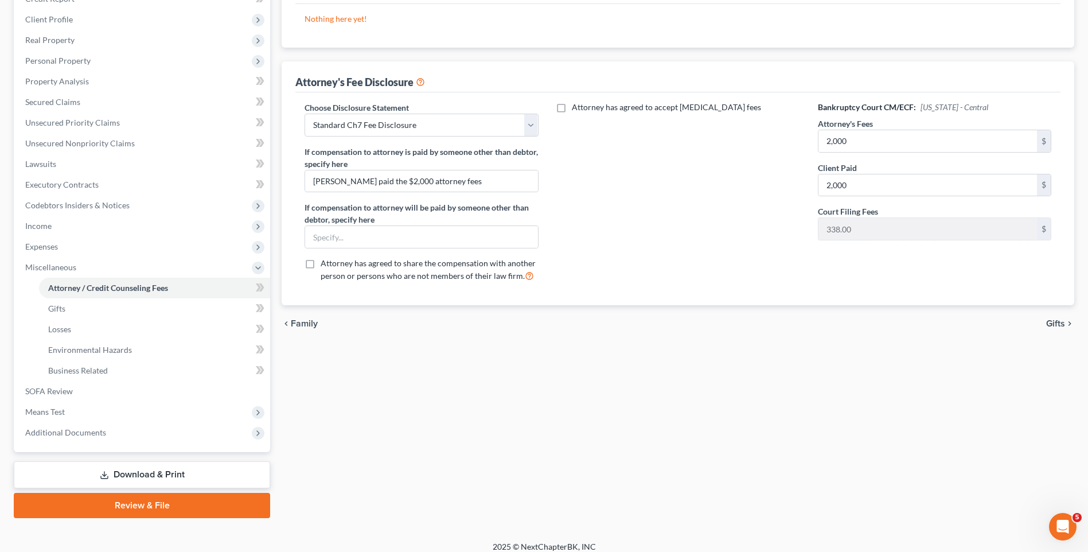
click at [664, 381] on div "Attorney / Credit Counseling Fees Gifts Losses Environmental Hazards Business R…" at bounding box center [678, 228] width 804 height 580
click at [1053, 322] on span "Gifts" at bounding box center [1055, 323] width 19 height 9
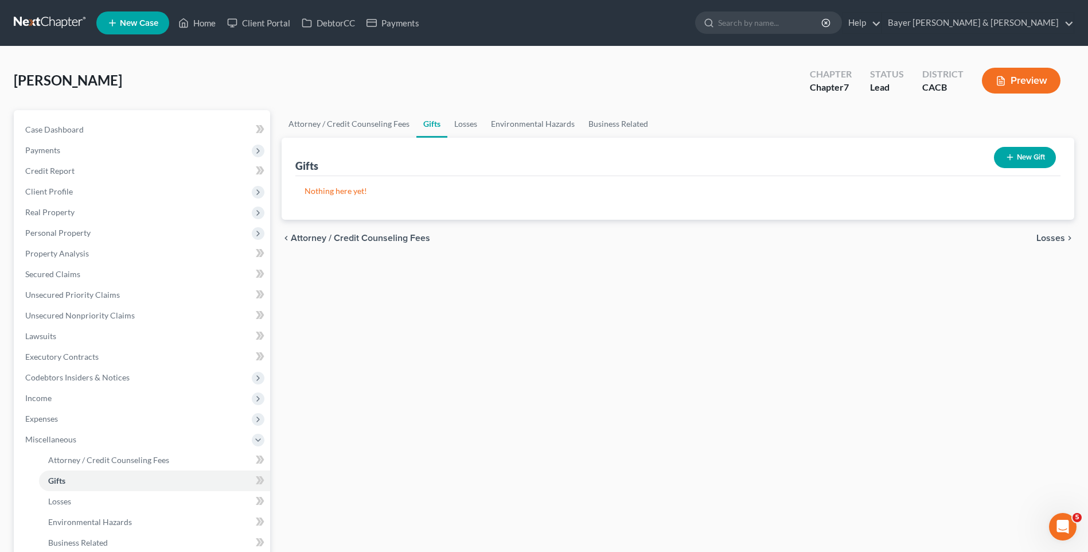
click at [1055, 235] on span "Losses" at bounding box center [1050, 237] width 29 height 9
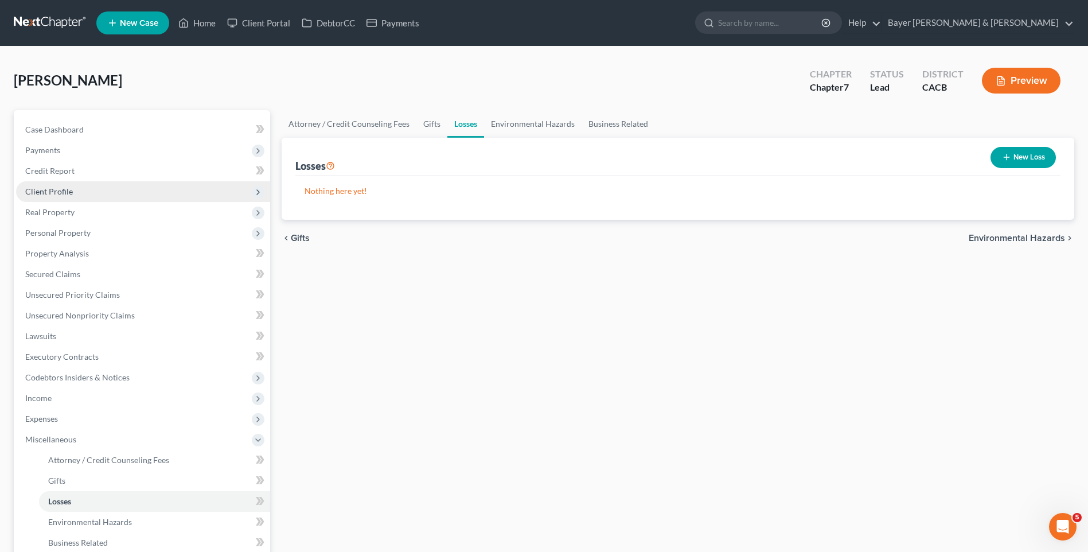
click at [63, 193] on span "Client Profile" at bounding box center [49, 191] width 48 height 10
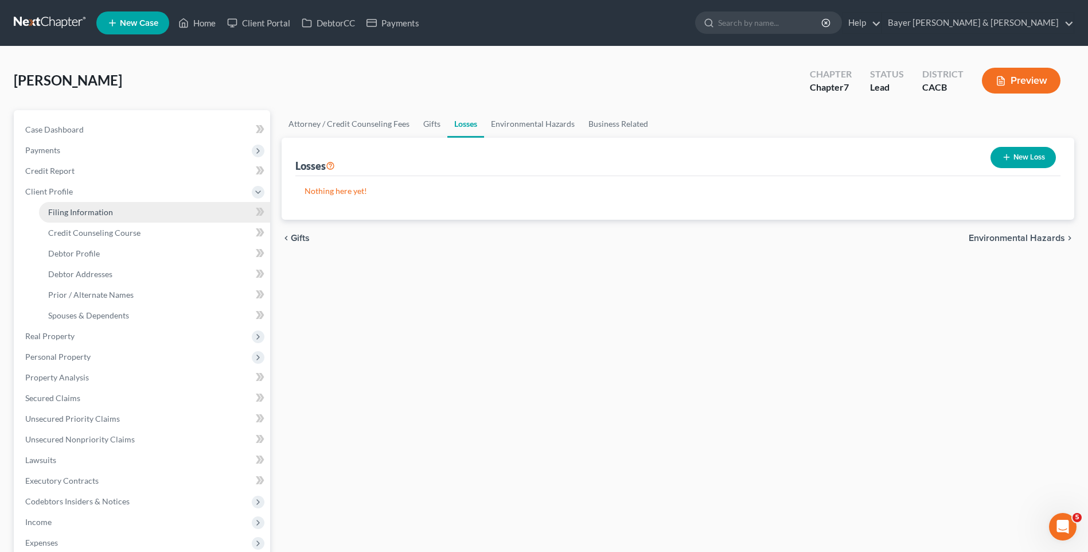
click at [118, 215] on link "Filing Information" at bounding box center [154, 212] width 231 height 21
select select "1"
select select "0"
select select "7"
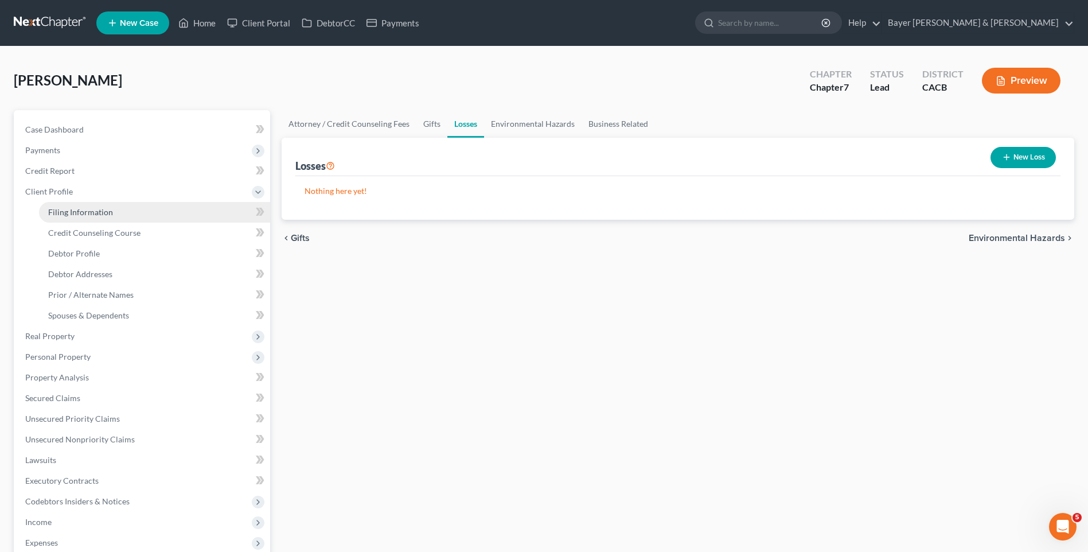
select select "1"
select select "4"
select select "0"
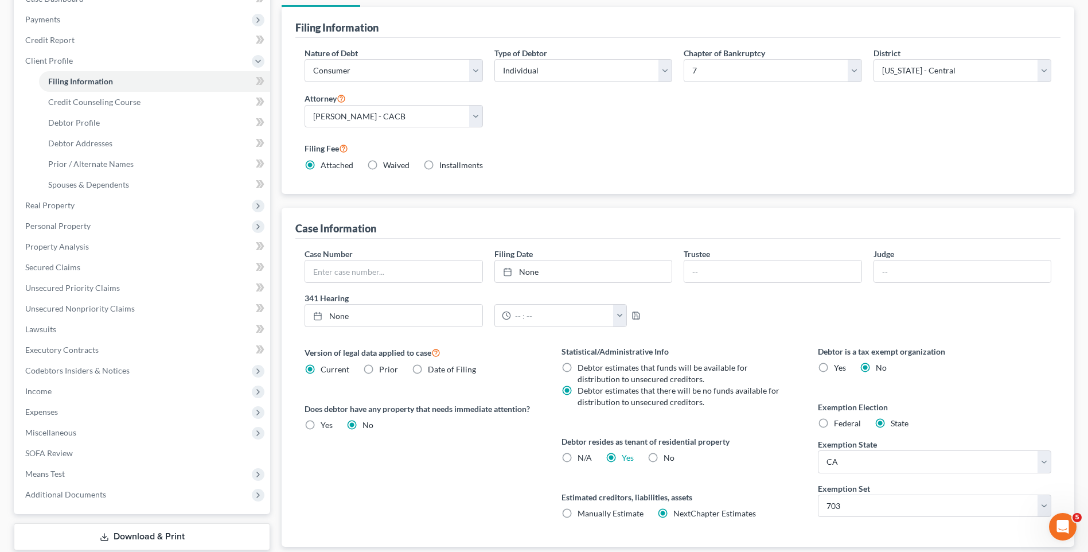
scroll to position [206, 0]
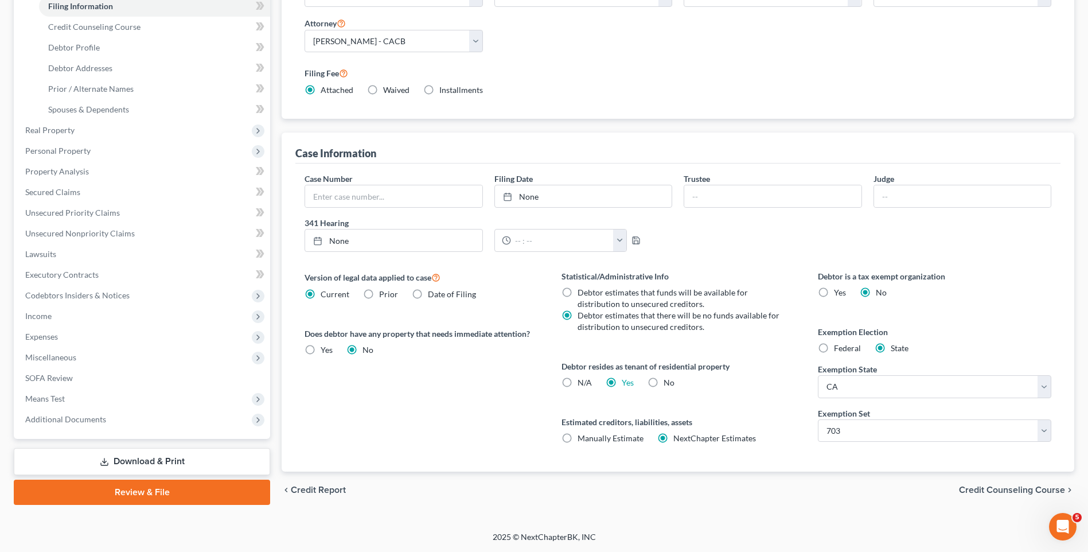
click at [1008, 491] on span "Credit Counseling Course" at bounding box center [1012, 489] width 106 height 9
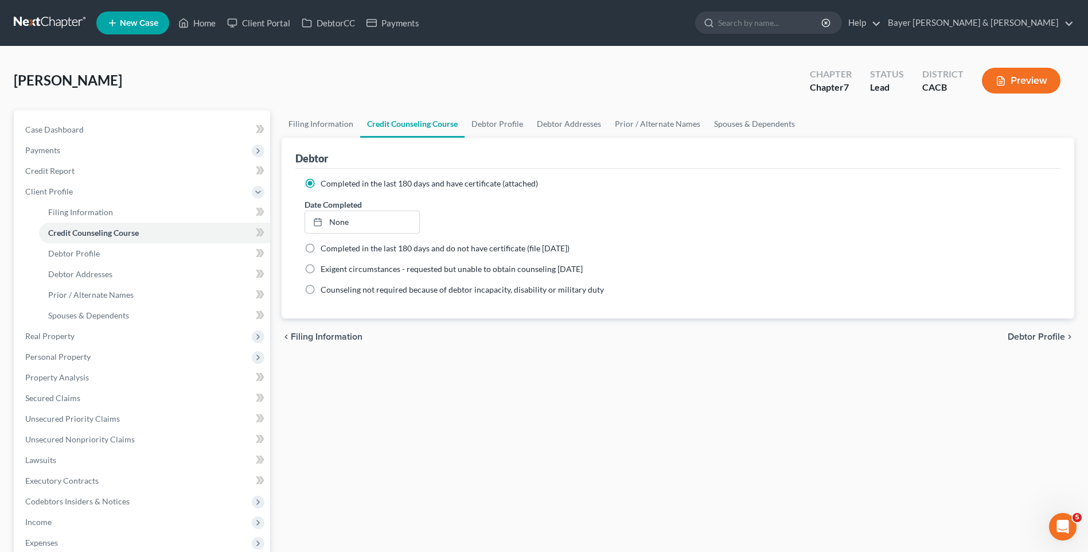
click at [1042, 339] on span "Debtor Profile" at bounding box center [1036, 336] width 57 height 9
select select "0"
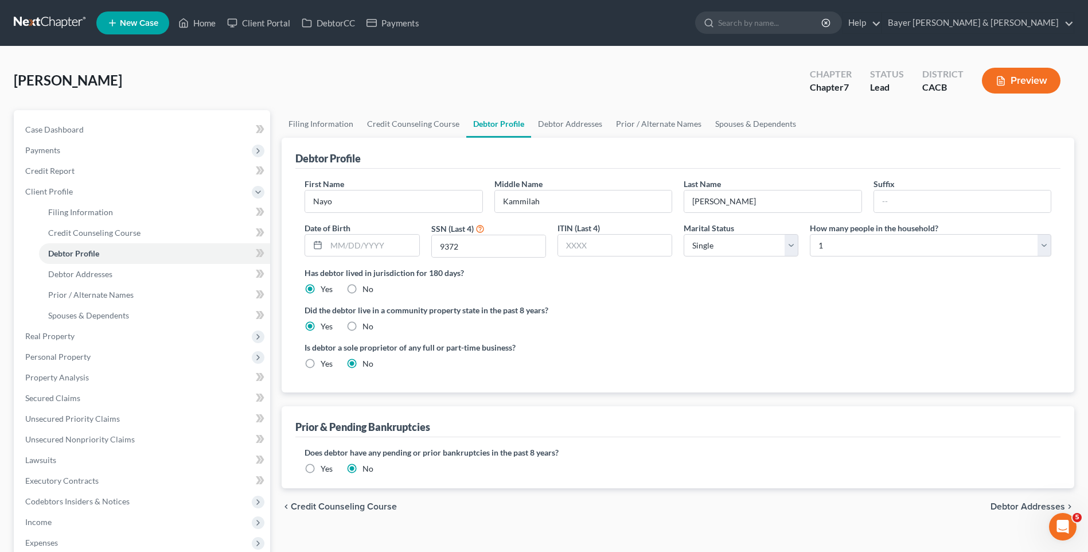
click at [1023, 508] on span "Debtor Addresses" at bounding box center [1027, 506] width 75 height 9
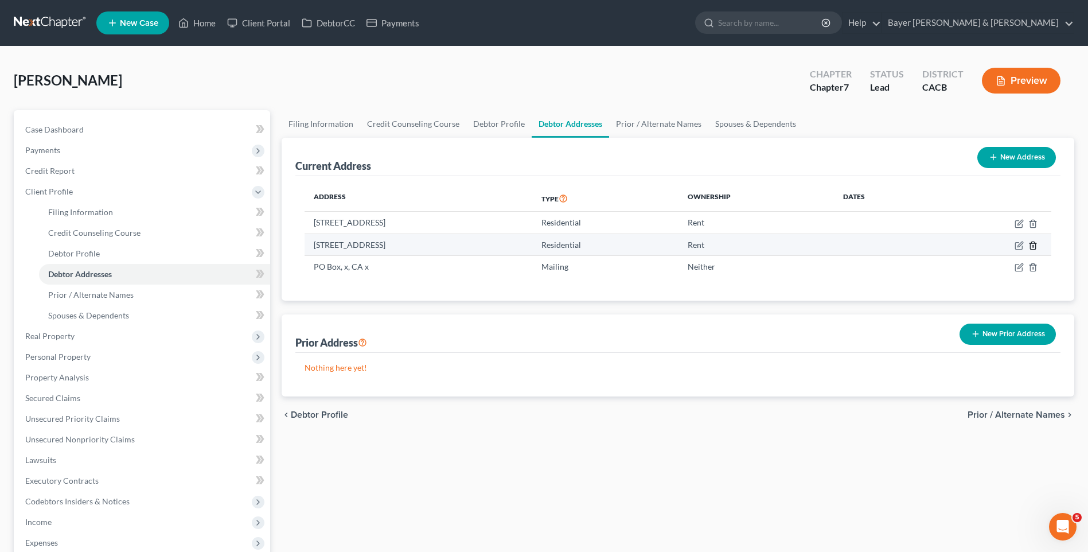
click at [1037, 245] on icon "button" at bounding box center [1032, 245] width 9 height 9
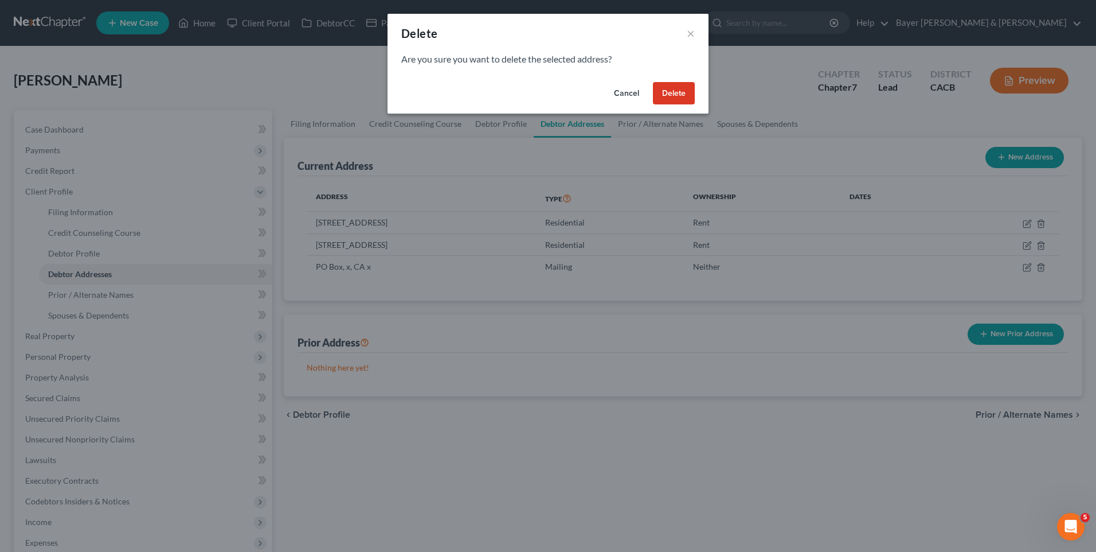
click at [682, 91] on button "Delete" at bounding box center [674, 93] width 42 height 23
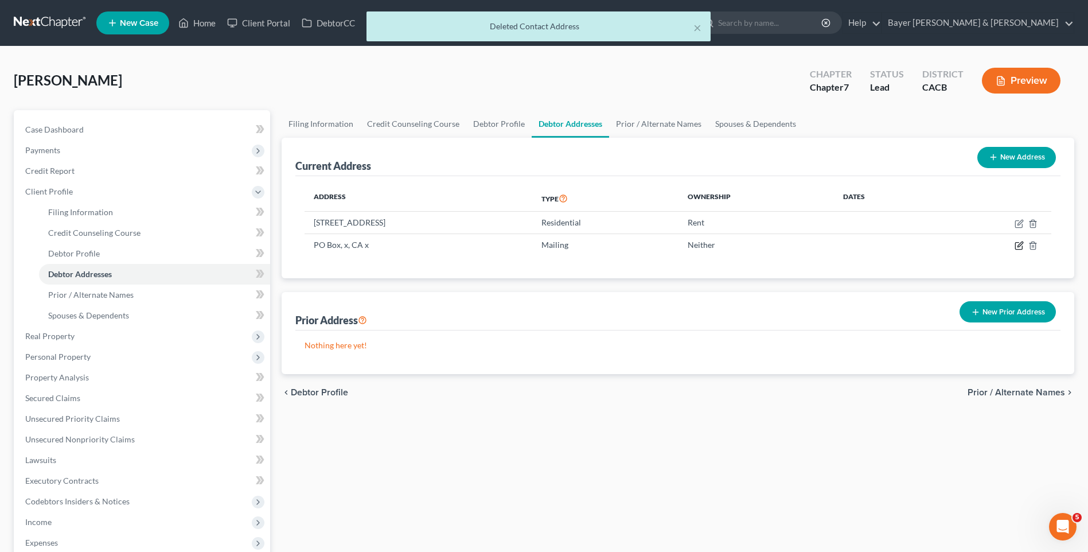
drag, startPoint x: 1020, startPoint y: 244, endPoint x: 6, endPoint y: 349, distance: 1019.8
click at [1020, 244] on icon "button" at bounding box center [1018, 245] width 9 height 9
select select "4"
select select "18"
select select "0"
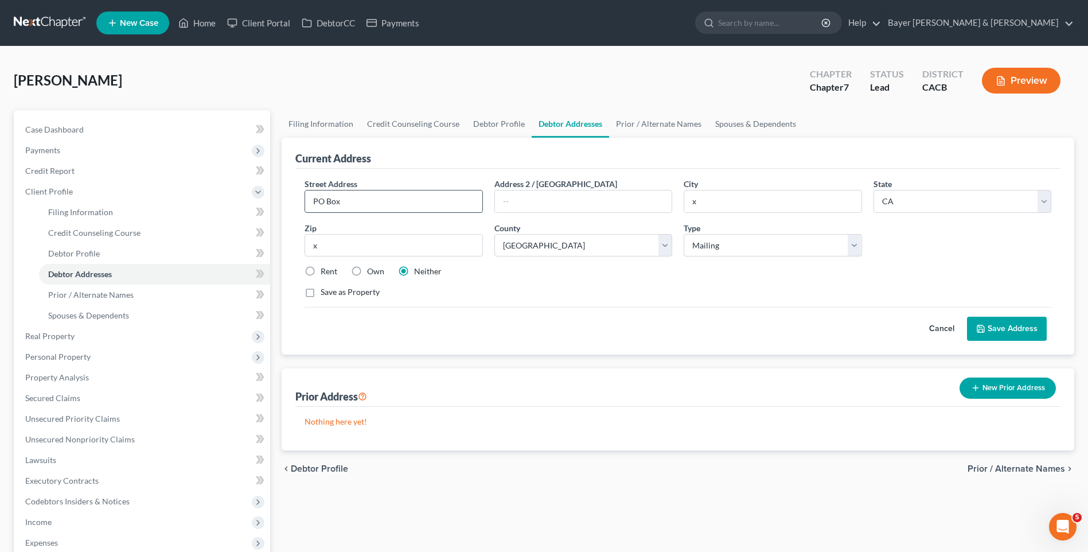
click at [365, 201] on input "PO Box" at bounding box center [393, 201] width 177 height 22
type input "PO Box 6302"
click at [703, 198] on input "x" at bounding box center [772, 201] width 177 height 22
type input "[GEOGRAPHIC_DATA]"
click at [377, 254] on input "x" at bounding box center [394, 245] width 178 height 23
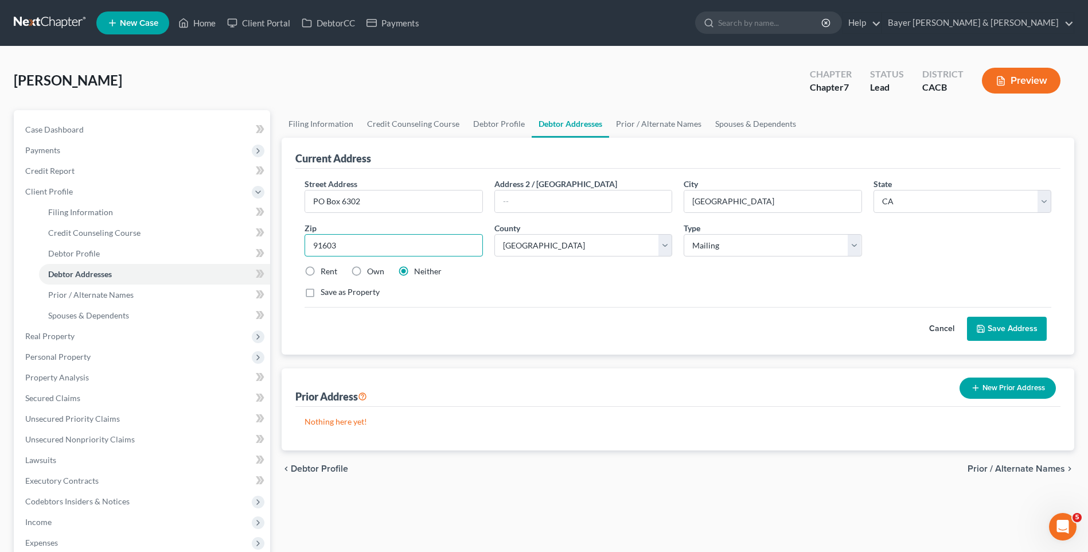
type input "91603"
drag, startPoint x: 533, startPoint y: 291, endPoint x: 540, endPoint y: 290, distance: 6.9
click at [533, 290] on div "Save as Property" at bounding box center [678, 291] width 747 height 11
click at [1029, 326] on button "Save Address" at bounding box center [1007, 329] width 80 height 24
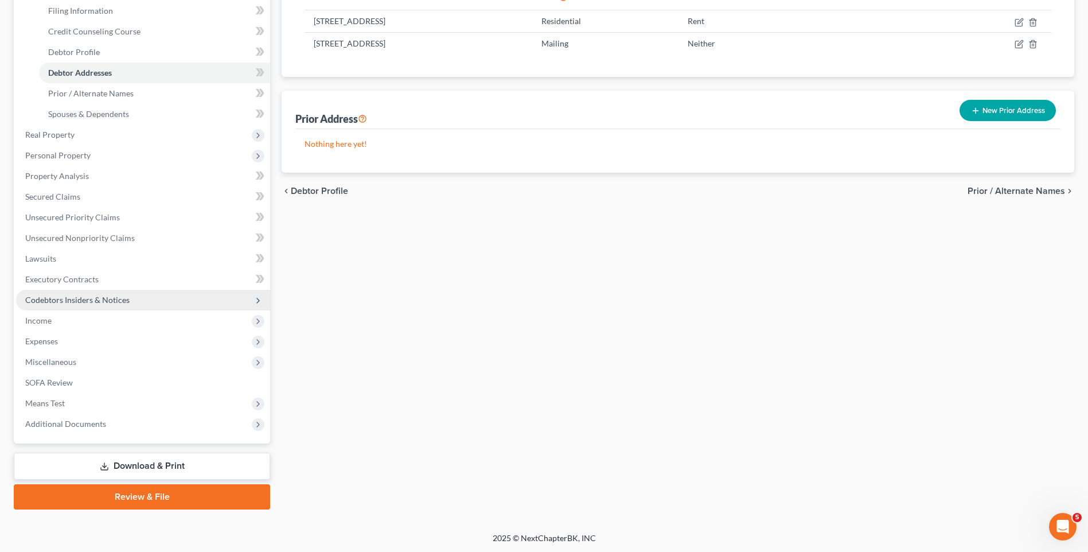
scroll to position [202, 0]
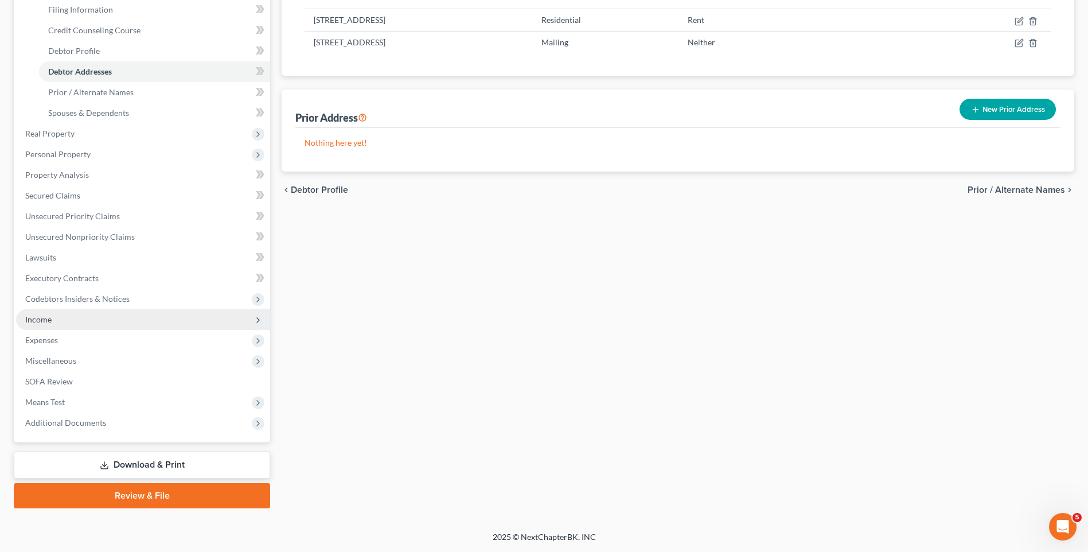
click at [45, 322] on span "Income" at bounding box center [38, 319] width 26 height 10
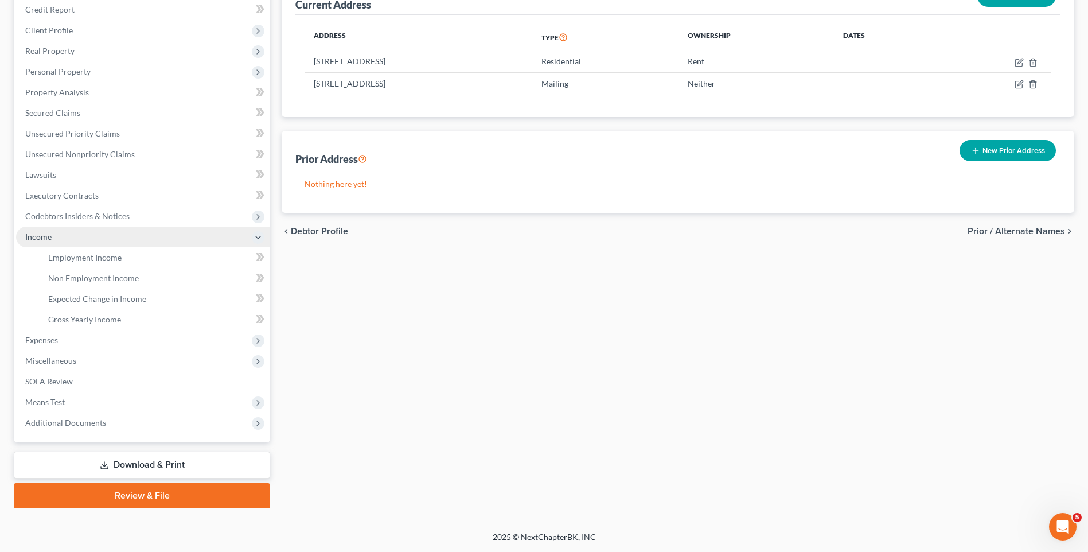
scroll to position [161, 0]
drag, startPoint x: 1013, startPoint y: 153, endPoint x: 31, endPoint y: 321, distance: 996.7
click at [1013, 152] on button "New Prior Address" at bounding box center [1007, 150] width 96 height 21
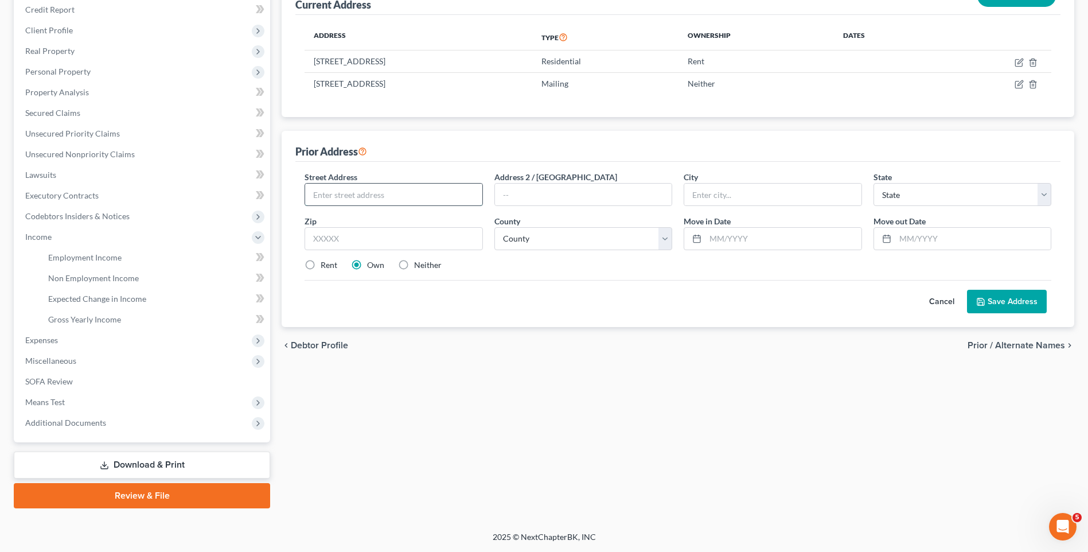
click at [359, 197] on input "text" at bounding box center [393, 195] width 177 height 22
type input "[STREET_ADDRESS]"
click at [509, 190] on input "text" at bounding box center [583, 195] width 177 height 22
type input "@"
type input "# 22"
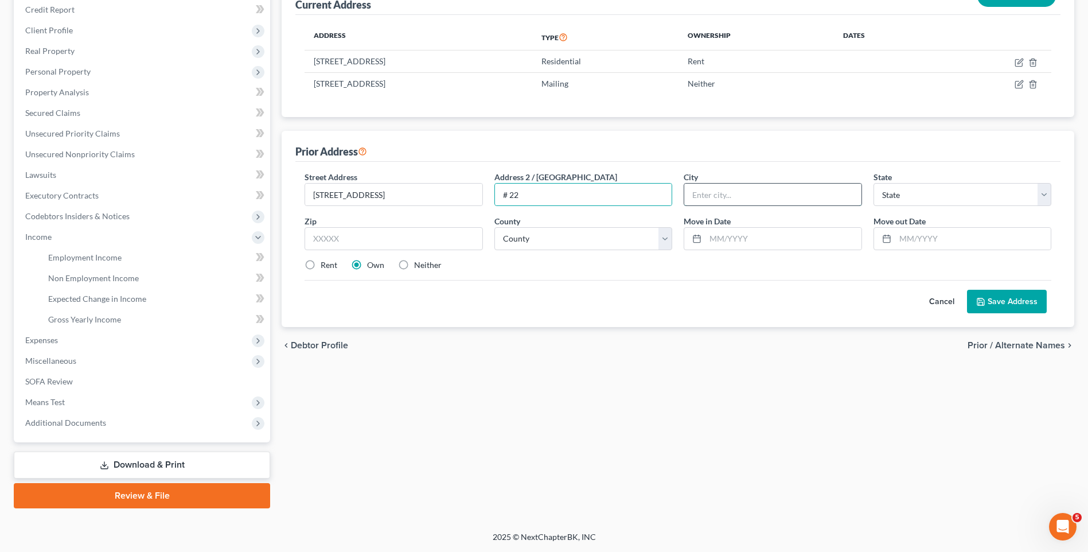
click at [711, 192] on input "text" at bounding box center [772, 195] width 177 height 22
type input "Stufio City"
click at [924, 199] on select "State [US_STATE] AK AR AZ CA CO CT DE DC [GEOGRAPHIC_DATA] [GEOGRAPHIC_DATA] GU…" at bounding box center [962, 194] width 178 height 23
select select "4"
click at [873, 183] on select "State [US_STATE] AK AR AZ CA CO CT DE DC [GEOGRAPHIC_DATA] [GEOGRAPHIC_DATA] GU…" at bounding box center [962, 194] width 178 height 23
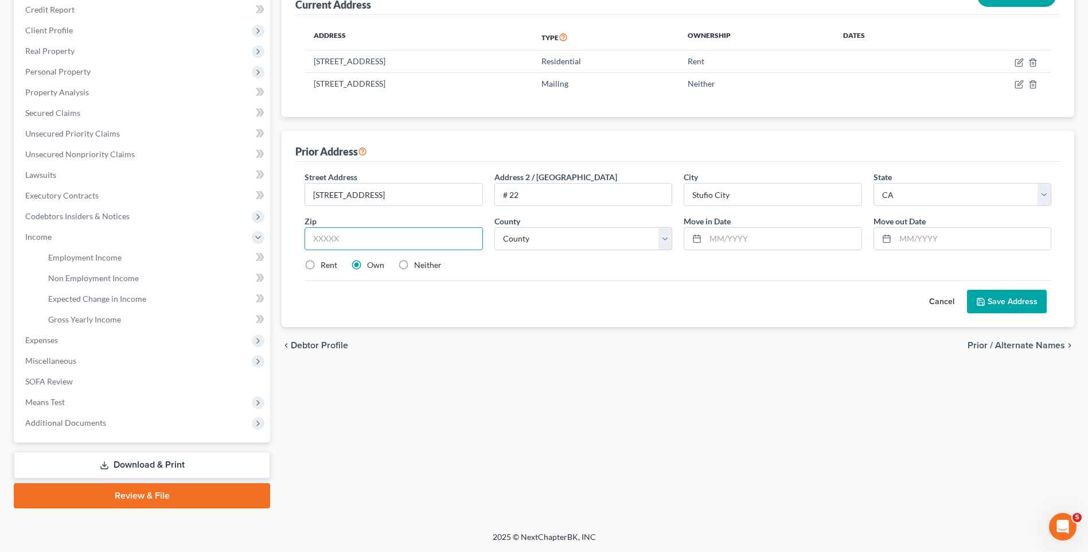
click at [331, 239] on input "text" at bounding box center [394, 238] width 178 height 23
type input "91604"
click at [704, 232] on div at bounding box center [694, 239] width 21 height 22
type input "[GEOGRAPHIC_DATA]"
click at [735, 237] on input "text" at bounding box center [782, 239] width 155 height 22
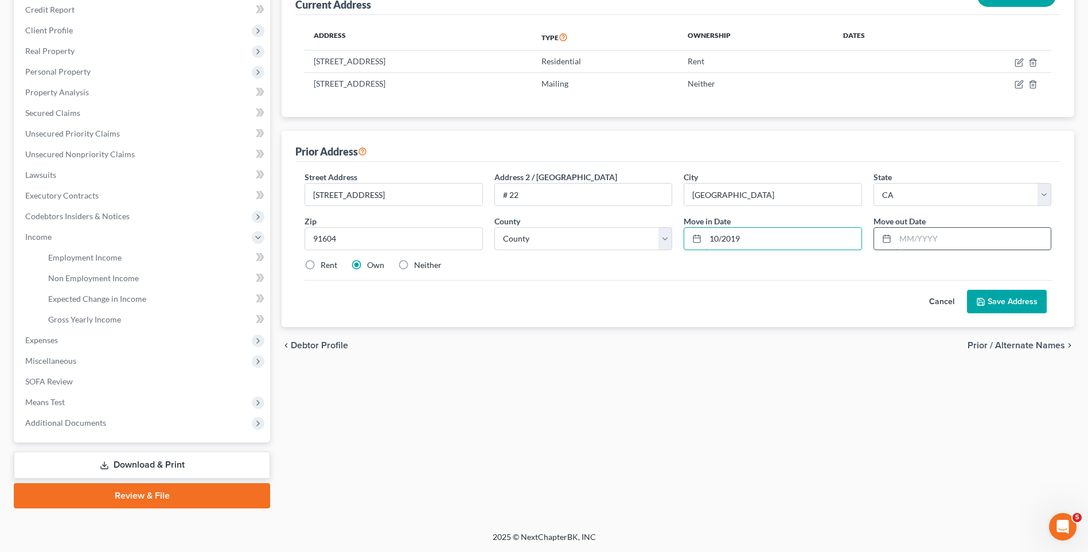
type input "10/2019"
click at [935, 240] on input "text" at bounding box center [972, 239] width 155 height 22
type input "07/2024"
click at [1029, 302] on button "Save Address" at bounding box center [1007, 302] width 80 height 24
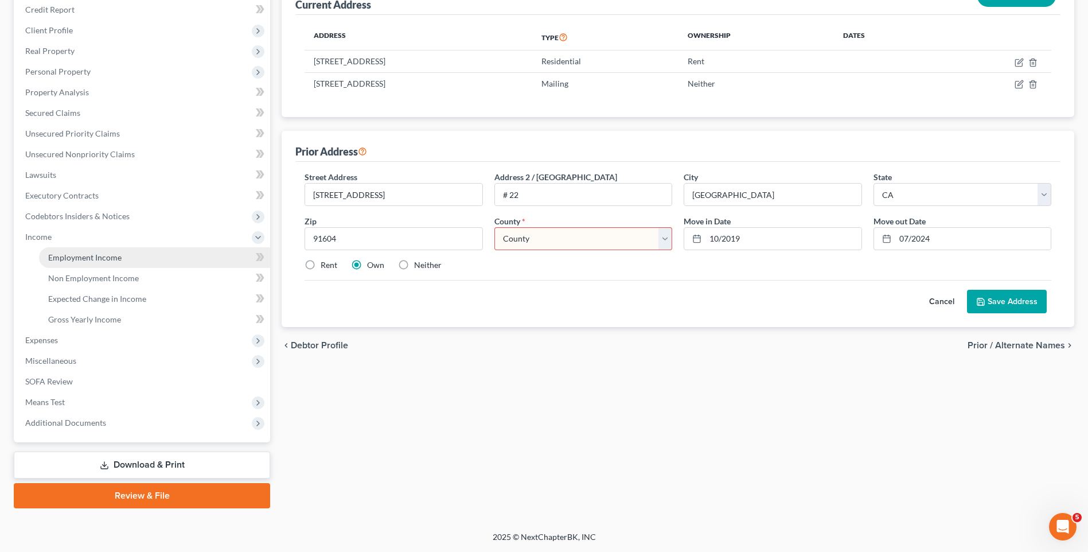
click at [101, 259] on span "Employment Income" at bounding box center [84, 257] width 73 height 10
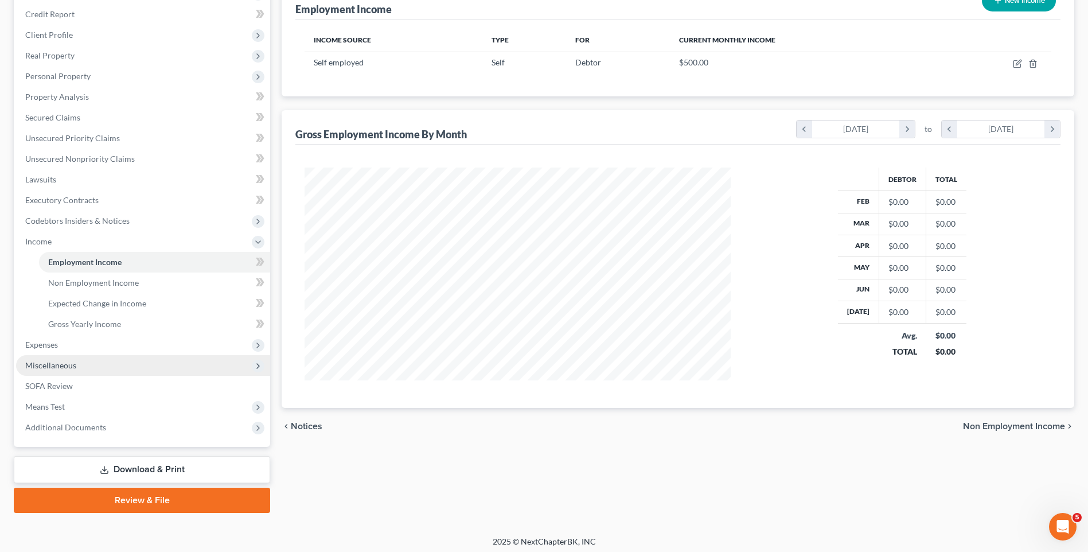
scroll to position [161, 0]
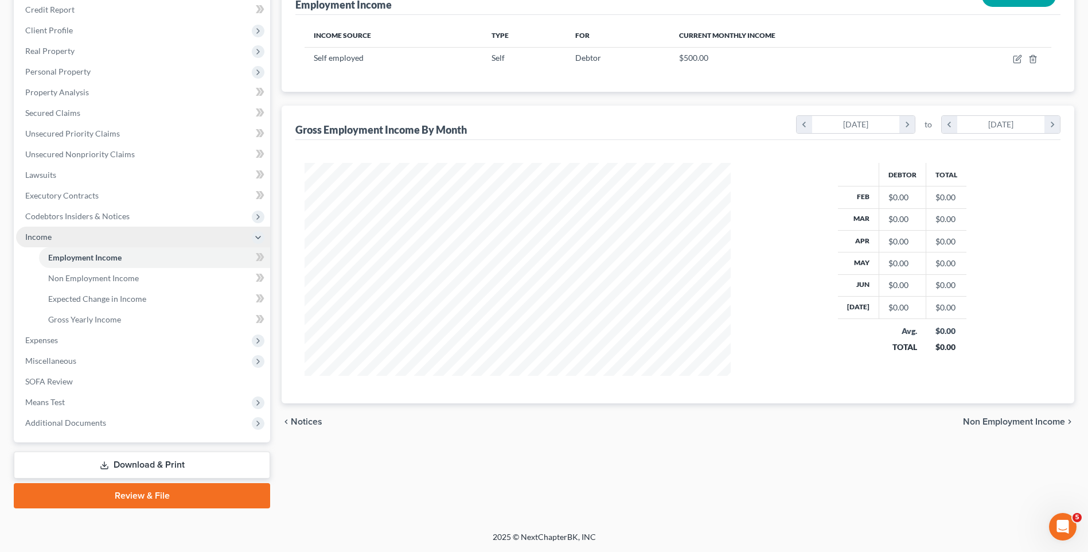
click at [65, 239] on span "Income" at bounding box center [143, 237] width 254 height 21
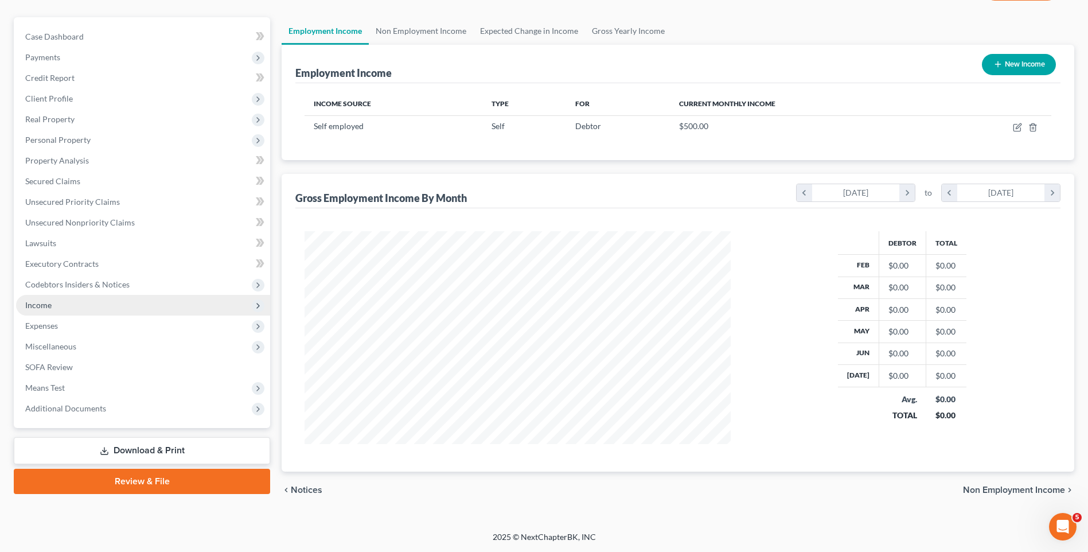
scroll to position [93, 0]
click at [1000, 485] on span "Non Employment Income" at bounding box center [1014, 489] width 102 height 9
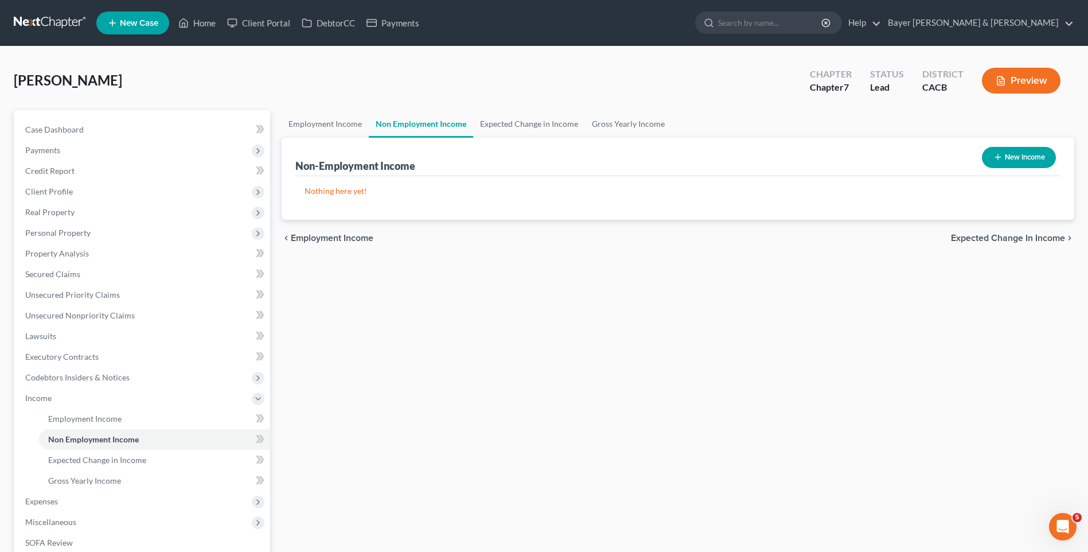
click at [967, 241] on span "Expected Change in Income" at bounding box center [1008, 237] width 114 height 9
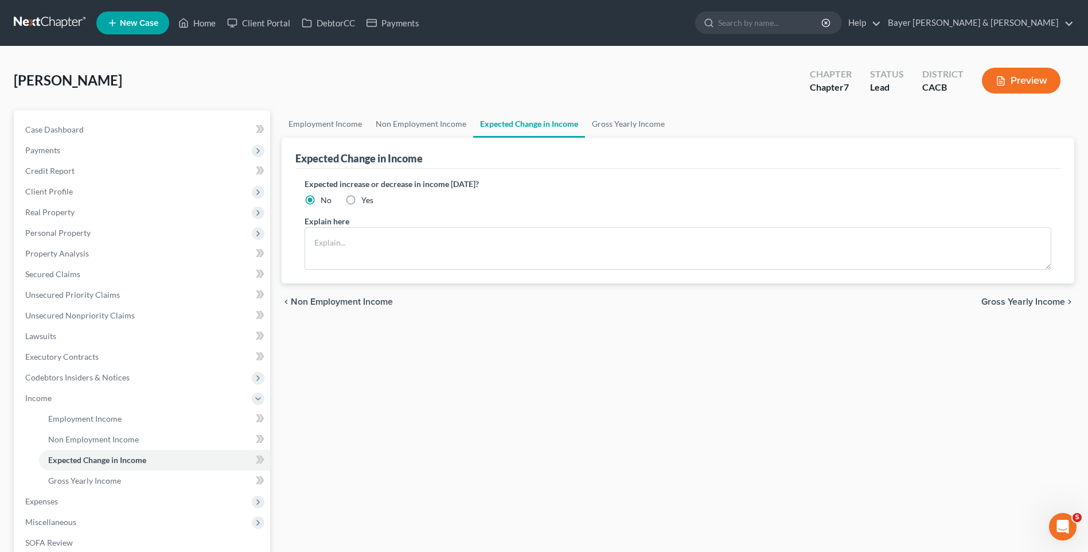
drag, startPoint x: 1002, startPoint y: 298, endPoint x: 916, endPoint y: 309, distance: 86.6
click at [1002, 297] on span "Gross Yearly Income" at bounding box center [1023, 301] width 84 height 9
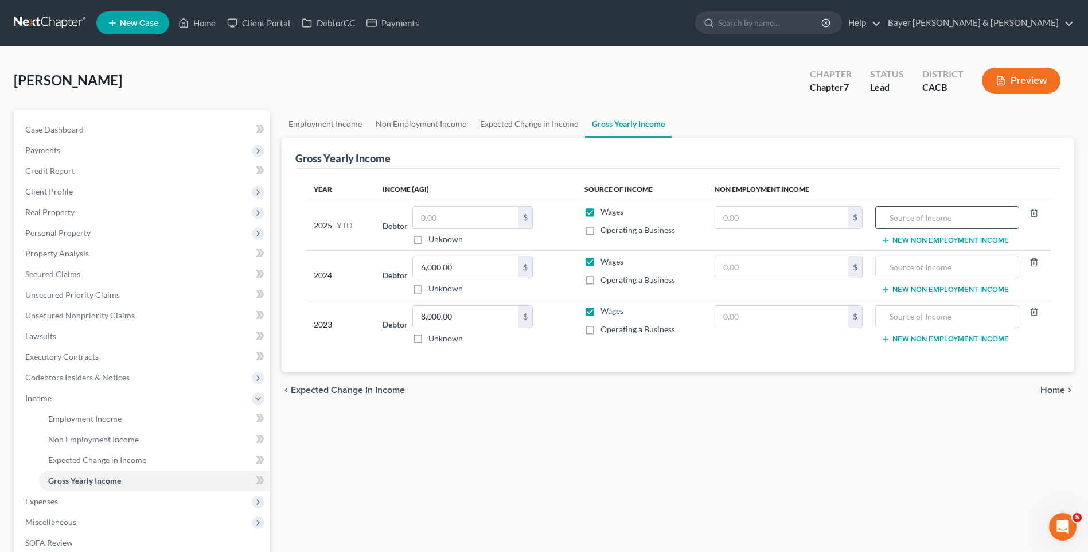
click at [920, 222] on input "text" at bounding box center [946, 217] width 131 height 22
click at [916, 240] on button "New Non Employment Income" at bounding box center [945, 240] width 128 height 9
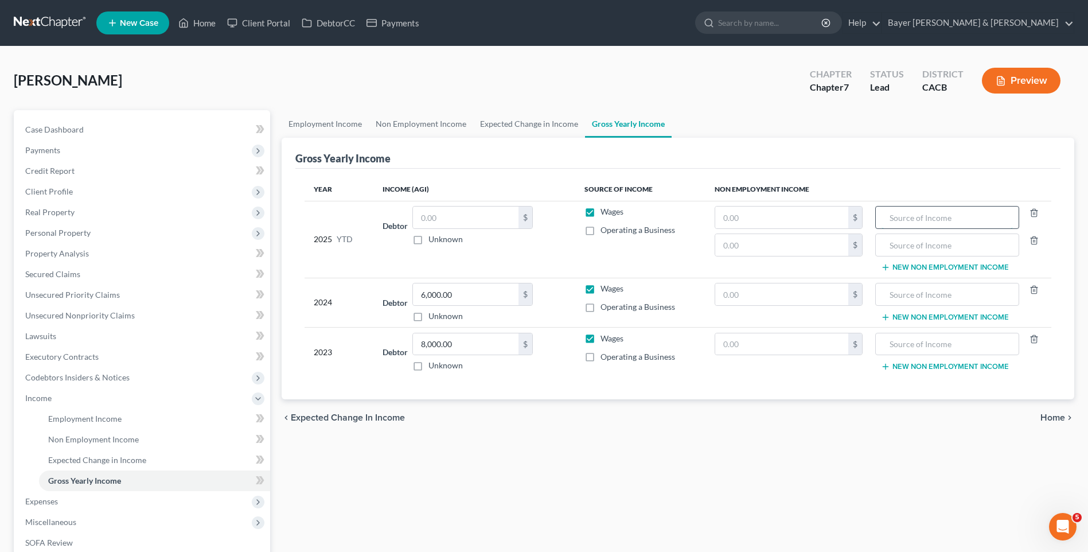
click at [928, 220] on input "text" at bounding box center [946, 217] width 131 height 22
click at [931, 294] on input "text" at bounding box center [946, 294] width 131 height 22
click at [951, 319] on button "New Non Employment Income" at bounding box center [945, 317] width 128 height 9
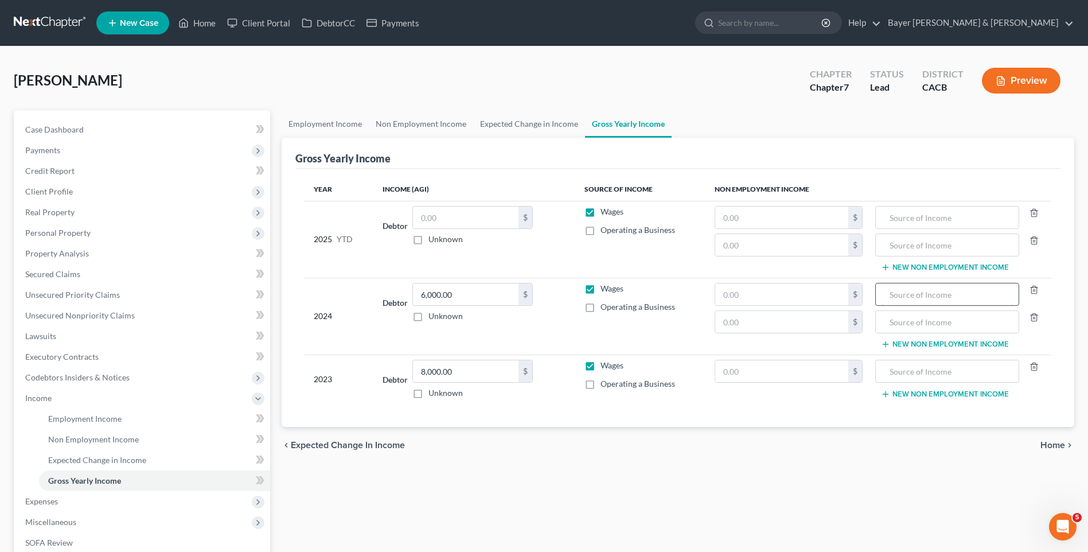
click at [920, 295] on input "text" at bounding box center [946, 294] width 131 height 22
type input "Unemployment Compensation"
click at [748, 294] on input "text" at bounding box center [781, 294] width 133 height 22
type input "6,000"
click at [1052, 434] on div "chevron_left Expected Change in Income Home chevron_right" at bounding box center [678, 445] width 793 height 37
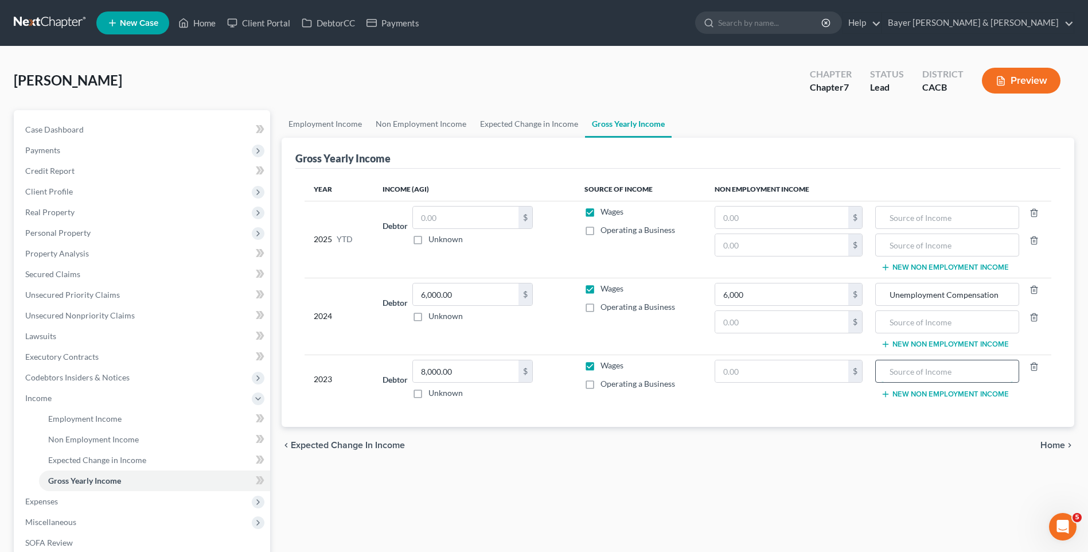
click at [916, 374] on input "text" at bounding box center [946, 371] width 131 height 22
type input "Unemployment Compensation"
click at [739, 372] on input "text" at bounding box center [781, 371] width 133 height 22
type input "6,000"
drag, startPoint x: 882, startPoint y: 471, endPoint x: 1041, endPoint y: 447, distance: 161.2
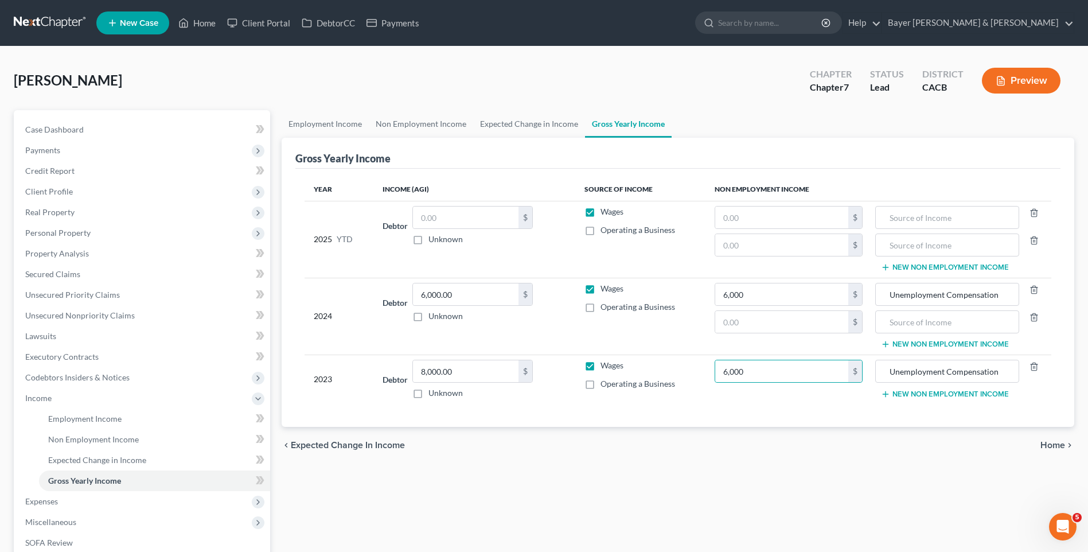
click at [883, 469] on div "Employment Income Non Employment Income Expected Change in Income Gross Yearly …" at bounding box center [678, 389] width 804 height 559
click at [1058, 443] on span "Home" at bounding box center [1052, 444] width 25 height 9
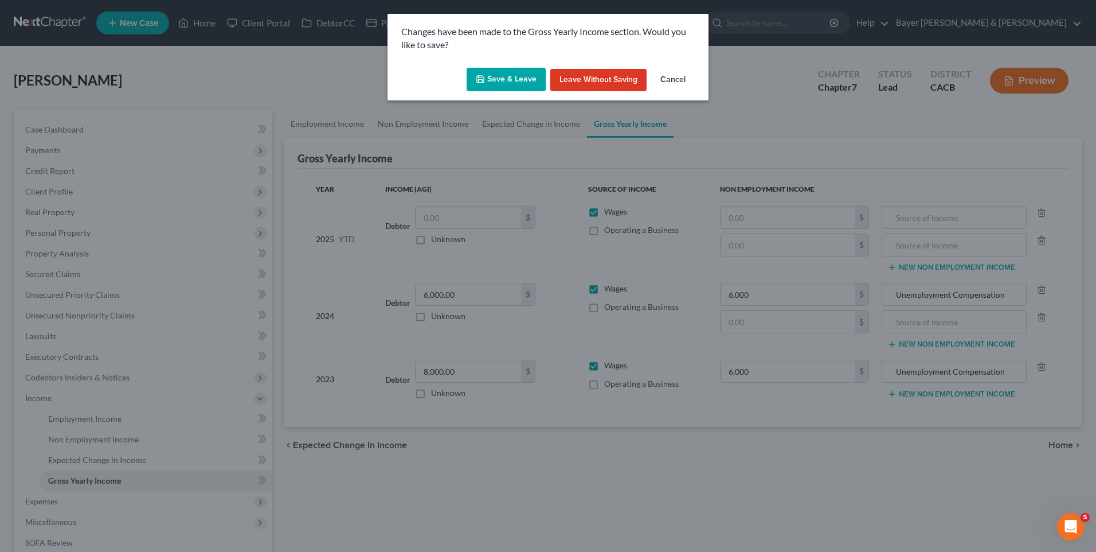
click at [493, 76] on button "Save & Leave" at bounding box center [506, 80] width 79 height 24
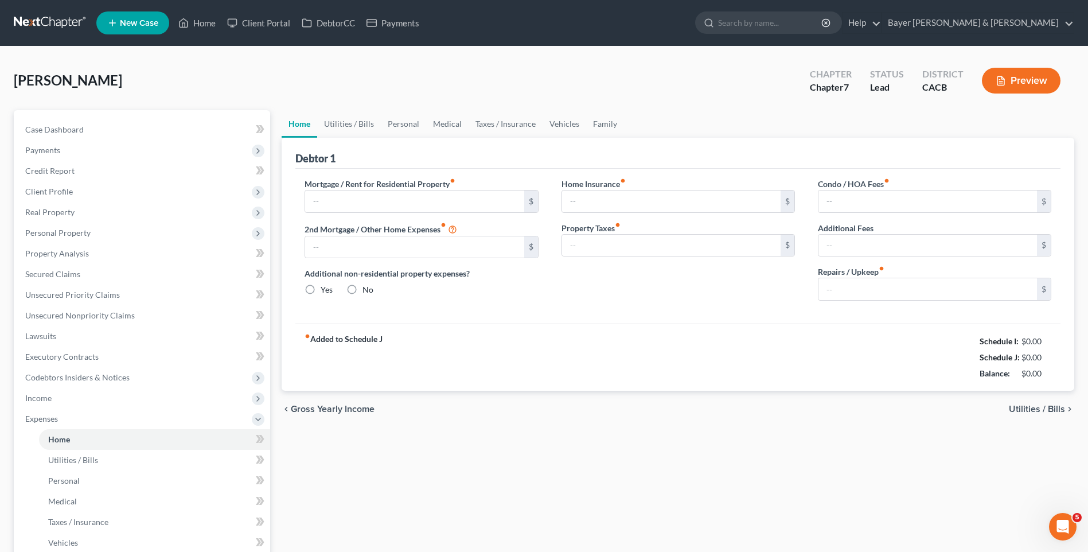
type input "0.00"
radio input "true"
type input "0.00"
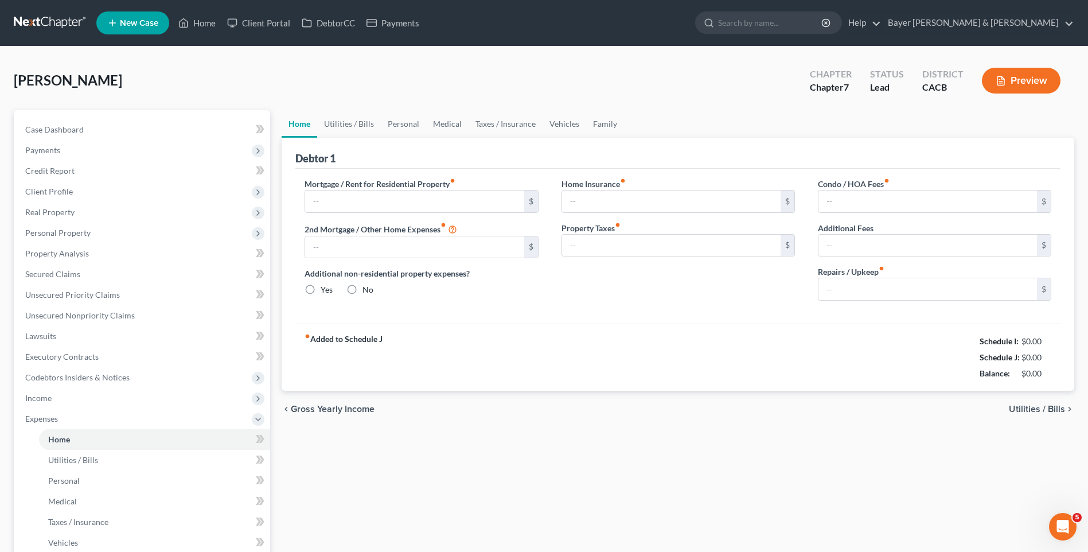
type input "0.00"
click at [1014, 85] on button "Preview" at bounding box center [1021, 81] width 79 height 26
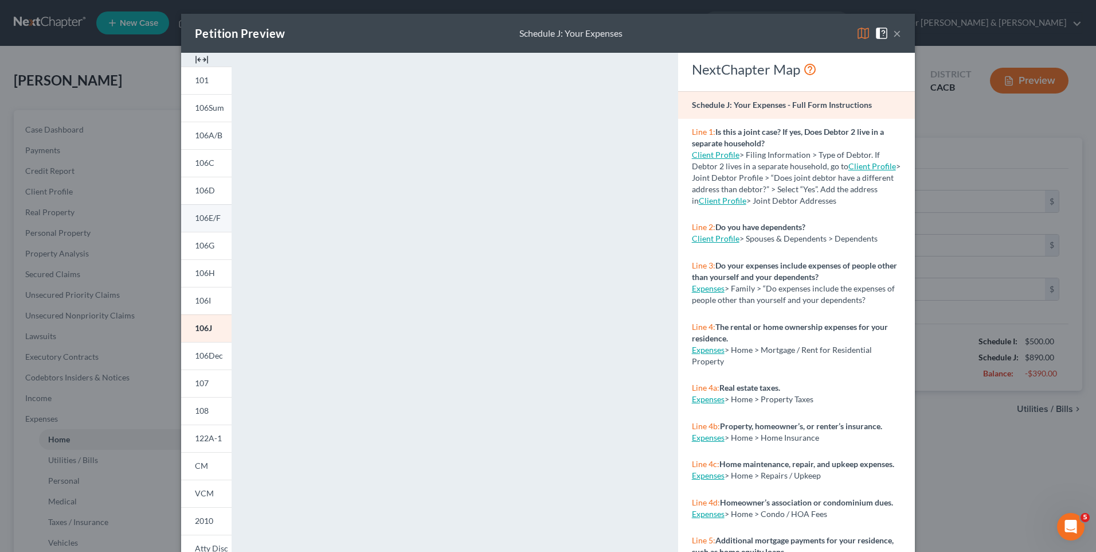
click at [204, 219] on span "106E/F" at bounding box center [208, 218] width 26 height 10
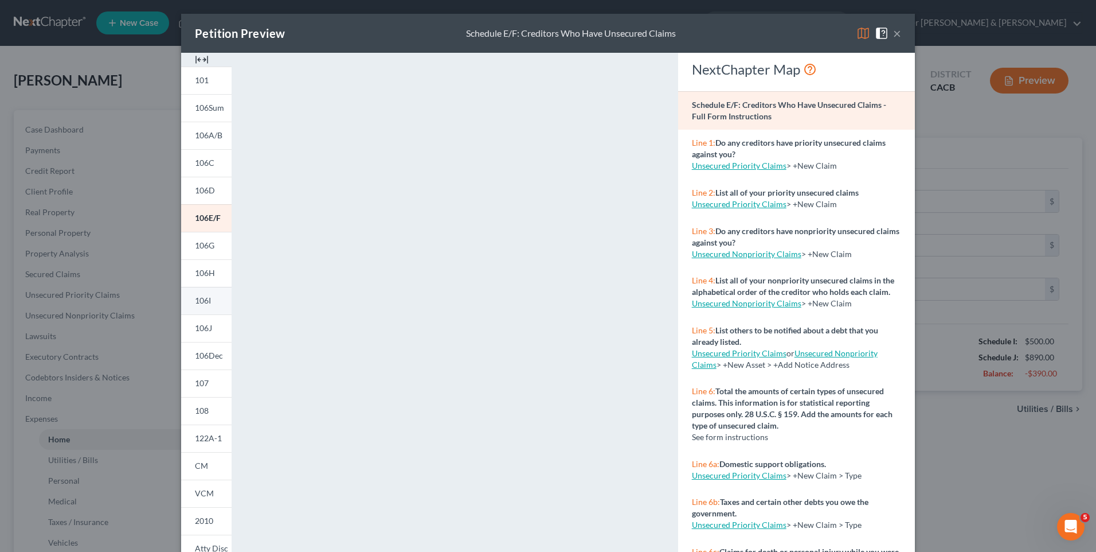
click at [205, 301] on span "106I" at bounding box center [203, 300] width 16 height 10
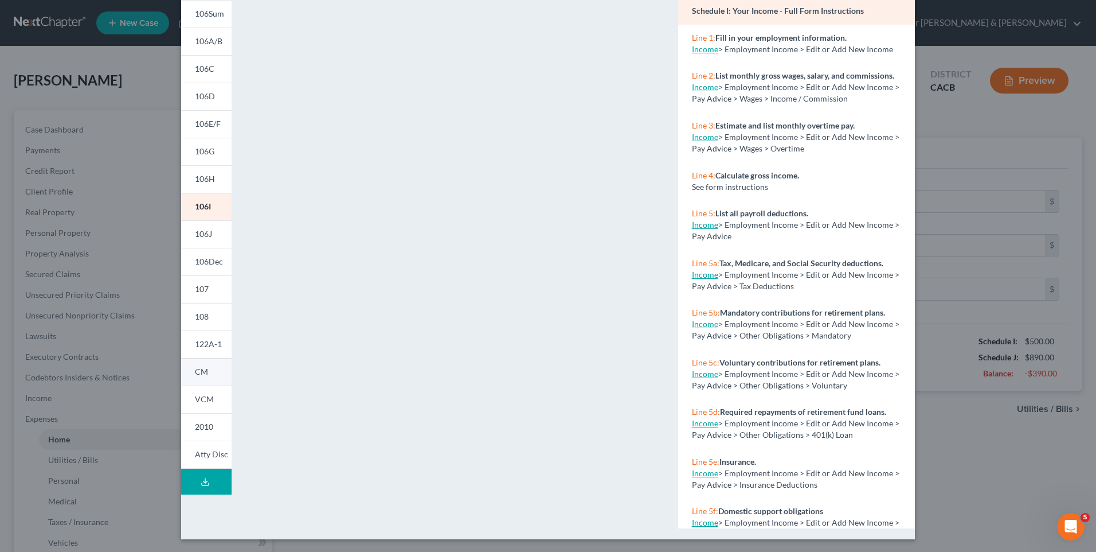
scroll to position [95, 0]
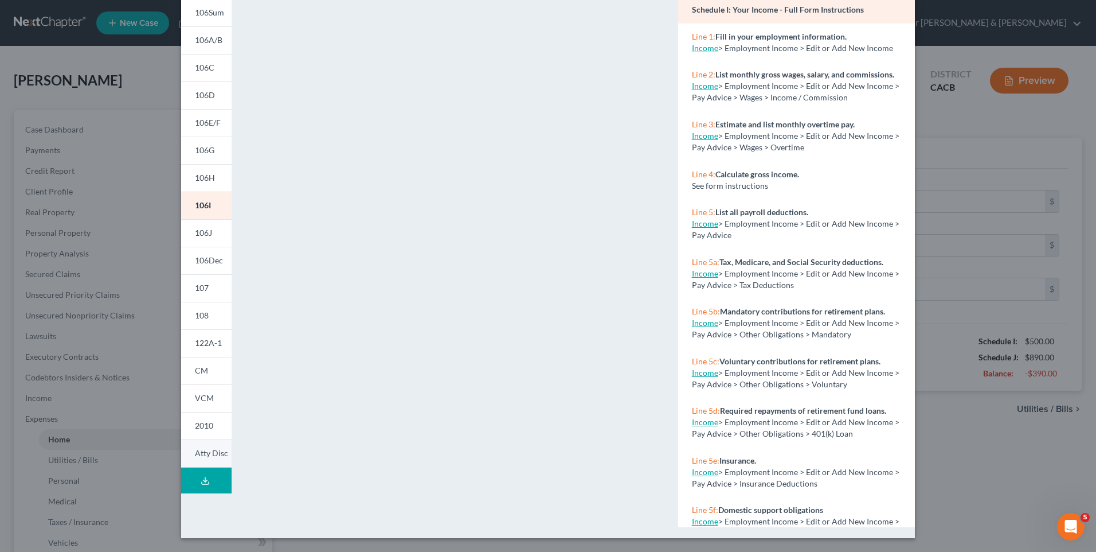
click at [208, 453] on span "Atty Disc" at bounding box center [211, 453] width 33 height 10
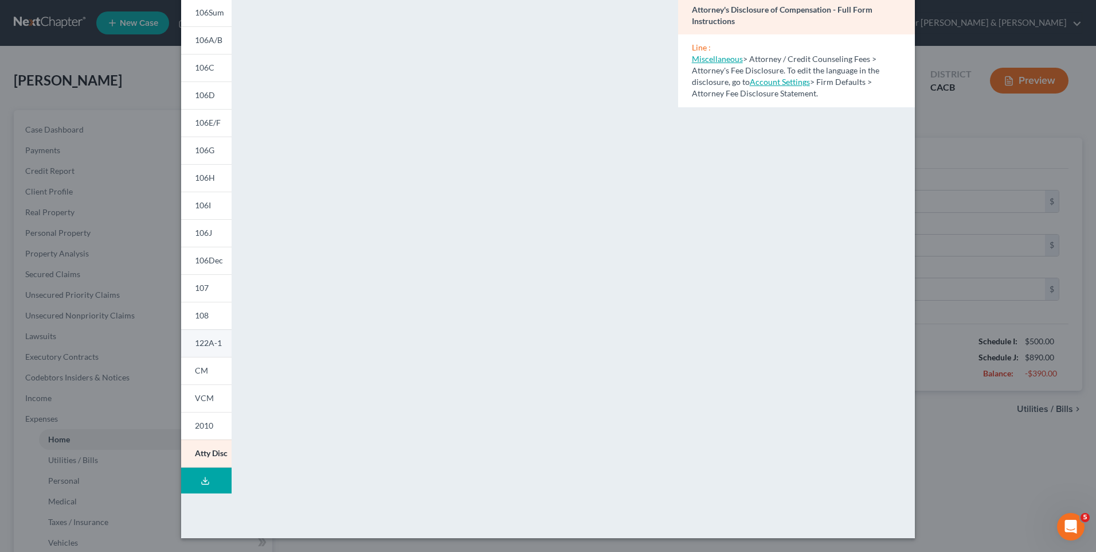
click at [200, 344] on span "122A-1" at bounding box center [208, 343] width 27 height 10
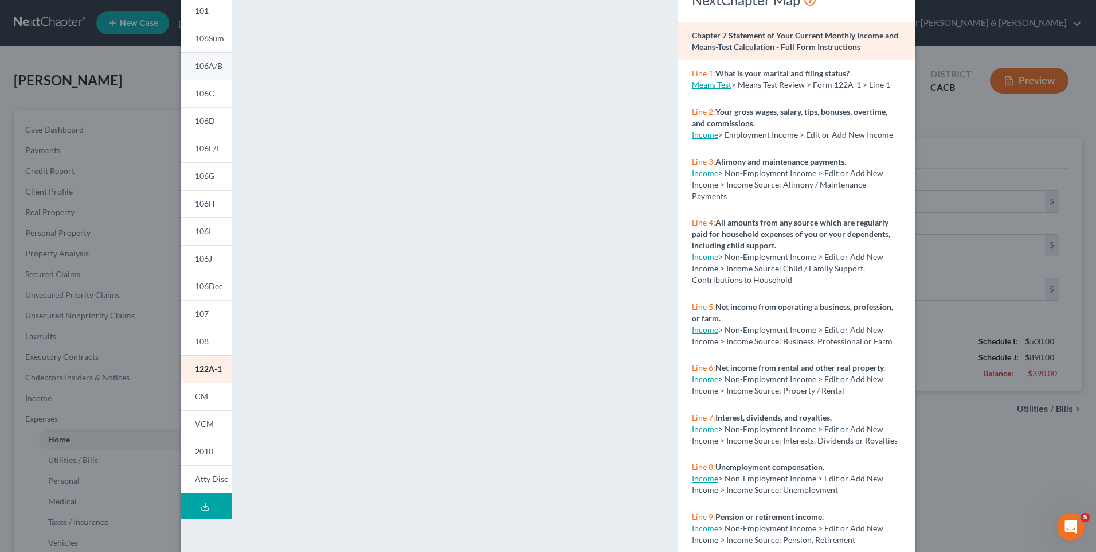
scroll to position [38, 0]
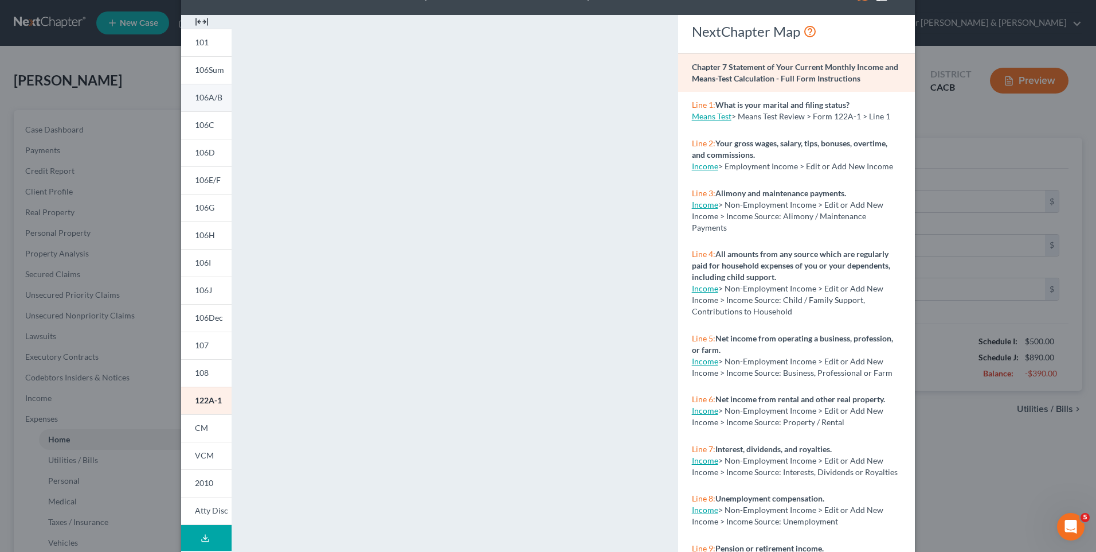
click at [209, 96] on span "106A/B" at bounding box center [209, 97] width 28 height 10
